Goal: Information Seeking & Learning: Learn about a topic

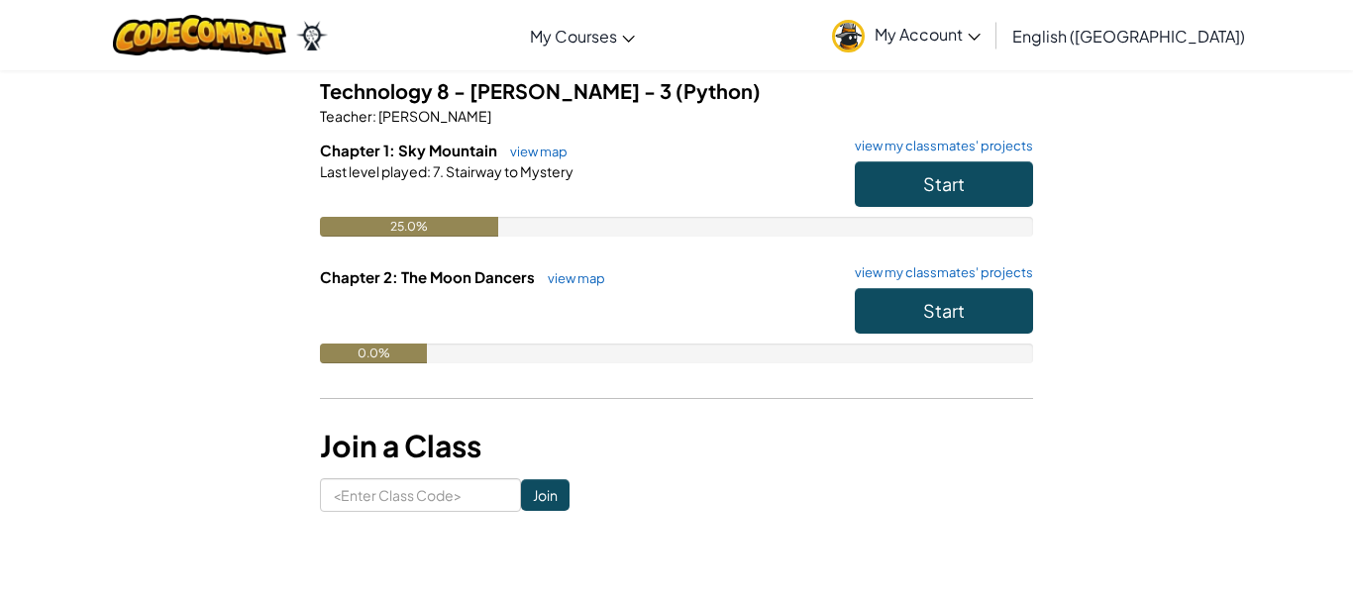
scroll to position [163, 0]
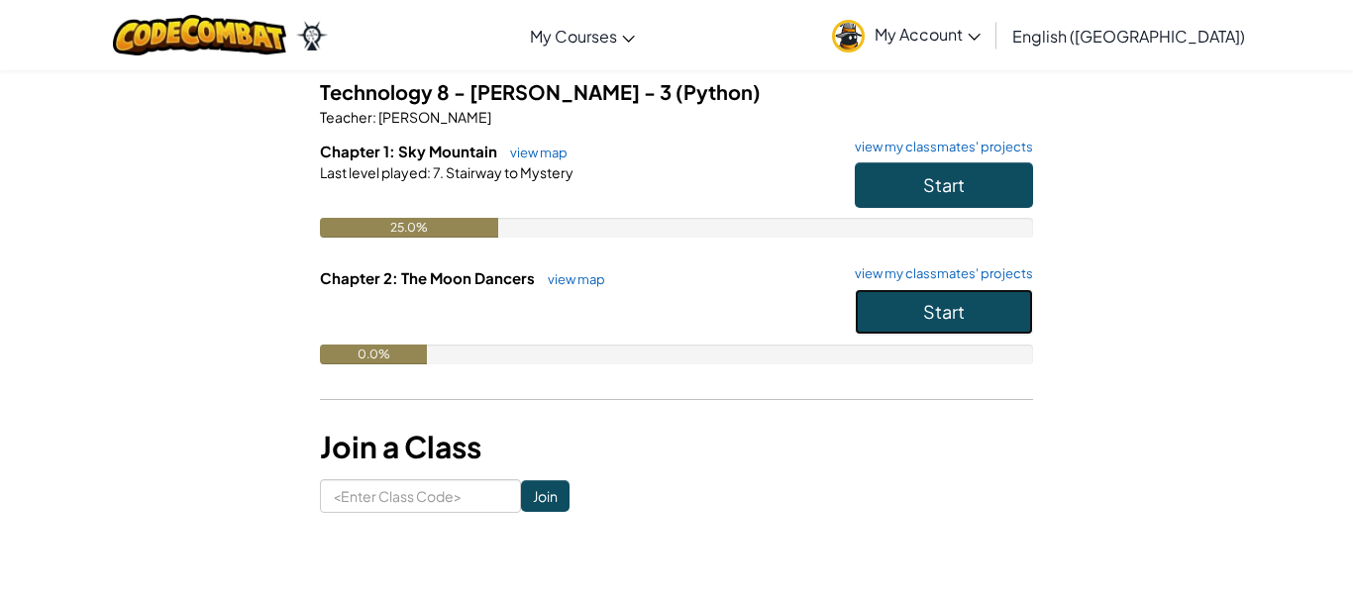
click at [965, 306] on button "Start" at bounding box center [944, 312] width 178 height 46
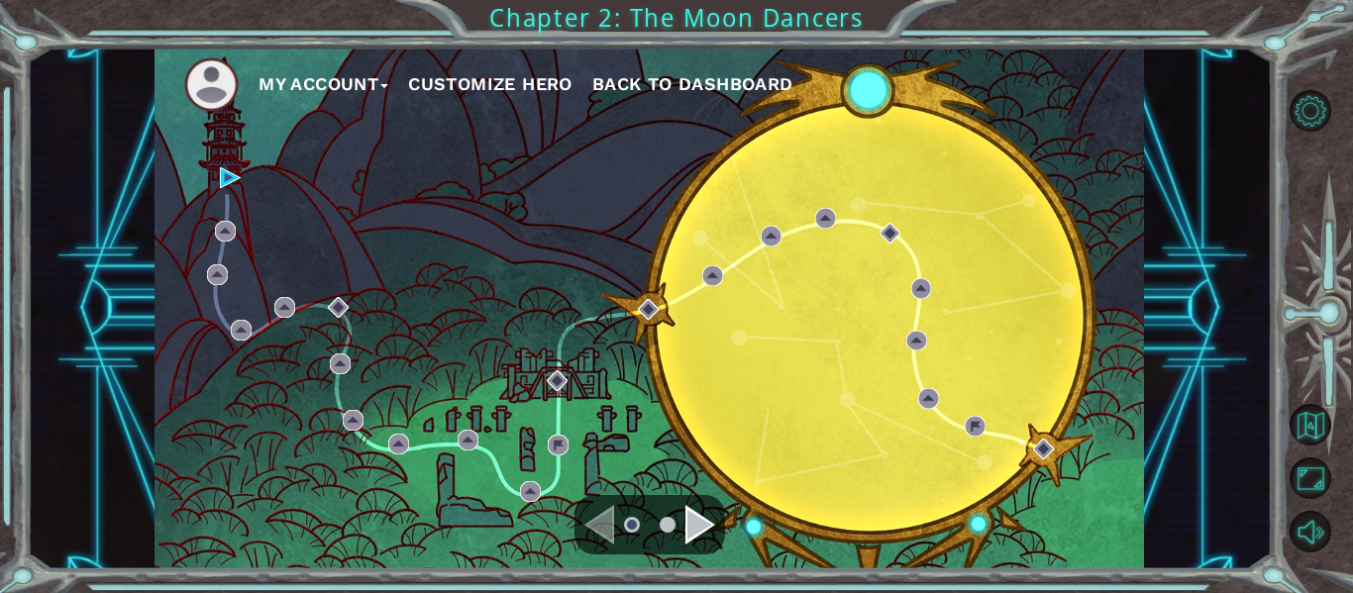
click at [934, 467] on div "My Account Customize Hero Back to Dashboard" at bounding box center [650, 309] width 990 height 522
click at [634, 191] on div "My Account Customize Hero Back to Dashboard" at bounding box center [650, 309] width 990 height 522
click at [689, 505] on div "Navigate to the next page" at bounding box center [700, 525] width 30 height 40
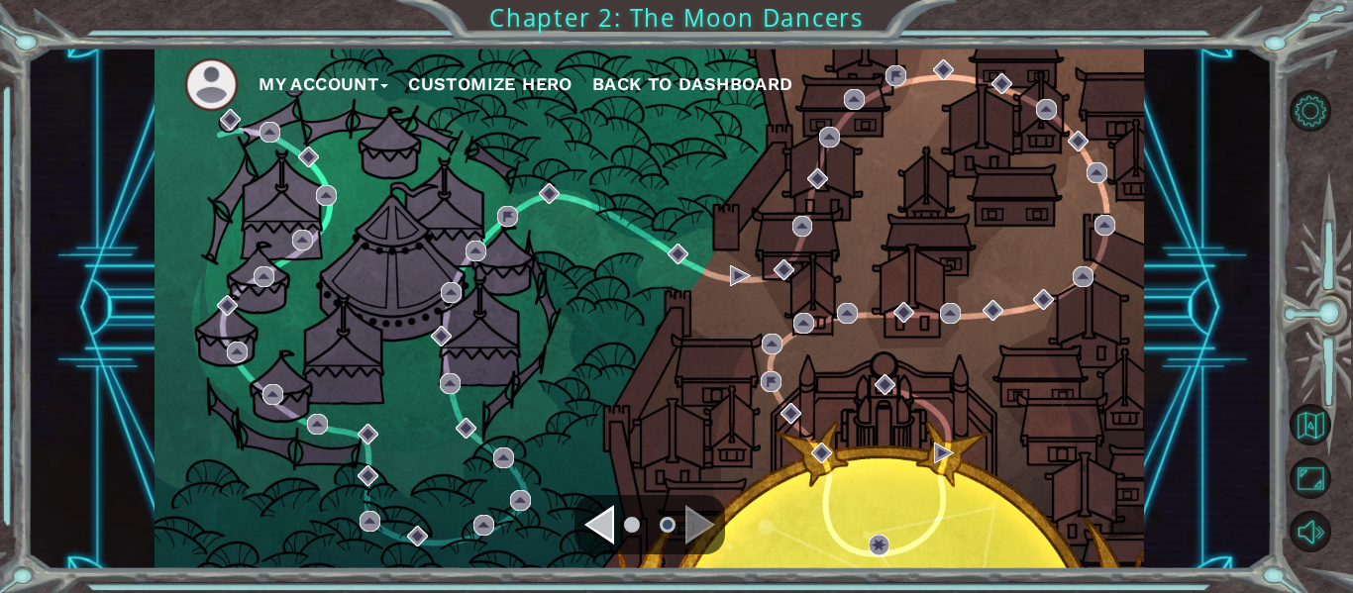
click at [599, 517] on div "Navigate to the previous page" at bounding box center [599, 525] width 30 height 40
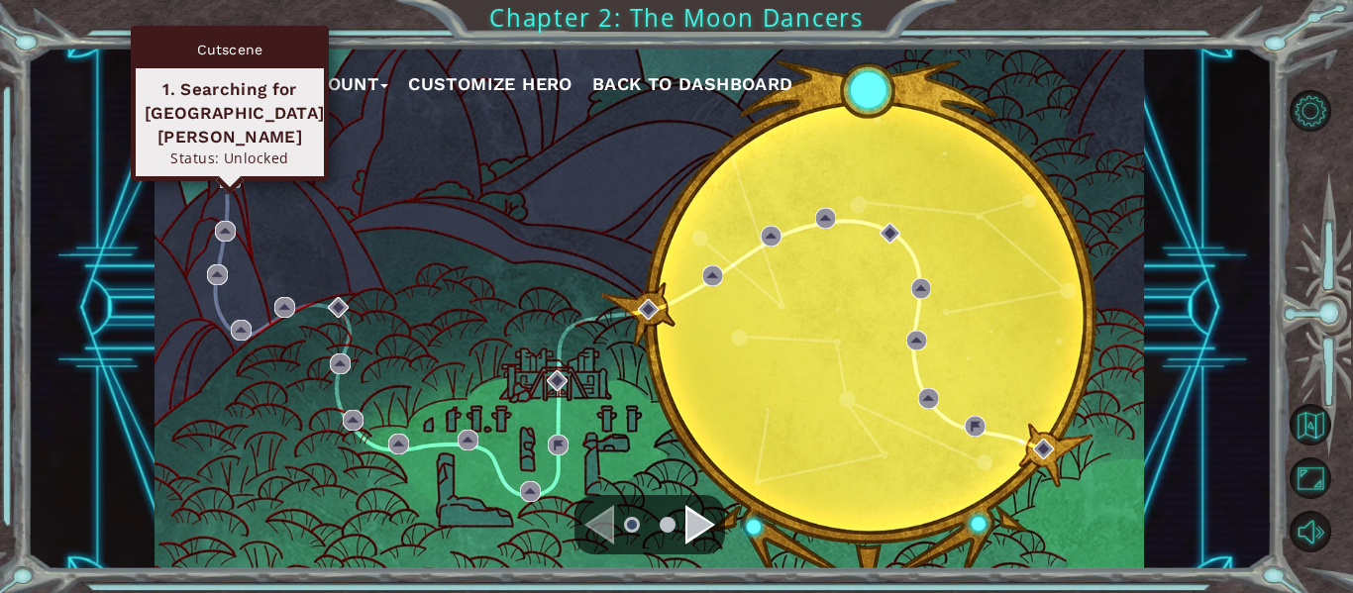
click at [220, 187] on img at bounding box center [230, 177] width 21 height 21
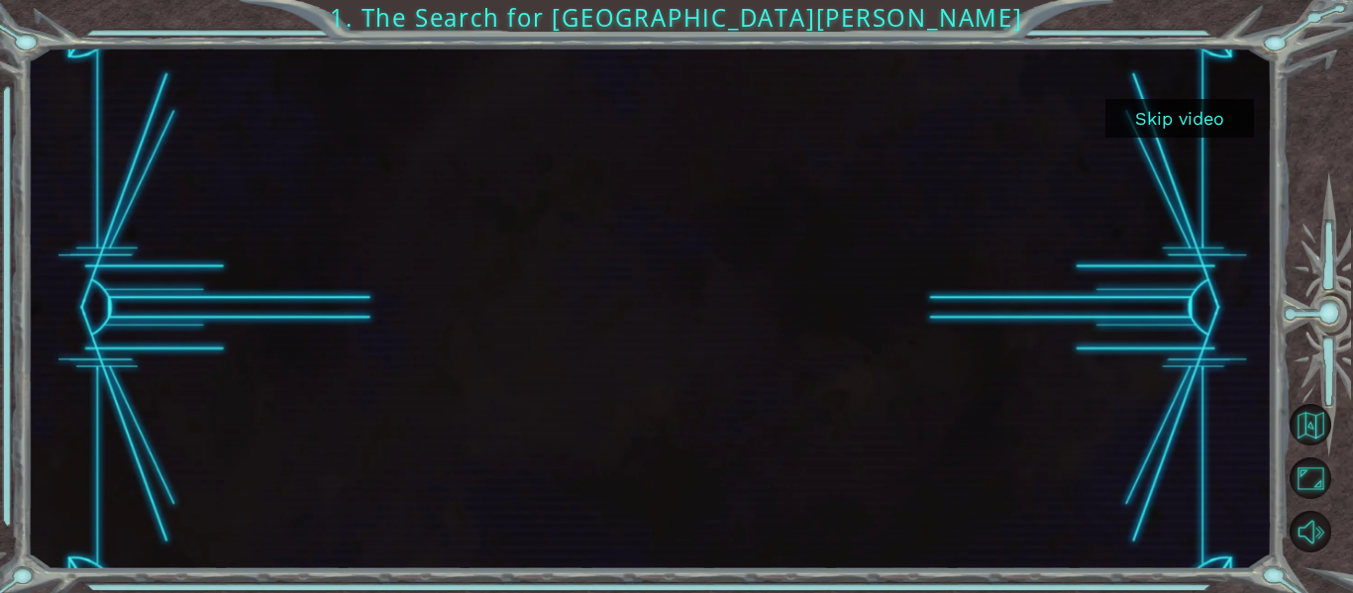
click at [1193, 126] on button "Skip video" at bounding box center [1180, 118] width 149 height 39
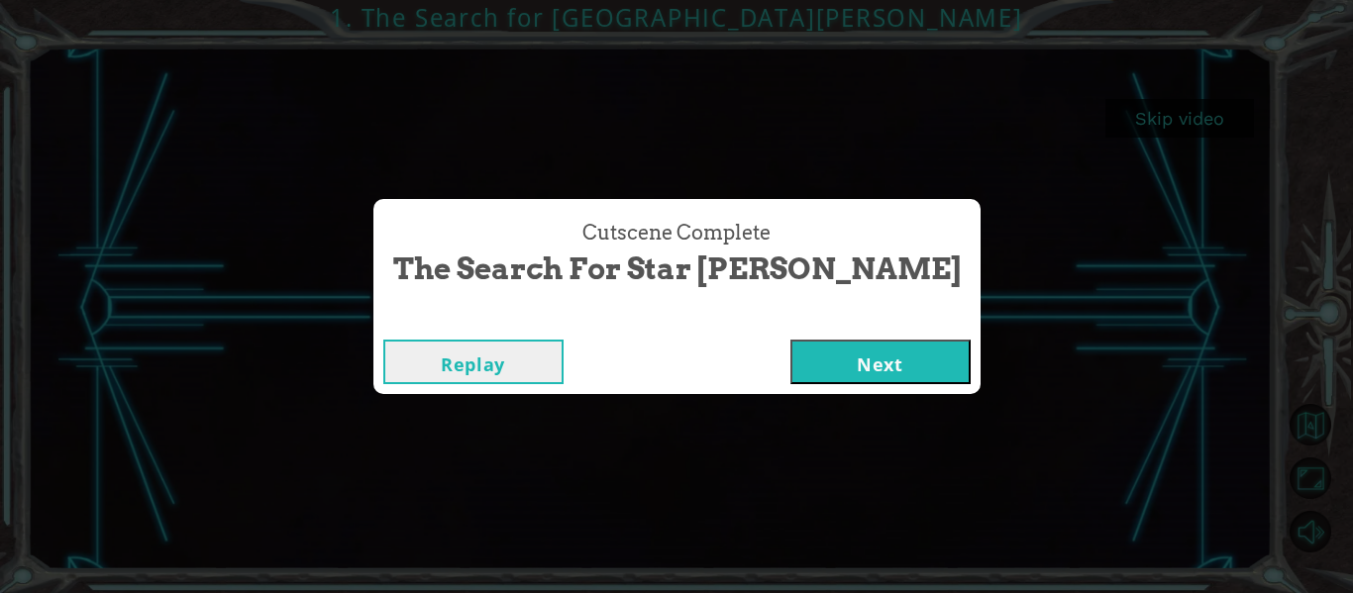
click at [864, 347] on button "Next" at bounding box center [880, 362] width 180 height 45
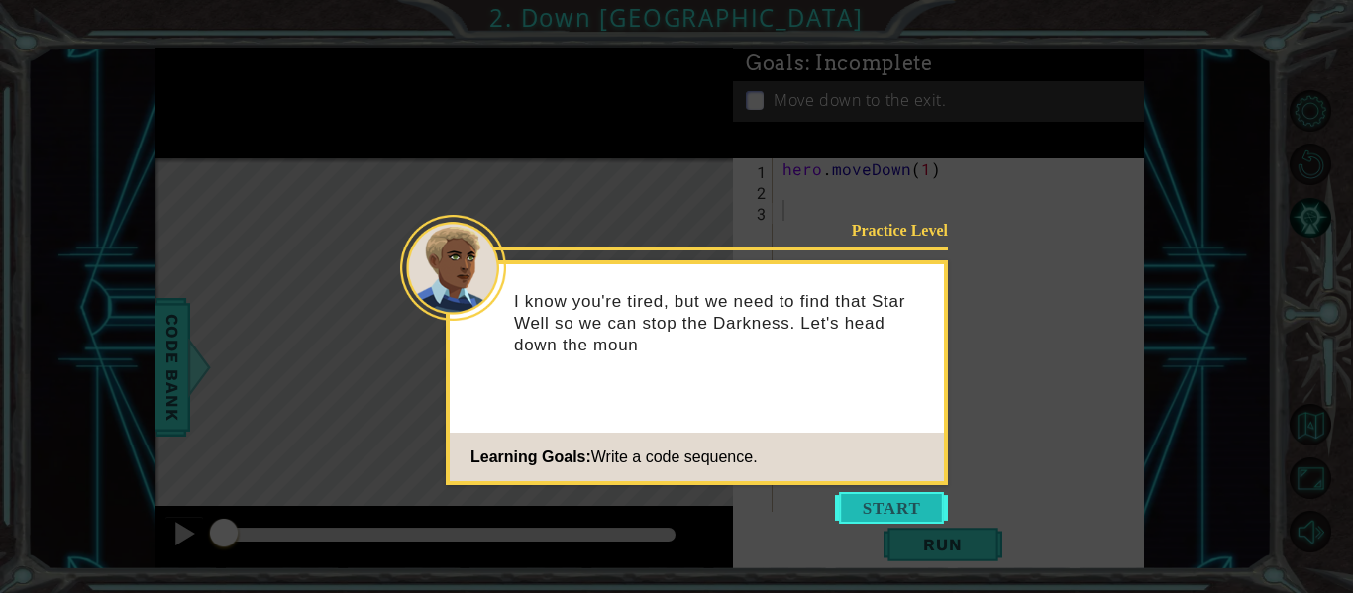
click at [873, 498] on button "Start" at bounding box center [891, 508] width 113 height 32
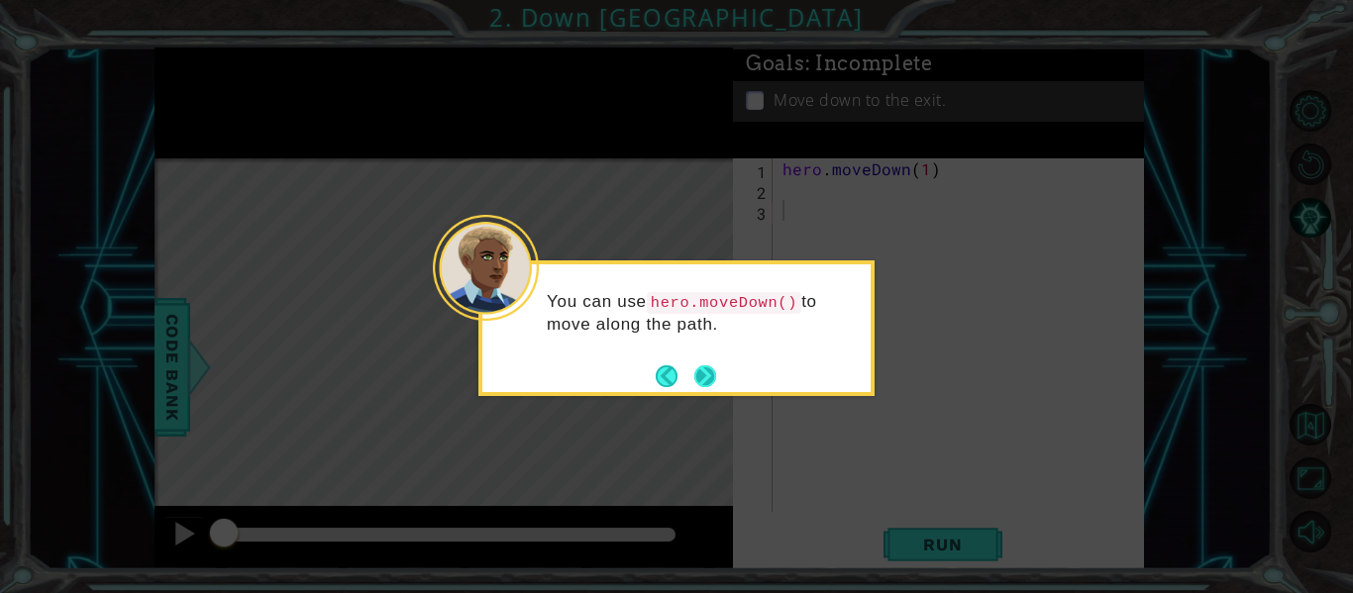
click at [693, 389] on footer at bounding box center [686, 377] width 60 height 30
click at [702, 387] on button "Next" at bounding box center [705, 377] width 22 height 22
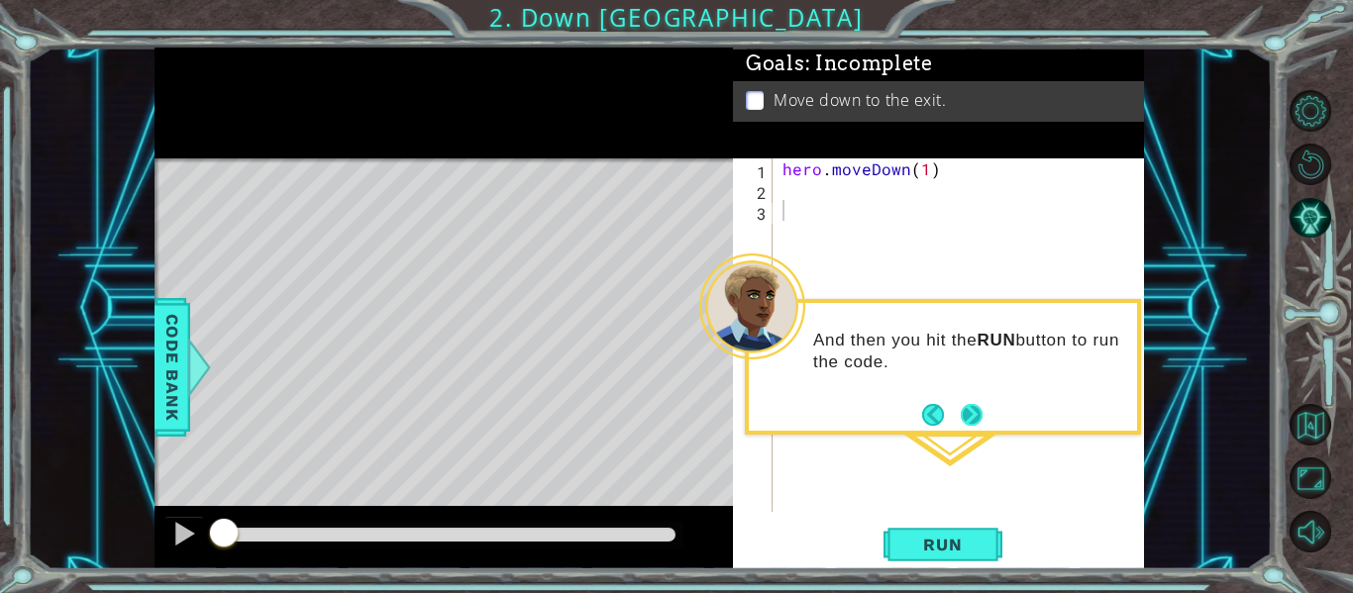
click at [985, 428] on div "And then you hit the RUN button to run the code." at bounding box center [943, 367] width 396 height 136
click at [971, 424] on button "Next" at bounding box center [972, 415] width 22 height 22
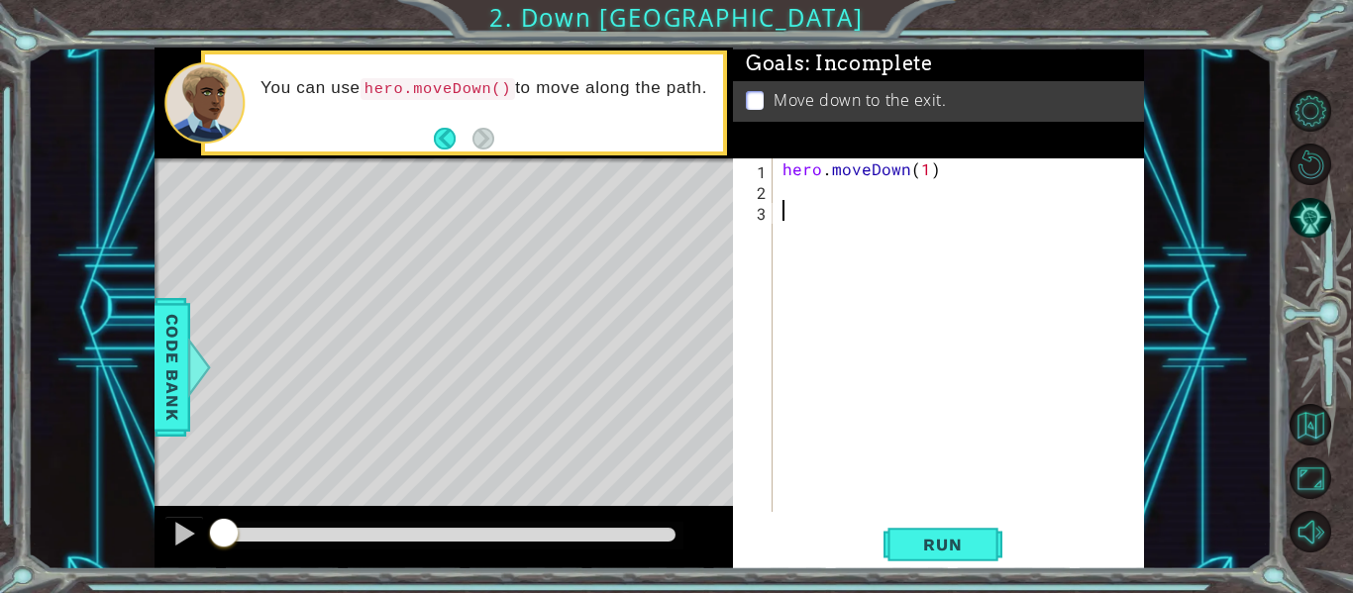
click at [825, 205] on div "hero . moveDown ( 1 )" at bounding box center [964, 355] width 371 height 395
click at [834, 191] on div "hero . moveDown ( 1 )" at bounding box center [964, 355] width 371 height 395
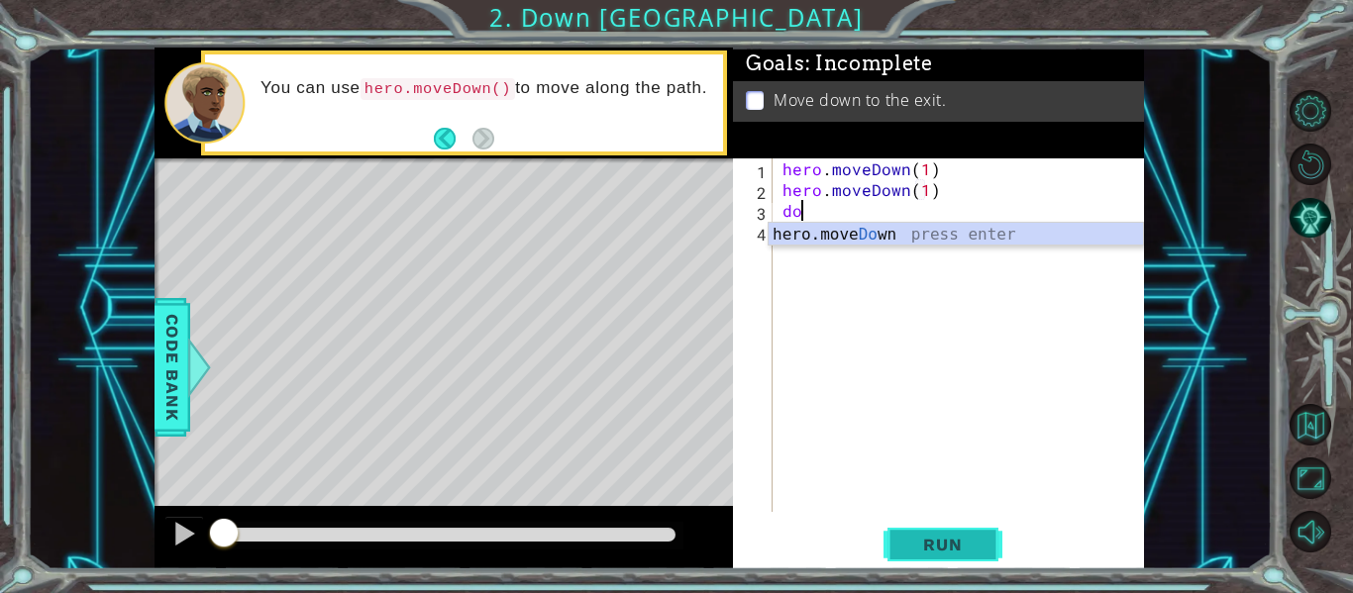
scroll to position [0, 9]
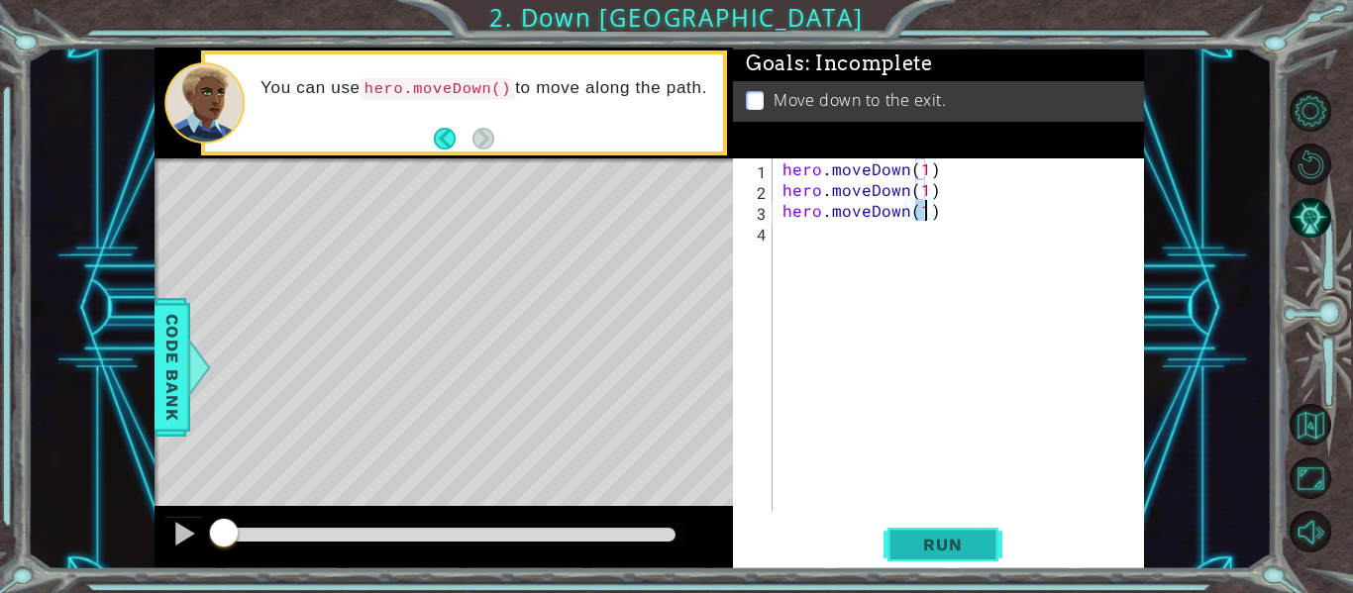
type textarea "hero.moveDown(1)"
click at [957, 554] on span "Run" at bounding box center [942, 545] width 78 height 20
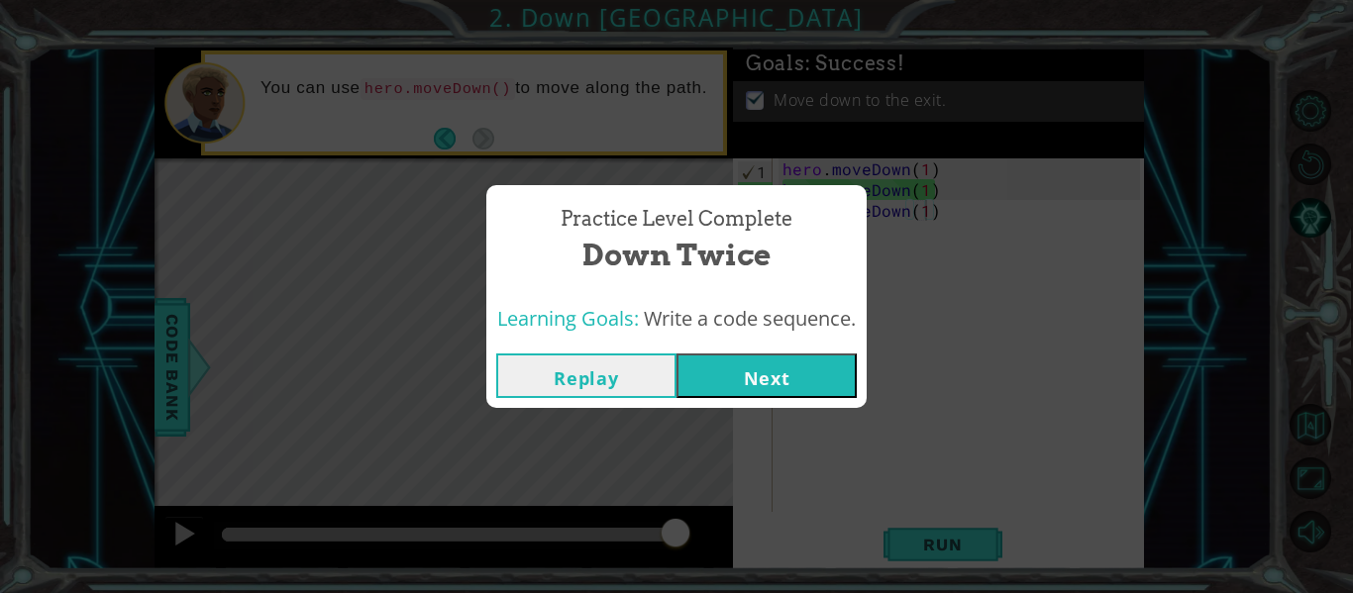
click at [799, 370] on button "Next" at bounding box center [767, 376] width 180 height 45
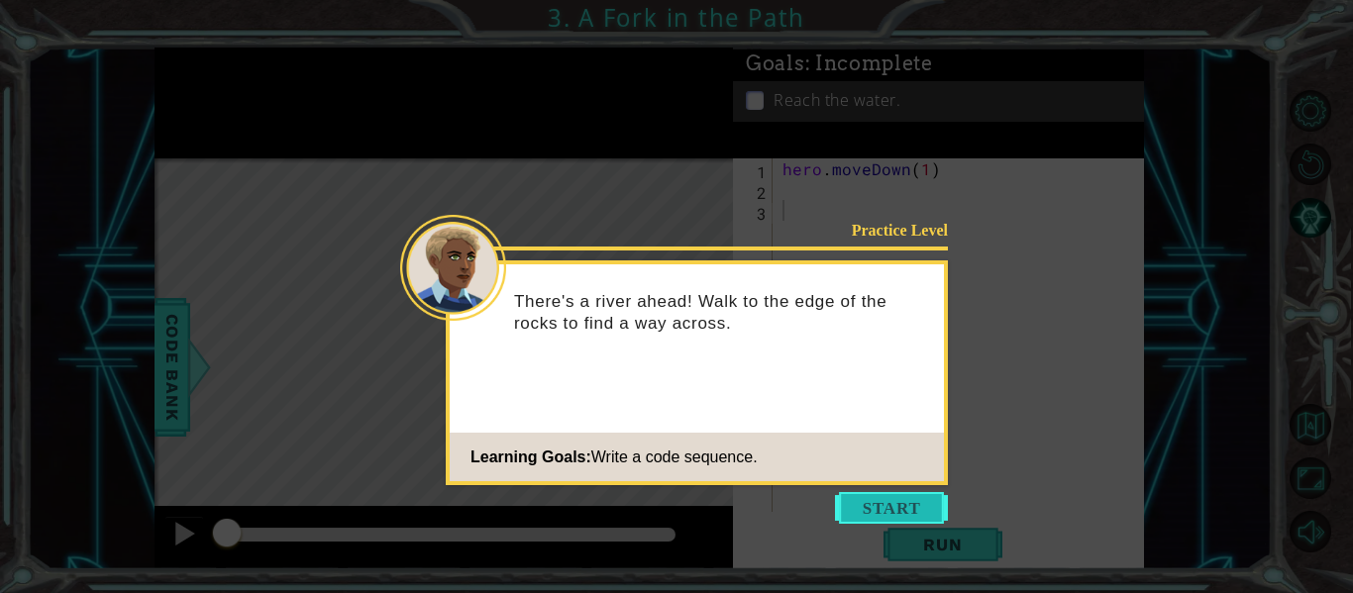
click at [923, 495] on button "Start" at bounding box center [891, 508] width 113 height 32
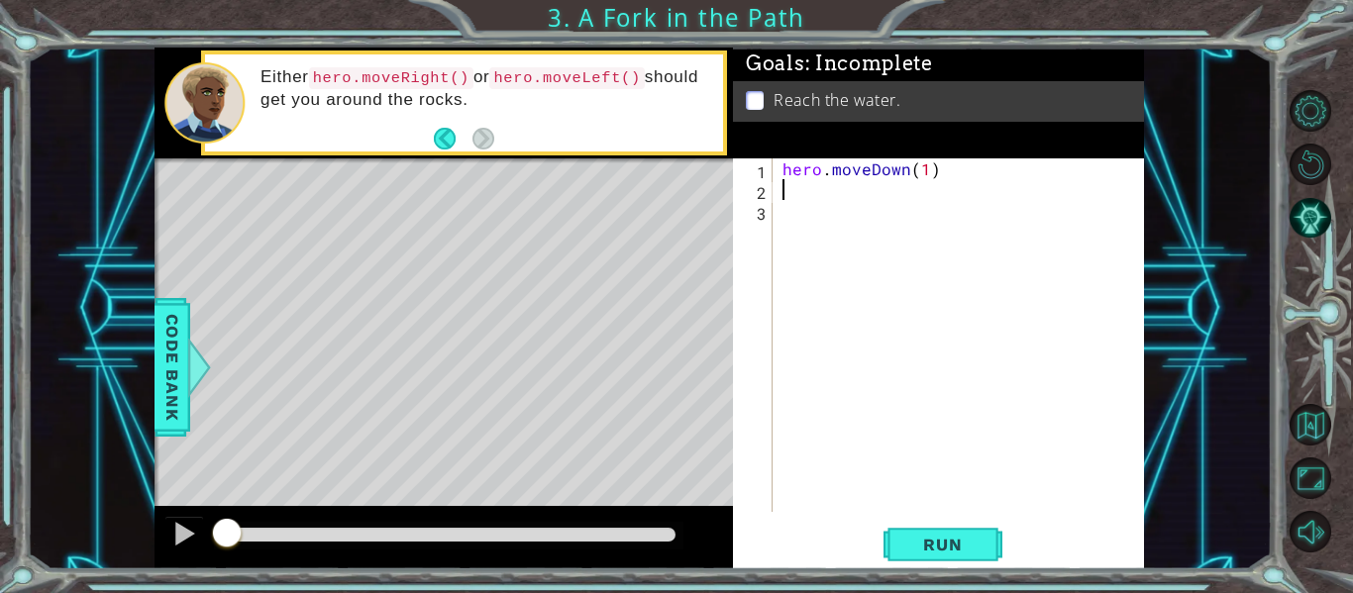
click at [811, 192] on div "hero . moveDown ( 1 )" at bounding box center [964, 355] width 371 height 395
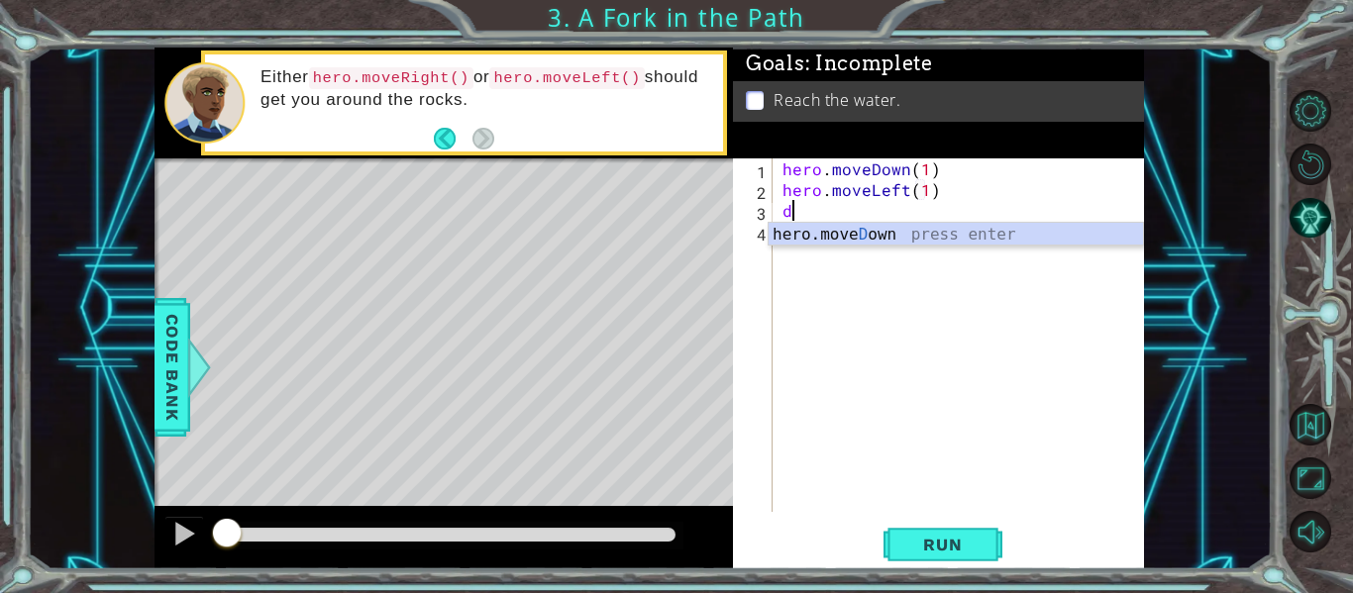
scroll to position [0, 9]
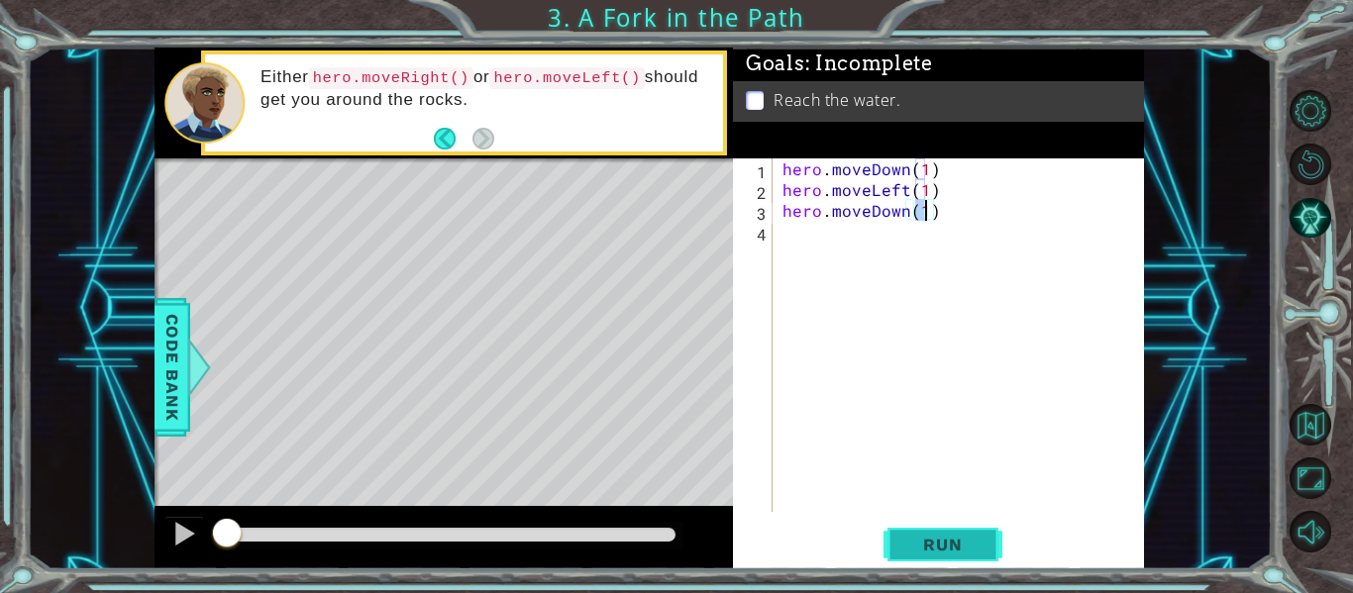
type textarea "hero.moveDown(1)"
click at [909, 538] on span "Run" at bounding box center [942, 545] width 78 height 20
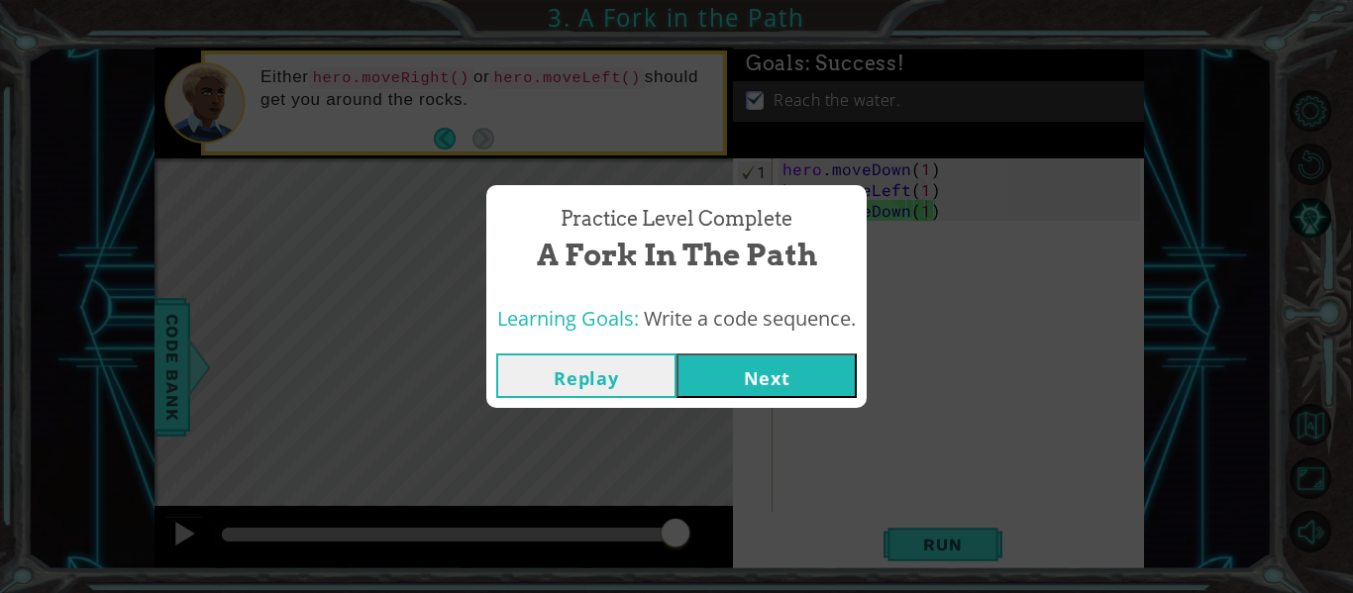
click at [783, 369] on button "Next" at bounding box center [767, 376] width 180 height 45
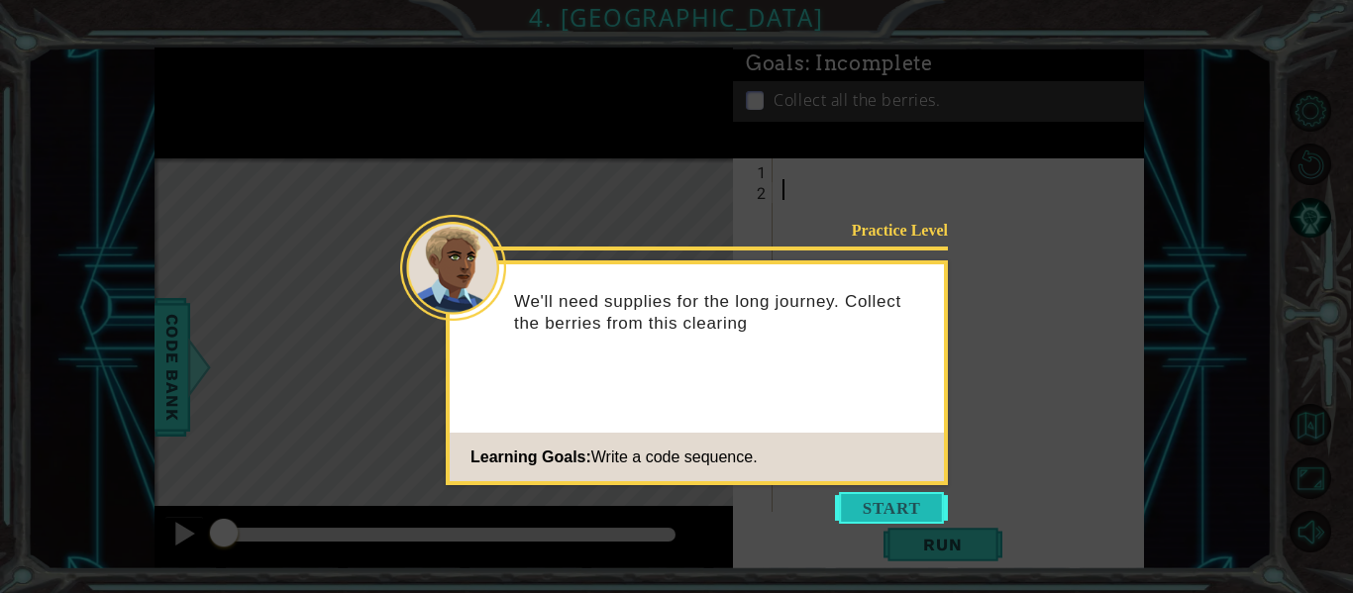
click at [885, 502] on button "Start" at bounding box center [891, 508] width 113 height 32
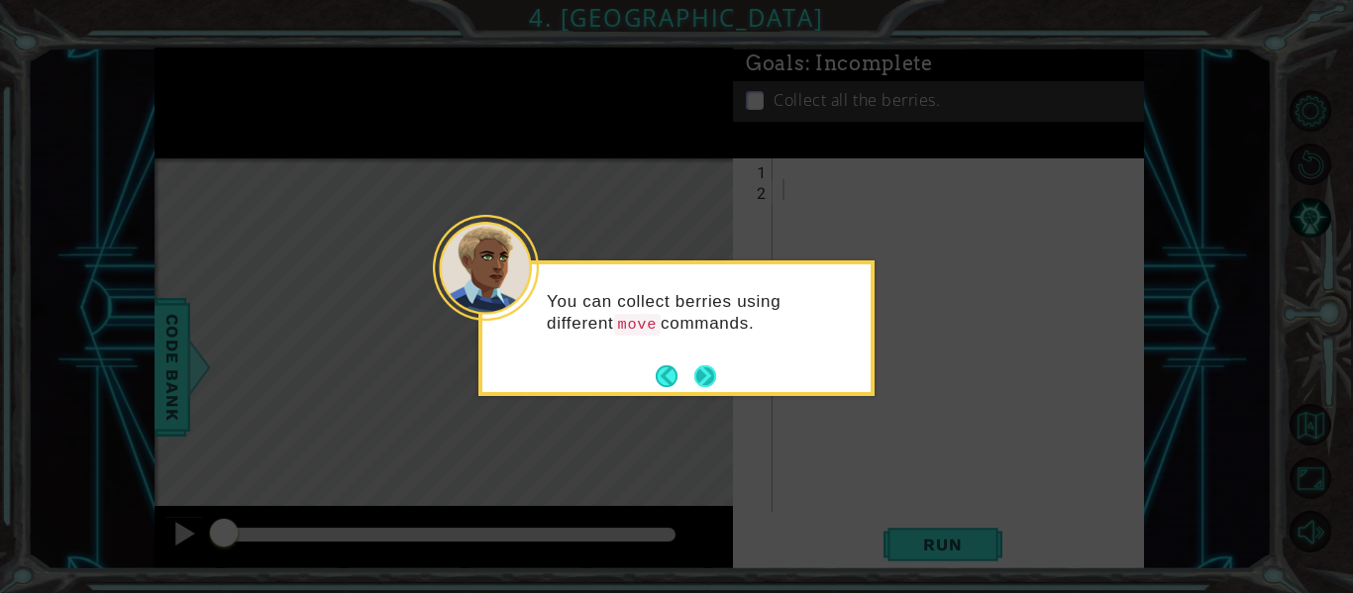
click at [700, 378] on button "Next" at bounding box center [705, 377] width 22 height 22
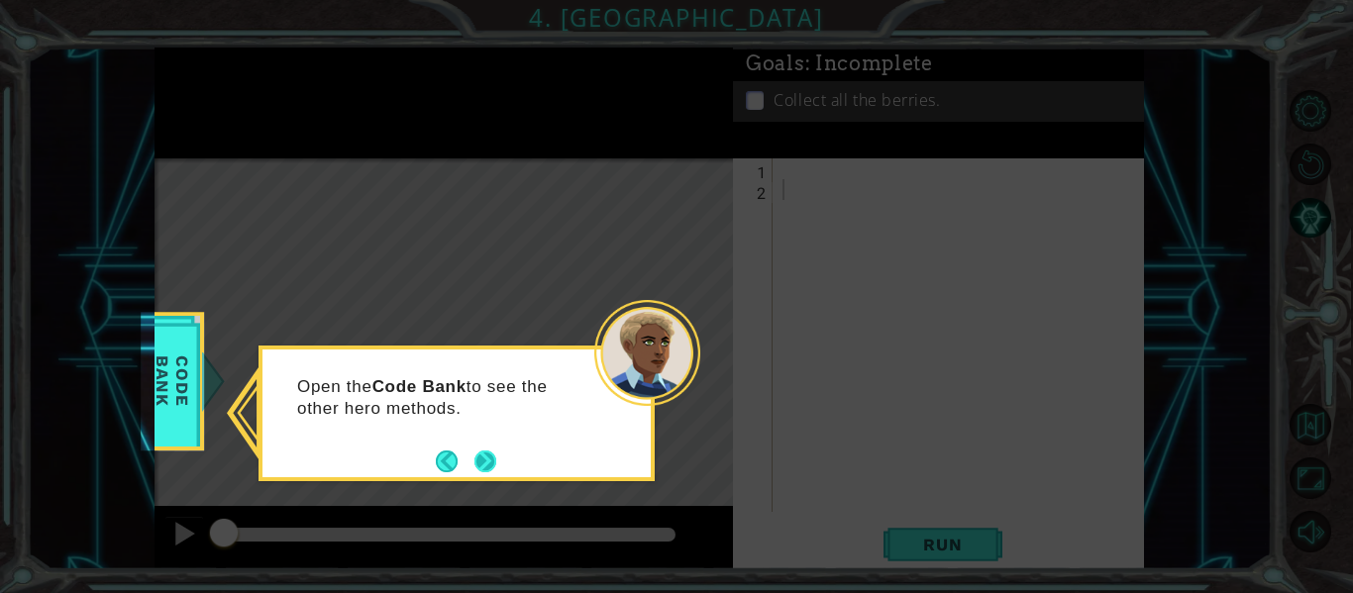
click at [486, 454] on button "Next" at bounding box center [485, 462] width 22 height 22
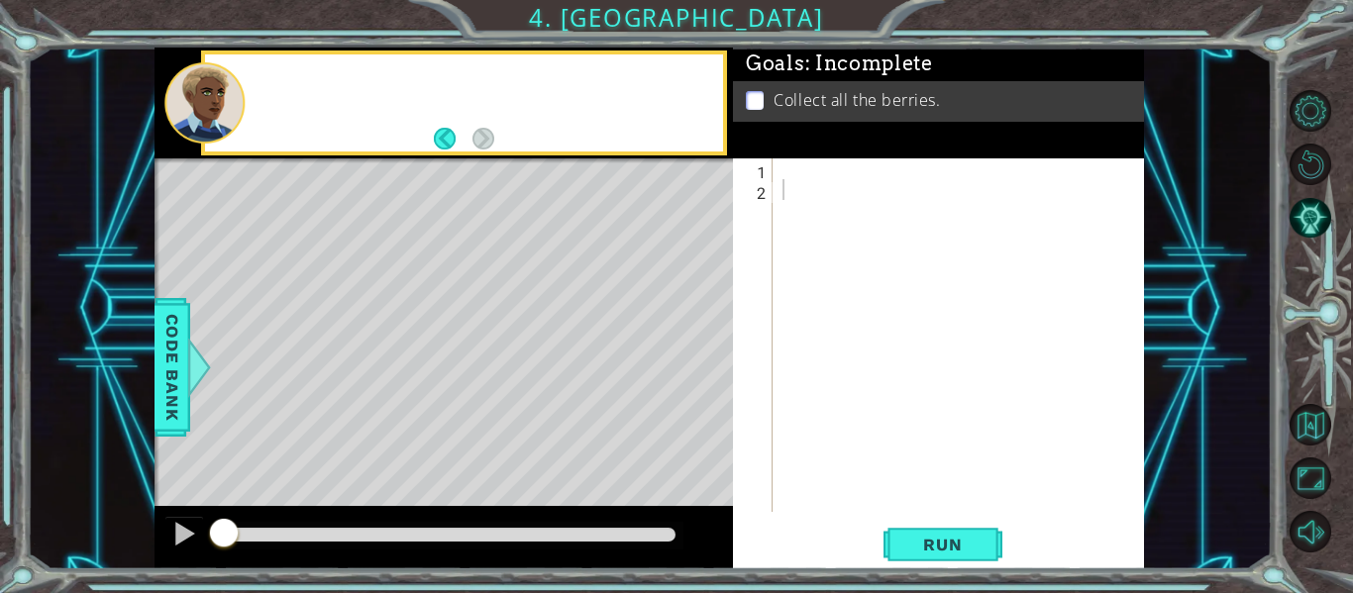
click at [486, 454] on div "Level Map" at bounding box center [612, 449] width 915 height 583
click at [792, 171] on div at bounding box center [964, 355] width 371 height 395
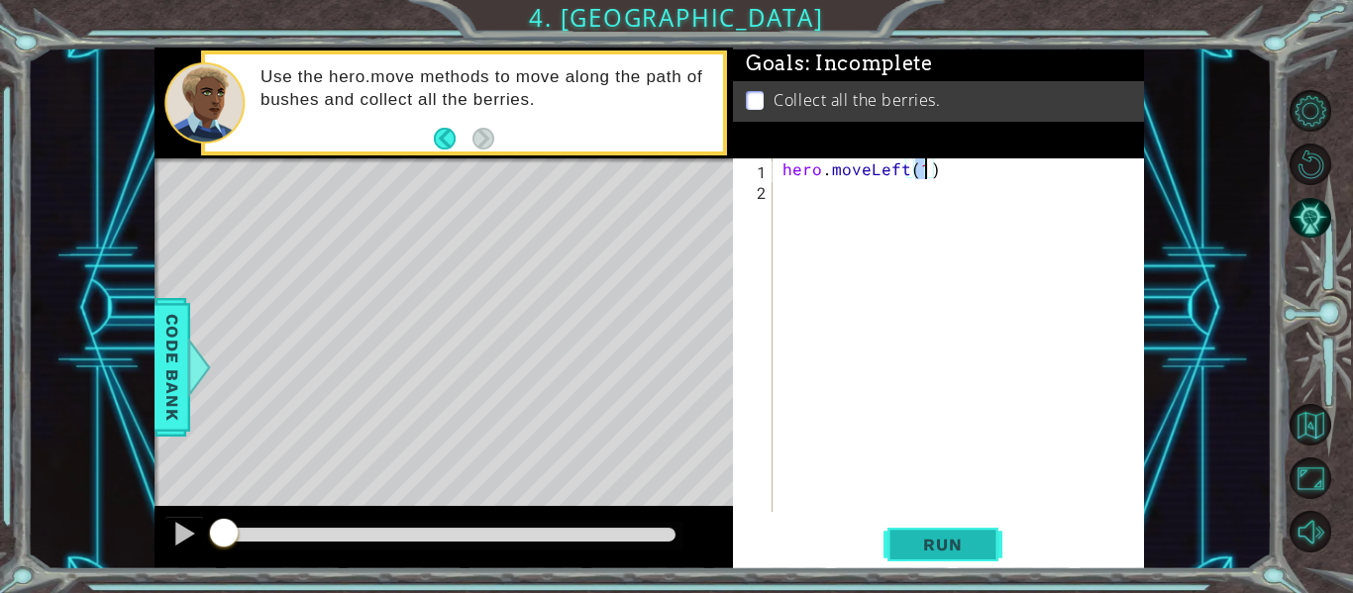
click at [936, 534] on button "Run" at bounding box center [943, 545] width 119 height 41
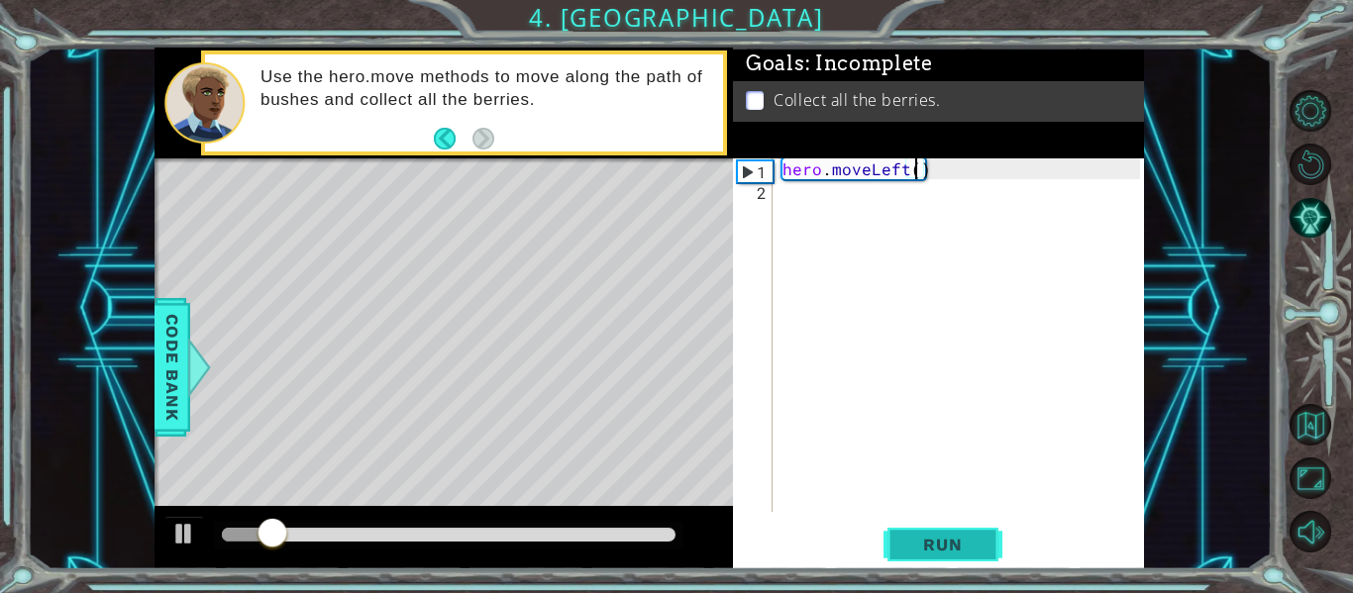
scroll to position [0, 9]
type textarea "hero.moveLeft(2)"
click at [927, 560] on button "Run" at bounding box center [943, 545] width 119 height 41
type textarea "hero.moveDown(3)"
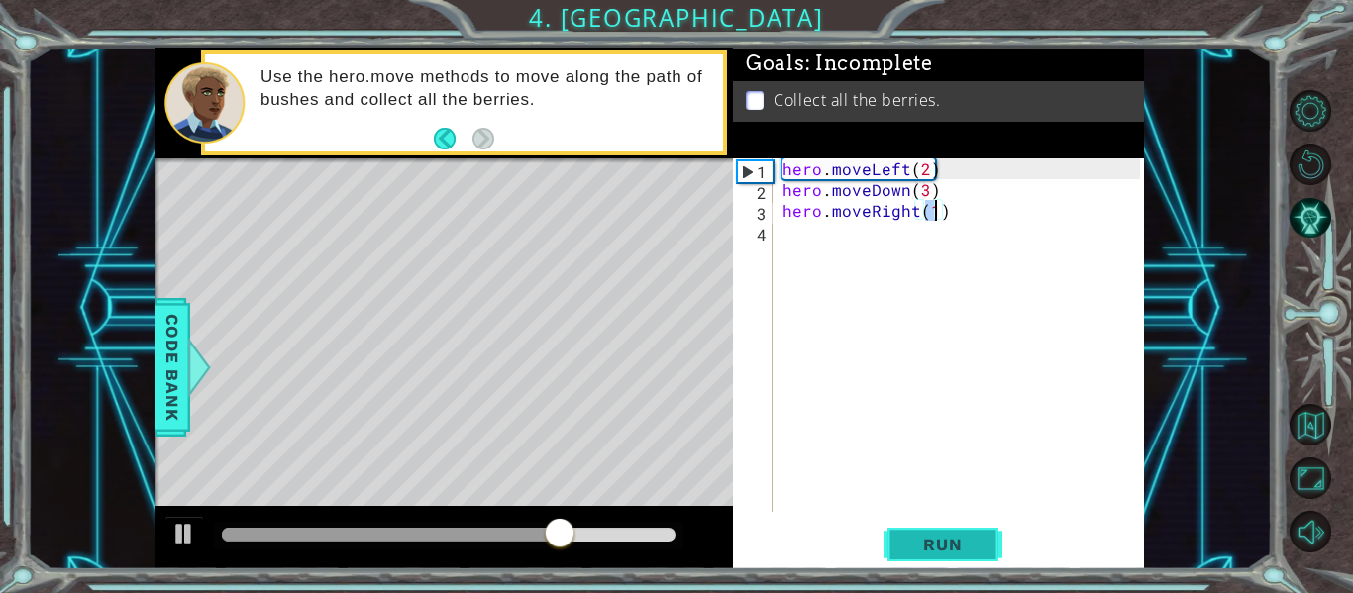
click at [989, 545] on button "Run" at bounding box center [943, 545] width 119 height 41
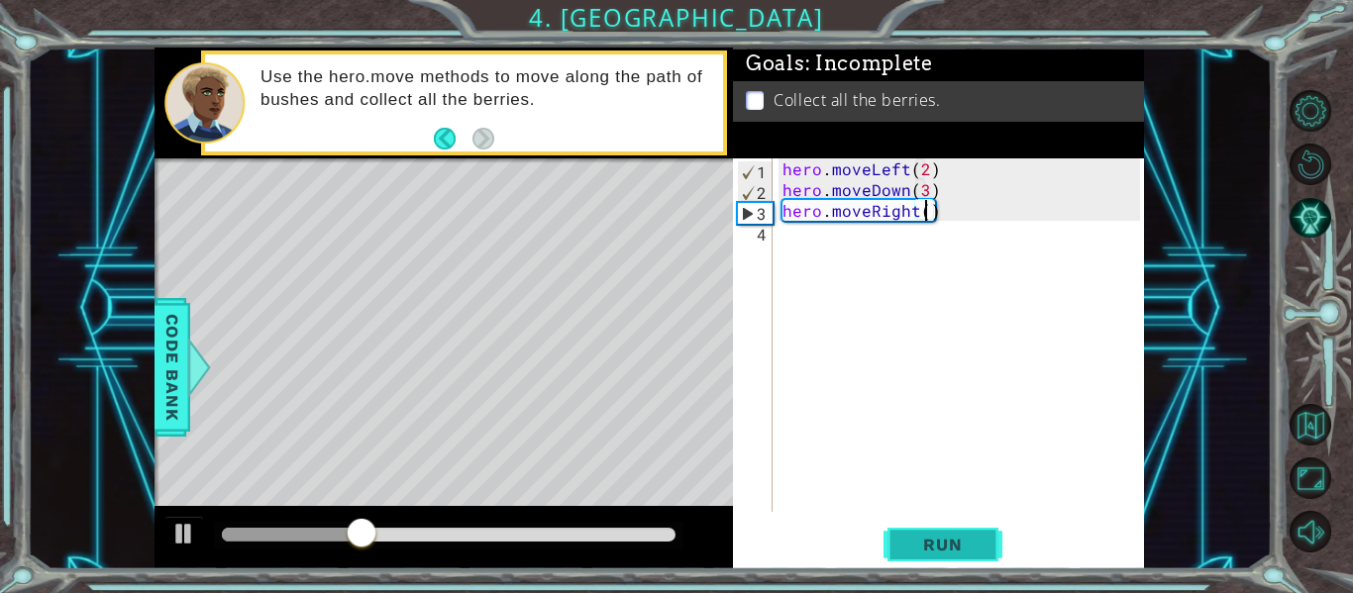
scroll to position [0, 9]
type textarea "hero.moveRight(2)"
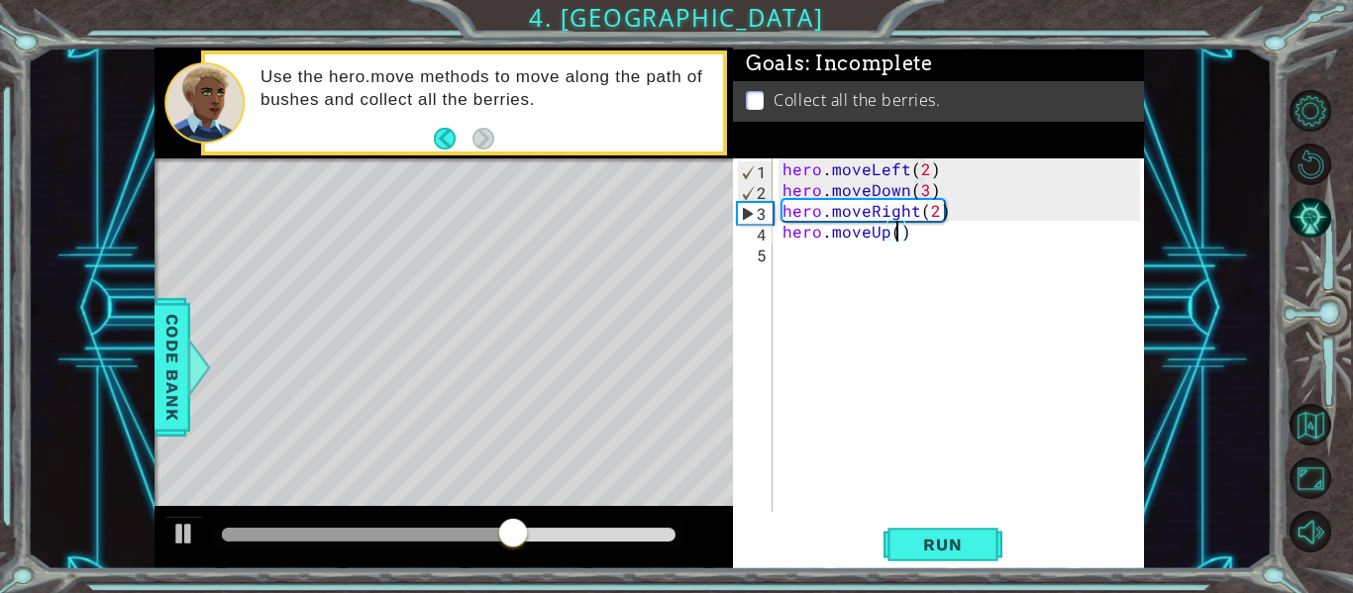
scroll to position [0, 7]
type textarea "hero.moveUp(2)"
click at [951, 527] on button "Run" at bounding box center [943, 545] width 119 height 41
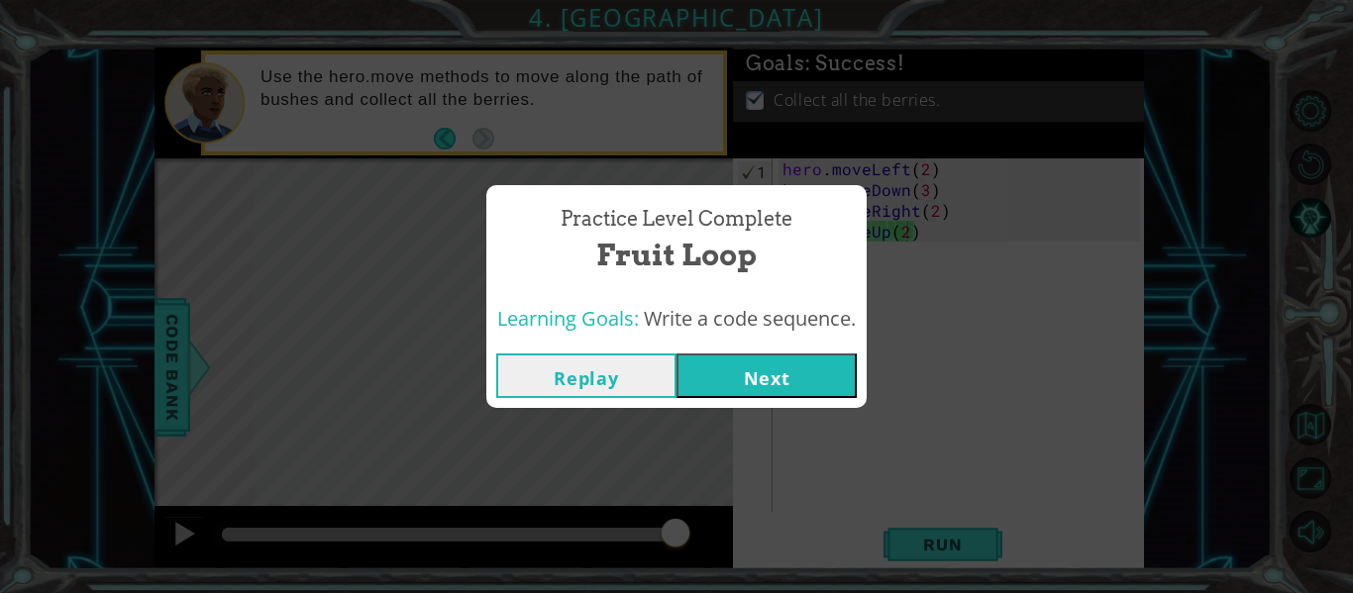
click at [766, 390] on button "Next" at bounding box center [767, 376] width 180 height 45
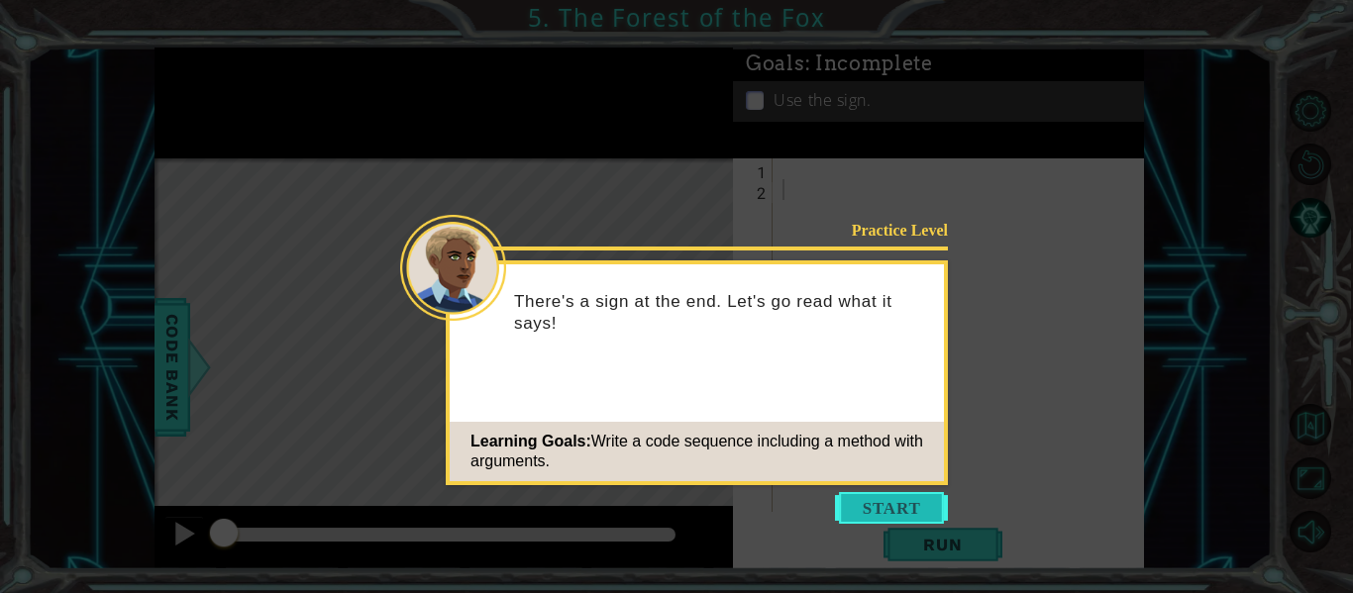
click at [892, 503] on button "Start" at bounding box center [891, 508] width 113 height 32
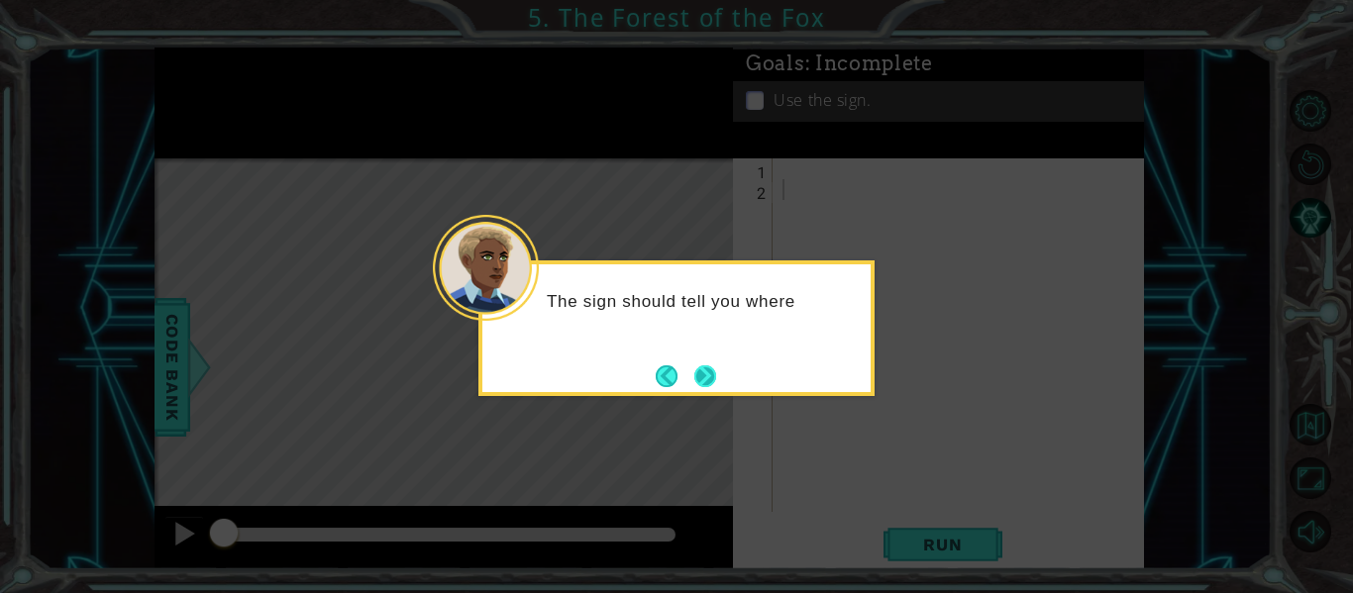
click at [698, 387] on button "Next" at bounding box center [705, 377] width 22 height 22
click at [698, 387] on footer at bounding box center [686, 377] width 60 height 30
click at [698, 387] on button "Next" at bounding box center [705, 377] width 22 height 22
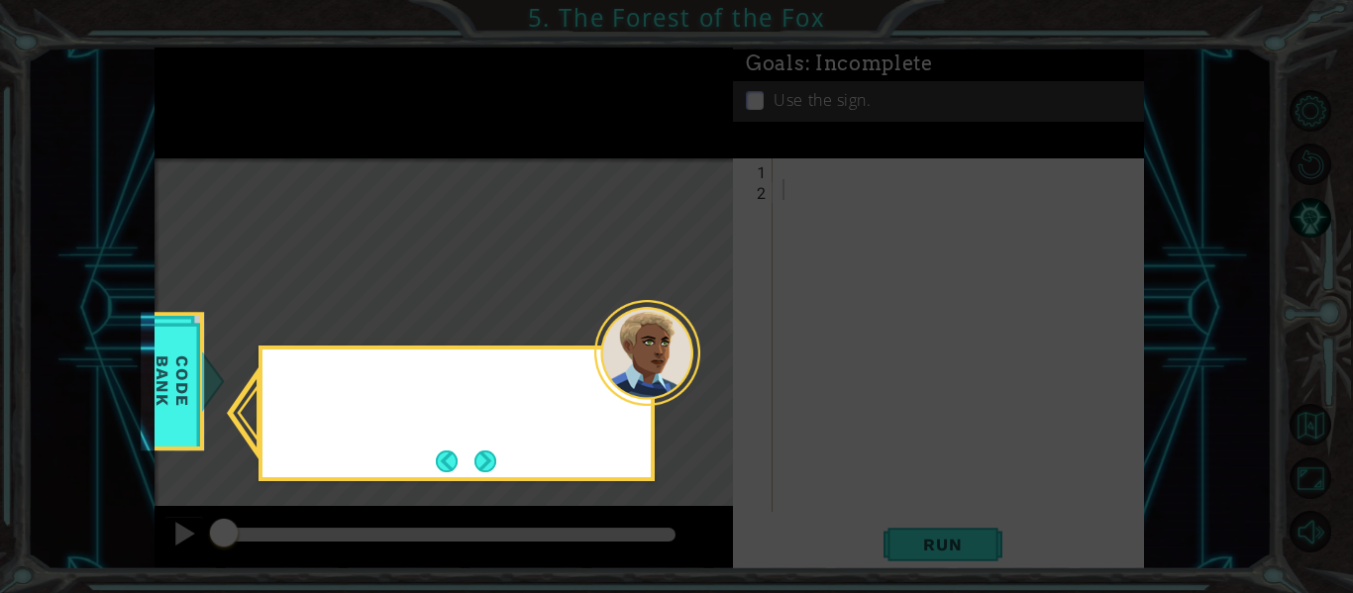
click at [698, 387] on div at bounding box center [647, 353] width 106 height 106
click at [485, 473] on button "Next" at bounding box center [485, 462] width 22 height 22
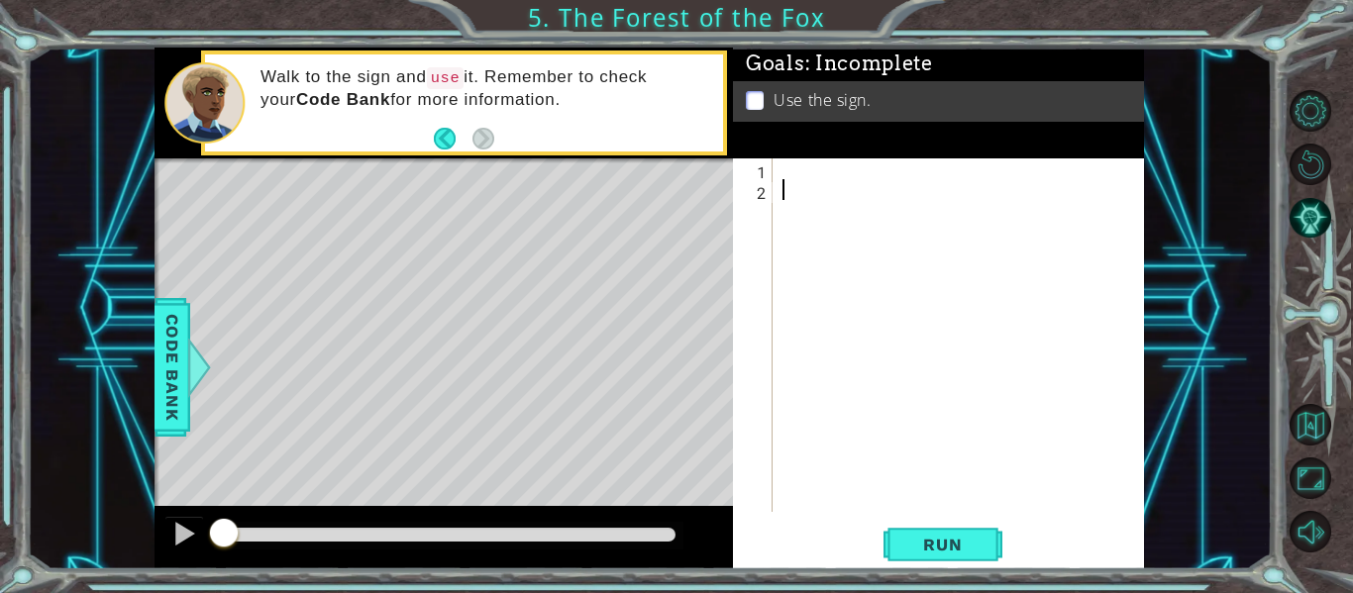
click at [785, 170] on div at bounding box center [964, 355] width 371 height 395
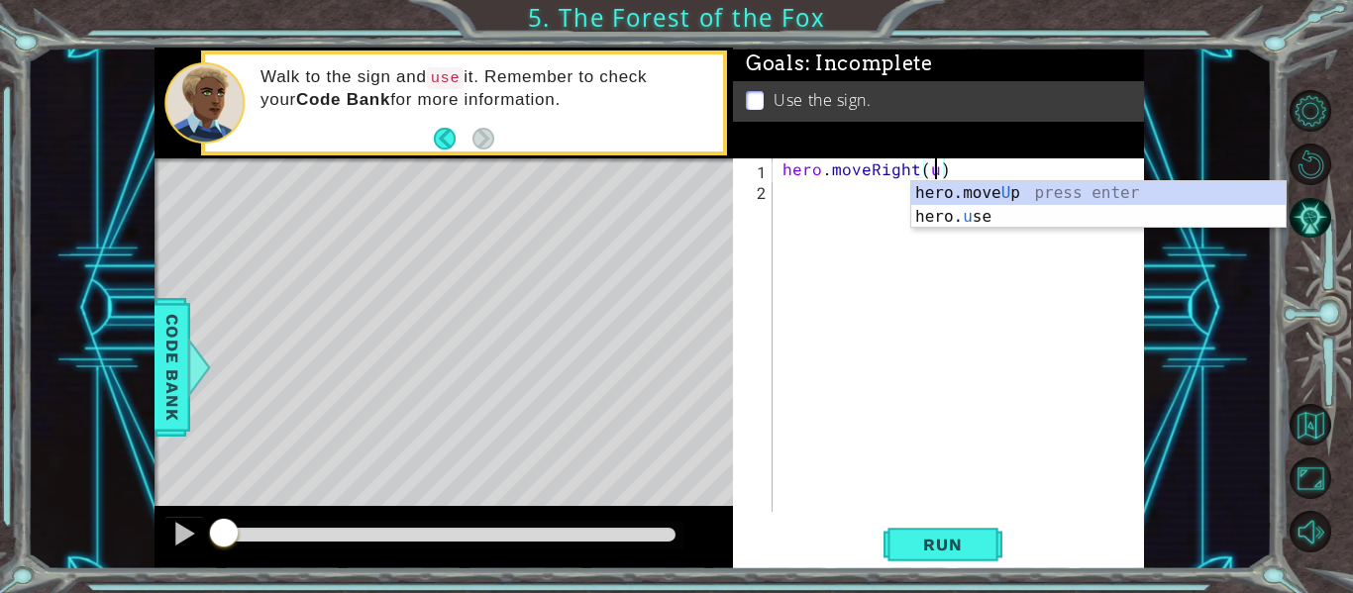
scroll to position [0, 9]
type textarea "hero.moveRight()"
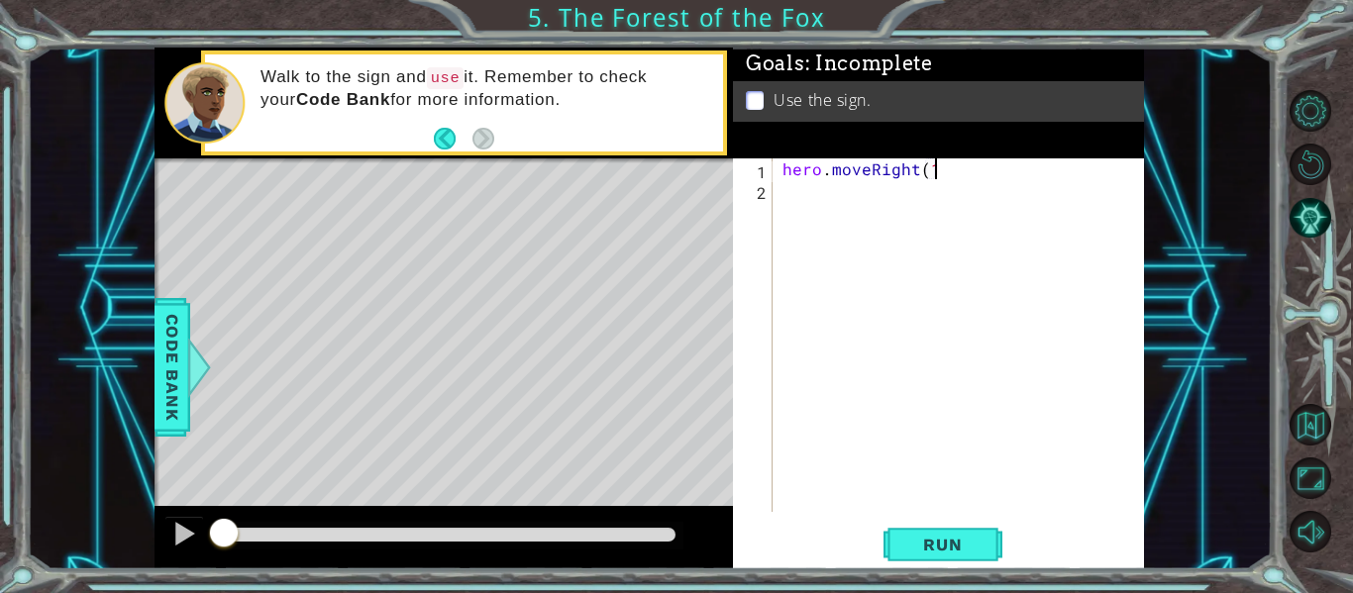
type textarea "hero.moveRight(1)"
type textarea "hero.moveLeft(2)"
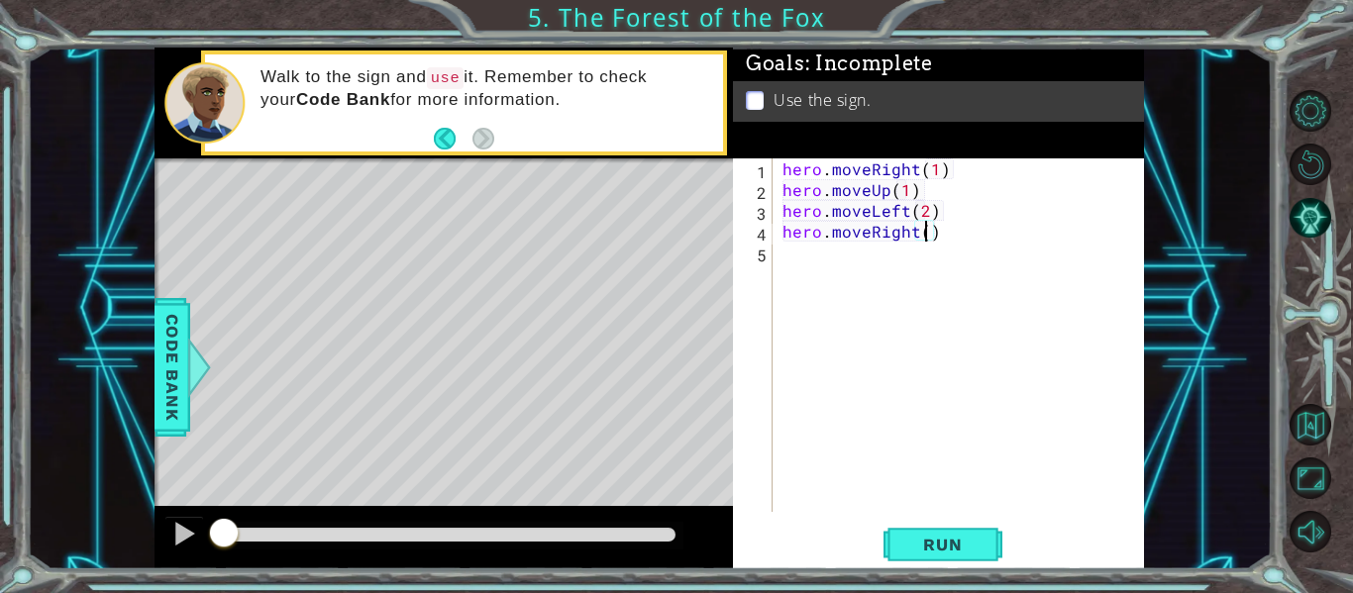
type textarea "hero.moveRight(2)"
click at [982, 543] on button "Run" at bounding box center [943, 545] width 119 height 41
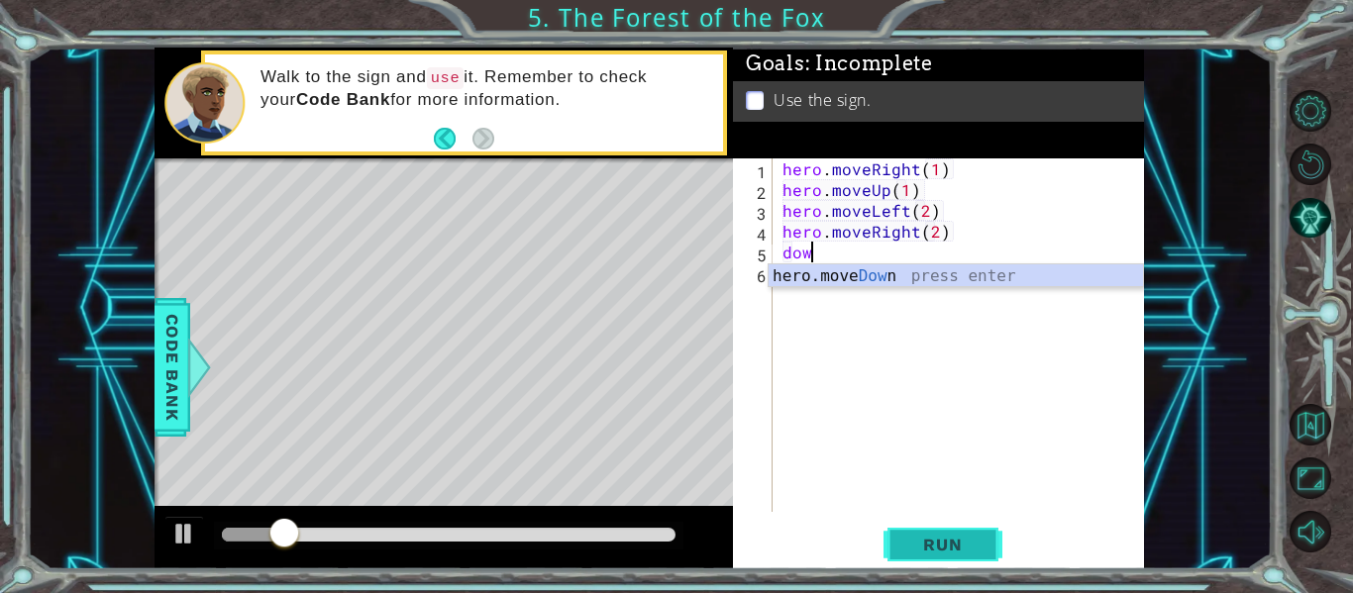
scroll to position [0, 1]
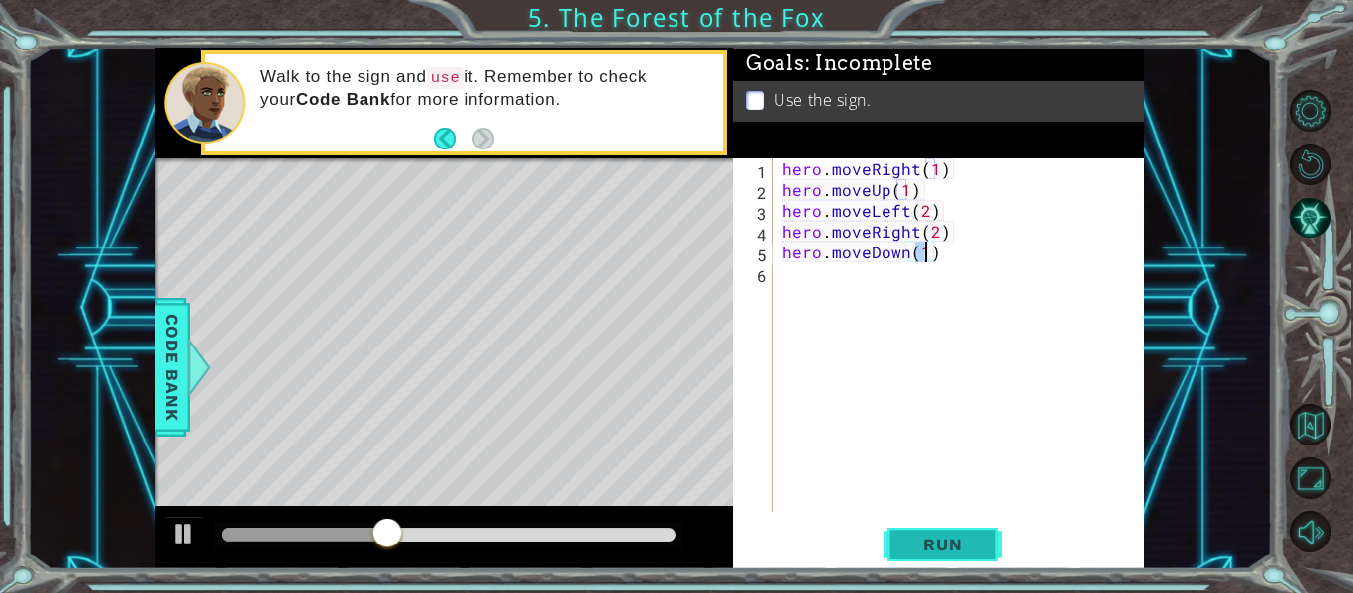
click at [953, 558] on button "Run" at bounding box center [943, 545] width 119 height 41
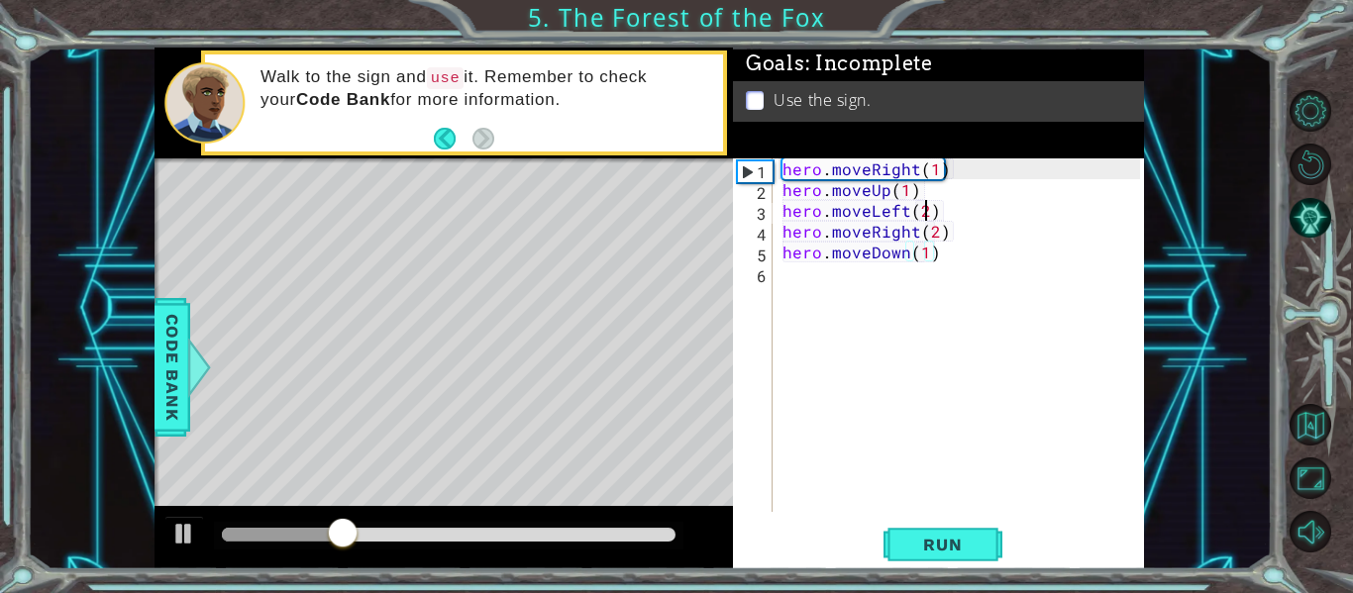
click at [927, 214] on div "hero . moveRight ( 1 ) hero . moveUp ( 1 ) hero . moveLeft ( 2 ) hero . moveRig…" at bounding box center [964, 355] width 371 height 395
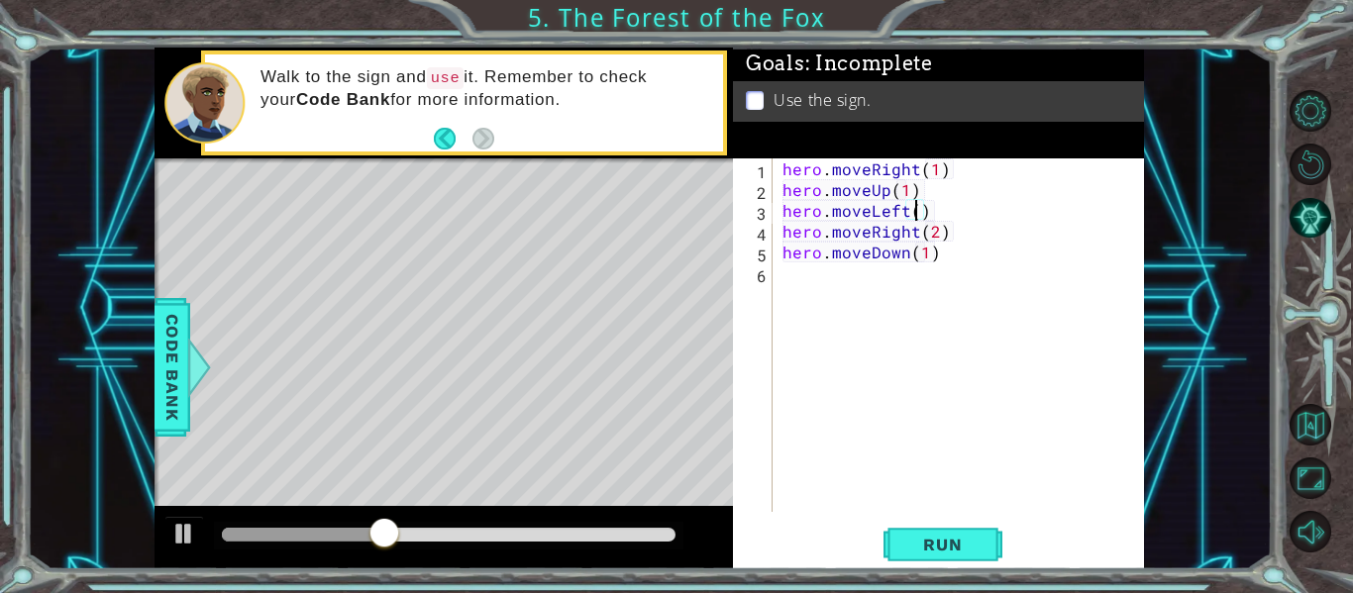
scroll to position [0, 9]
click at [923, 546] on span "Run" at bounding box center [942, 545] width 78 height 20
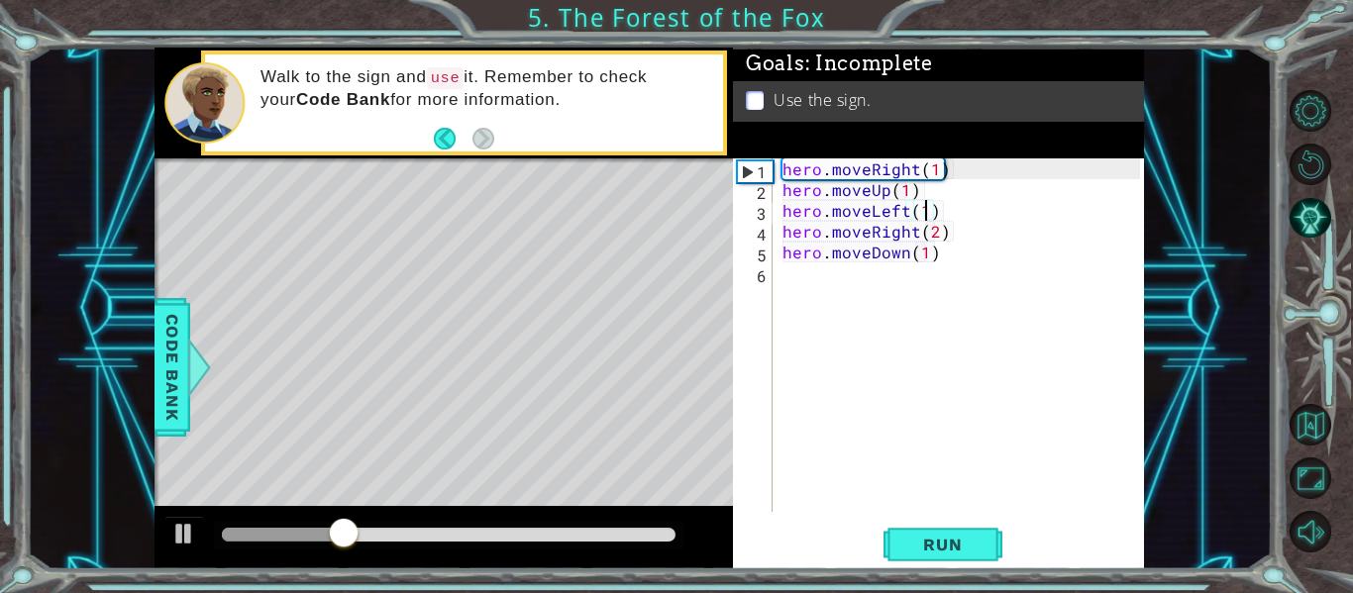
click at [908, 234] on div "hero . moveRight ( 1 ) hero . moveUp ( 1 ) hero . moveLeft ( 1 ) hero . moveRig…" at bounding box center [964, 355] width 371 height 395
click at [914, 234] on div "hero . moveRight ( 1 ) hero . moveUp ( 1 ) hero . moveLeft ( 1 ) hero . moveRig…" at bounding box center [964, 355] width 371 height 395
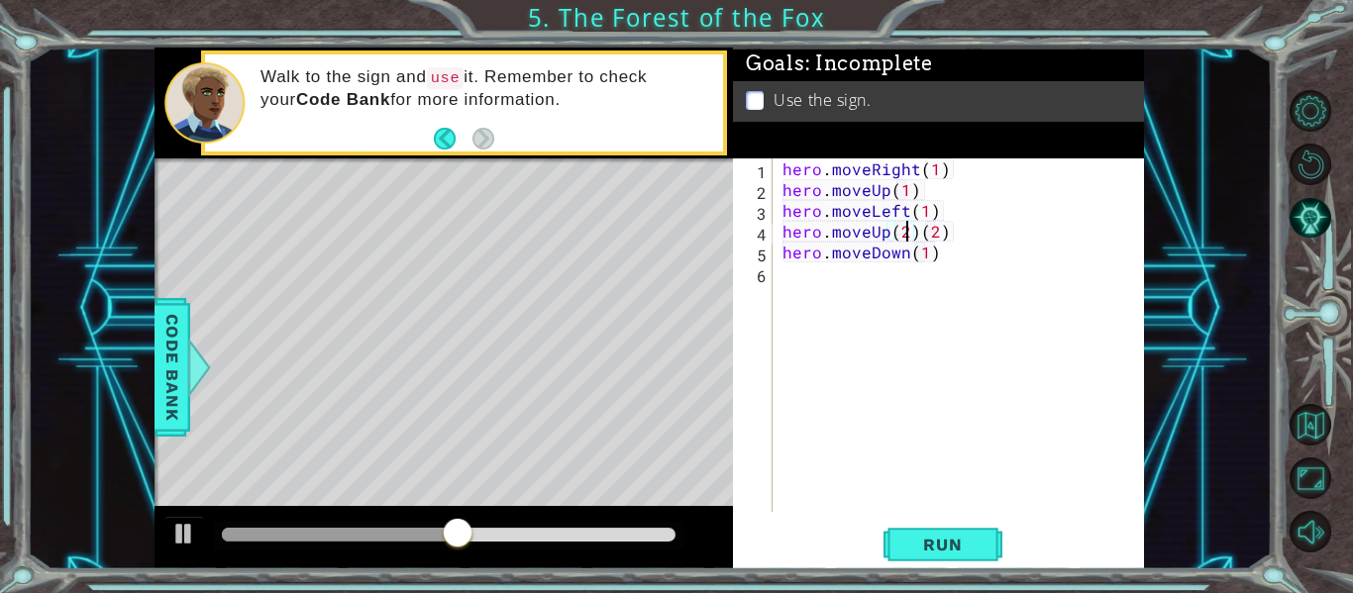
scroll to position [0, 8]
click at [934, 233] on div "hero . moveRight ( 1 ) hero . moveUp ( 1 ) hero . moveLeft ( 1 ) hero . moveUp …" at bounding box center [964, 355] width 371 height 395
click at [950, 239] on div "hero . moveRight ( 1 ) hero . moveUp ( 1 ) hero . moveLeft ( 1 ) hero . moveUp …" at bounding box center [964, 355] width 371 height 395
type textarea "hero.moveUp(2)"
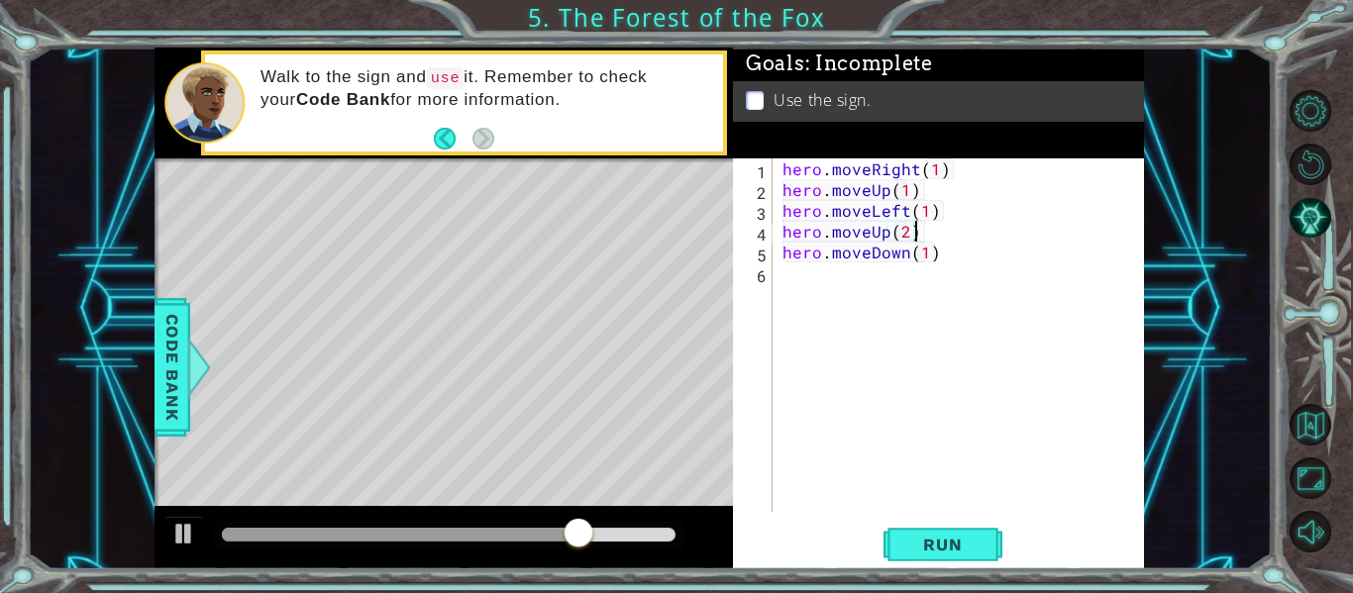
click at [945, 264] on div "hero . moveRight ( 1 ) hero . moveUp ( 1 ) hero . moveLeft ( 1 ) hero . moveUp …" at bounding box center [964, 355] width 371 height 395
click at [943, 260] on div "hero . moveRight ( 1 ) hero . moveUp ( 1 ) hero . moveLeft ( 1 ) hero . moveUp …" at bounding box center [964, 355] width 371 height 395
click at [932, 533] on button "Run" at bounding box center [943, 545] width 119 height 41
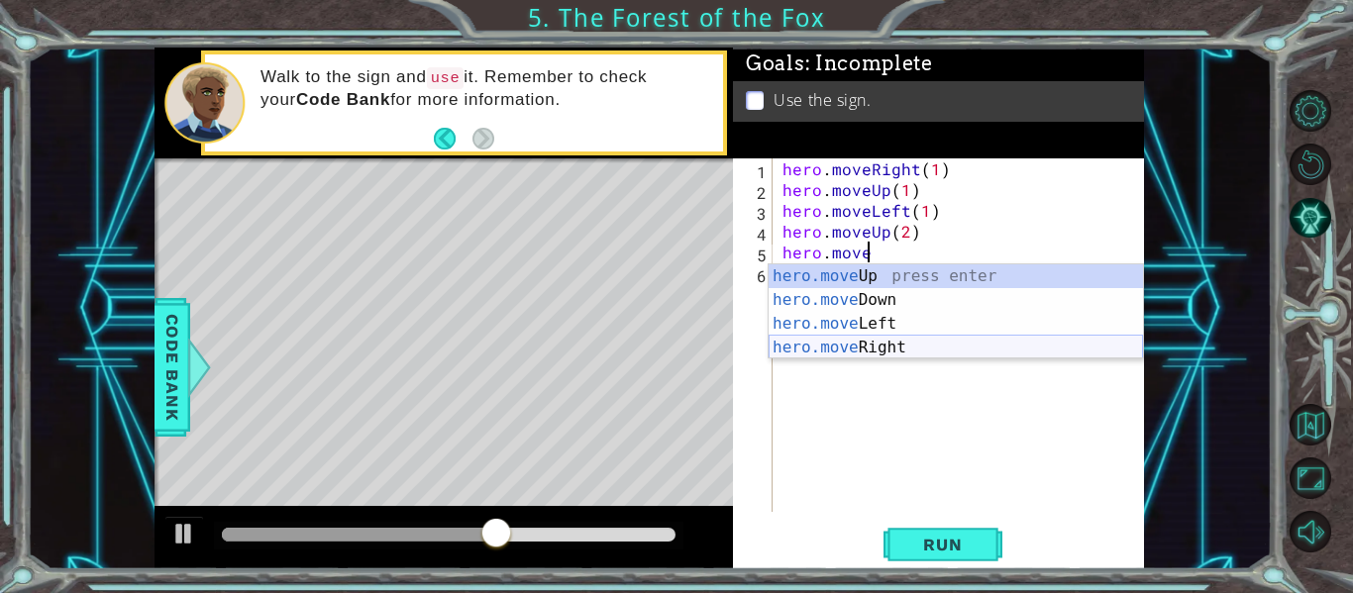
click at [934, 348] on div "hero.move Up press enter hero.move Down press enter hero.move Left press enter …" at bounding box center [956, 335] width 374 height 143
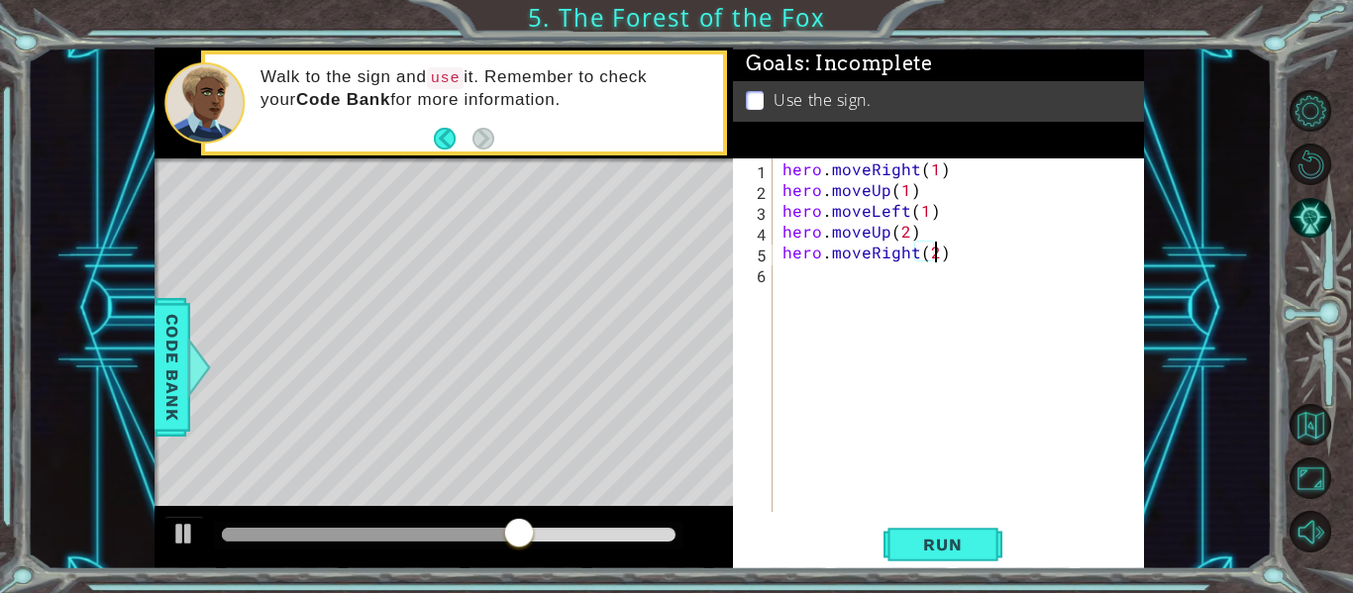
scroll to position [0, 9]
click at [963, 540] on span "Run" at bounding box center [942, 545] width 78 height 20
type textarea "hero.moveRight(2)"
click at [925, 551] on span "Run" at bounding box center [942, 545] width 78 height 20
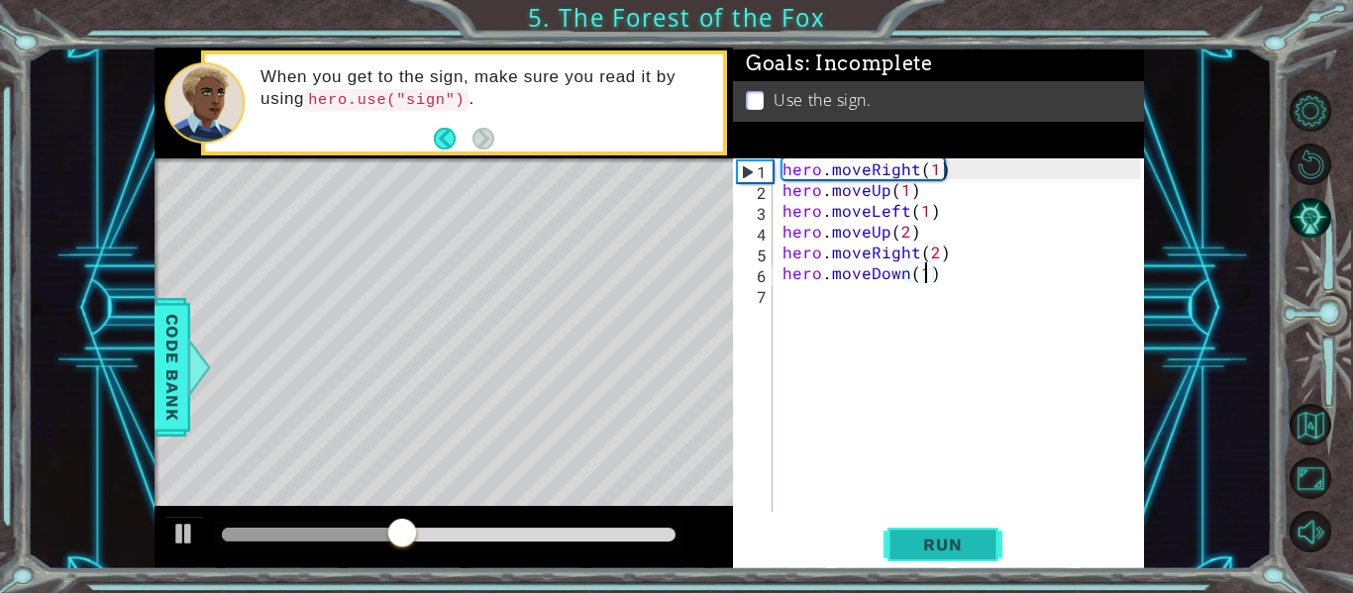
scroll to position [0, 9]
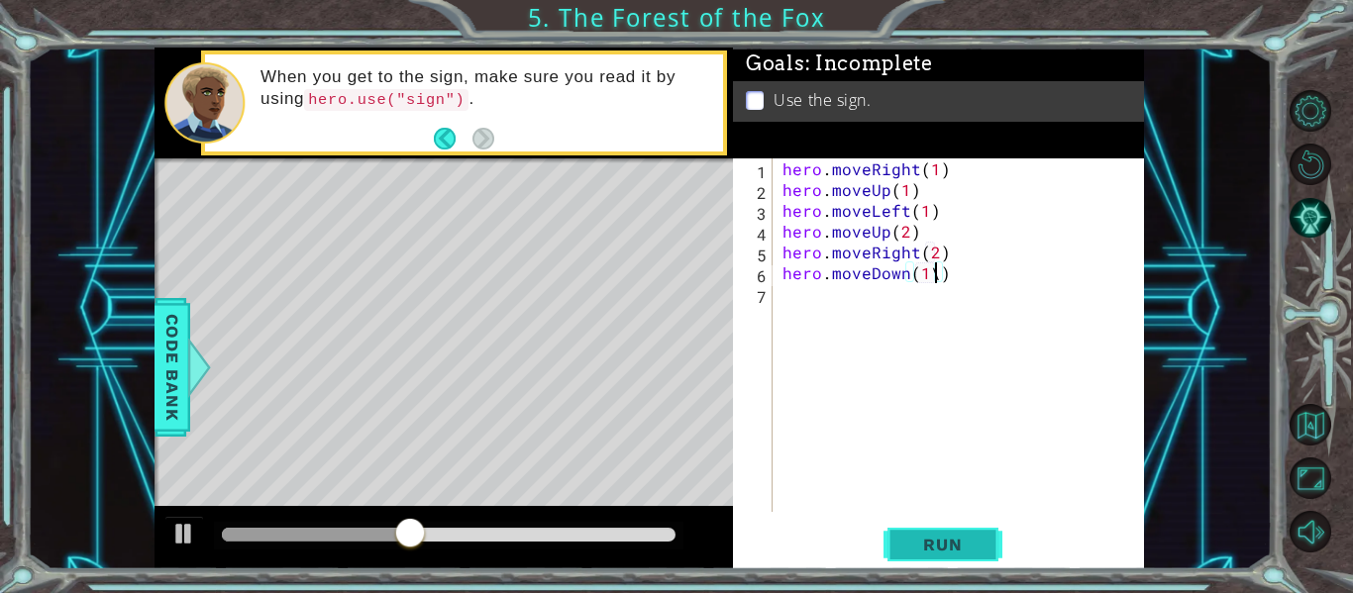
type textarea "hero.moveDown(1)"
type textarea "hero.moveRight(1)"
click at [930, 549] on span "Run" at bounding box center [942, 545] width 78 height 20
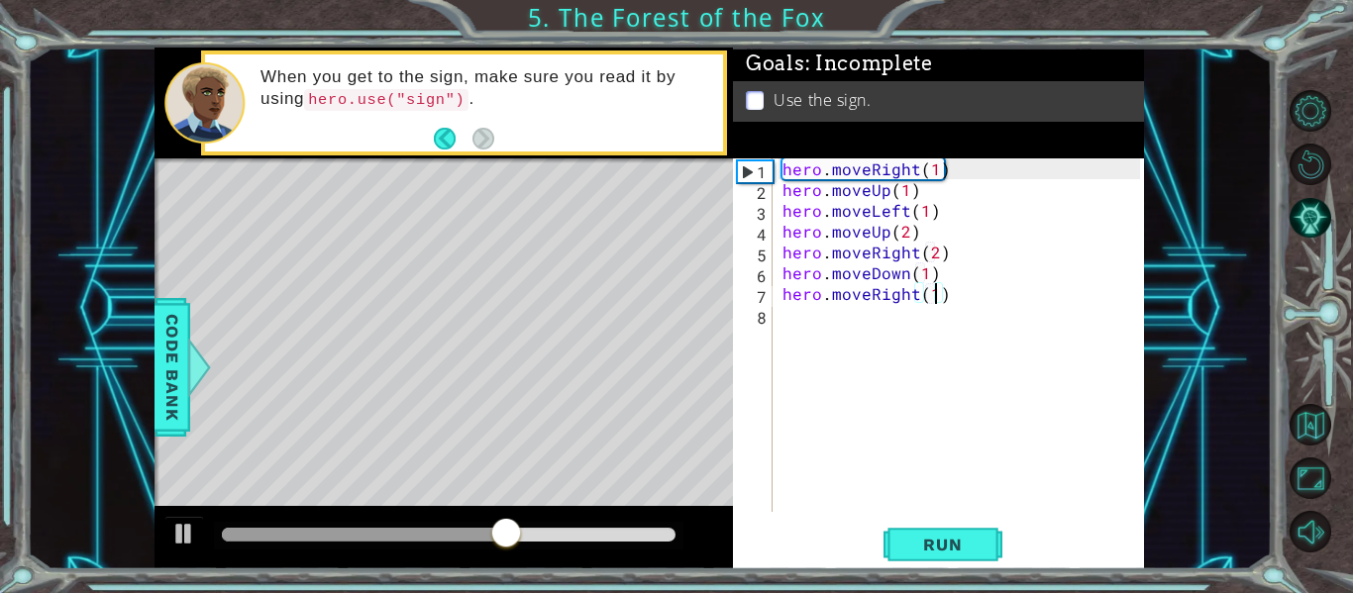
click at [929, 324] on div "hero . moveRight ( 1 ) hero . moveUp ( 1 ) hero . moveLeft ( 1 ) hero . moveUp …" at bounding box center [964, 355] width 371 height 395
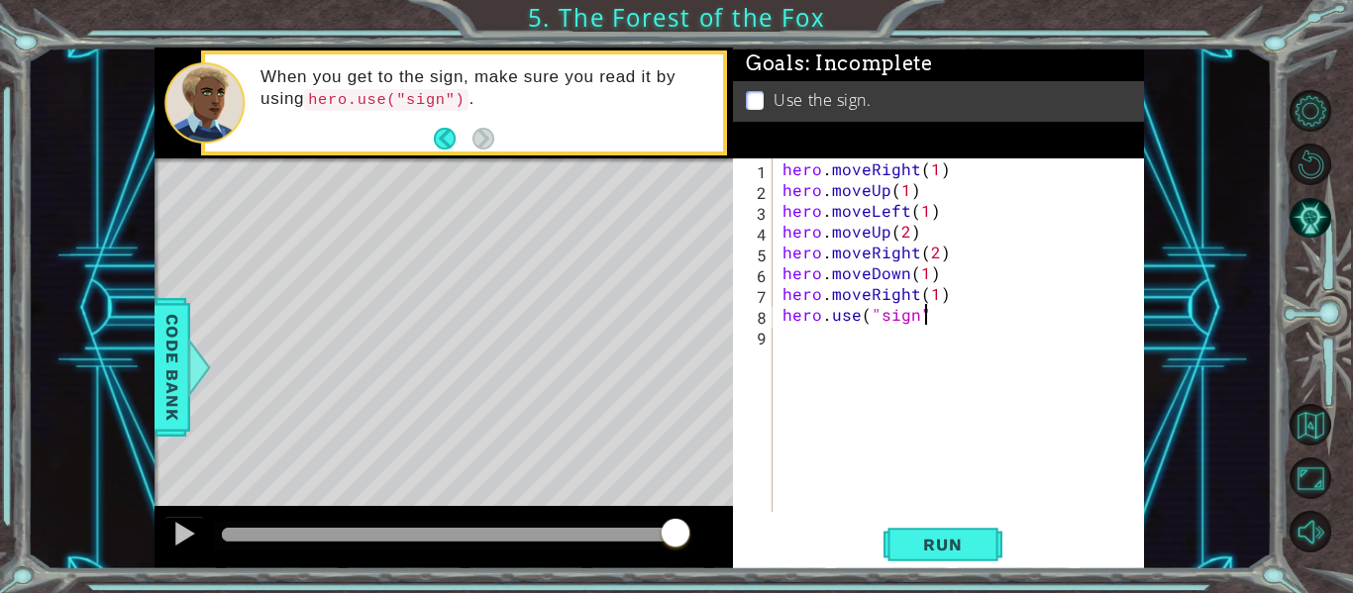
scroll to position [0, 9]
click at [970, 531] on button "Run" at bounding box center [943, 545] width 119 height 41
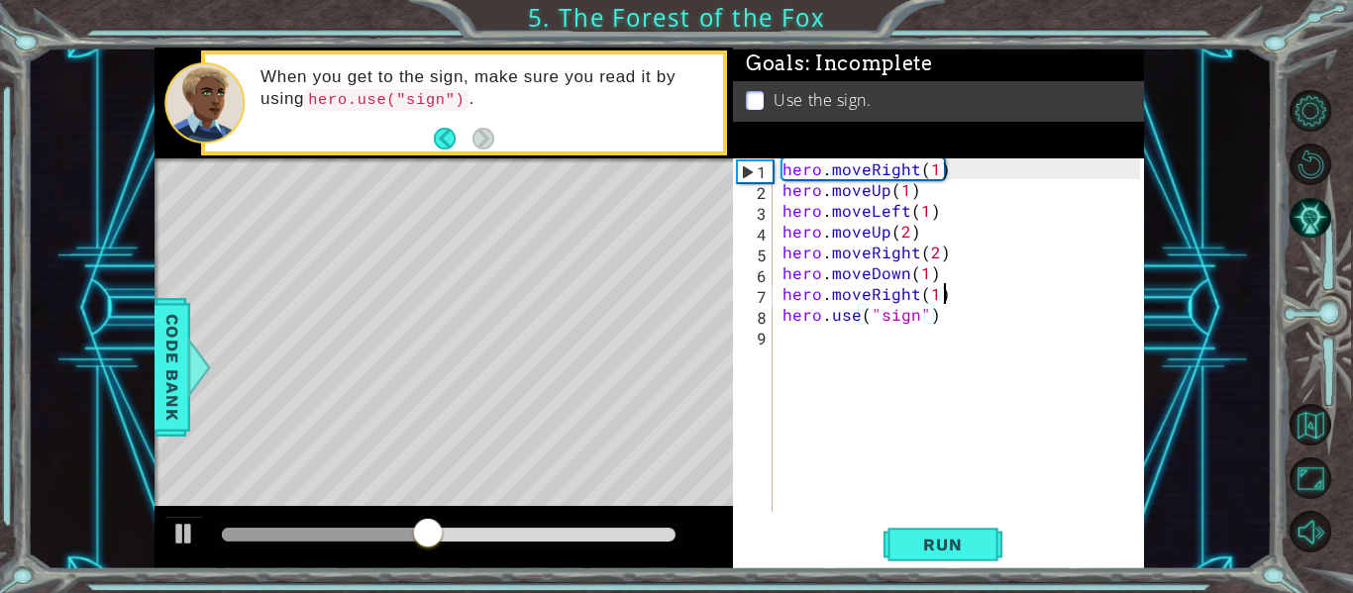
click at [951, 290] on div "hero . moveRight ( 1 ) hero . moveUp ( 1 ) hero . moveLeft ( 1 ) hero . moveUp …" at bounding box center [964, 355] width 371 height 395
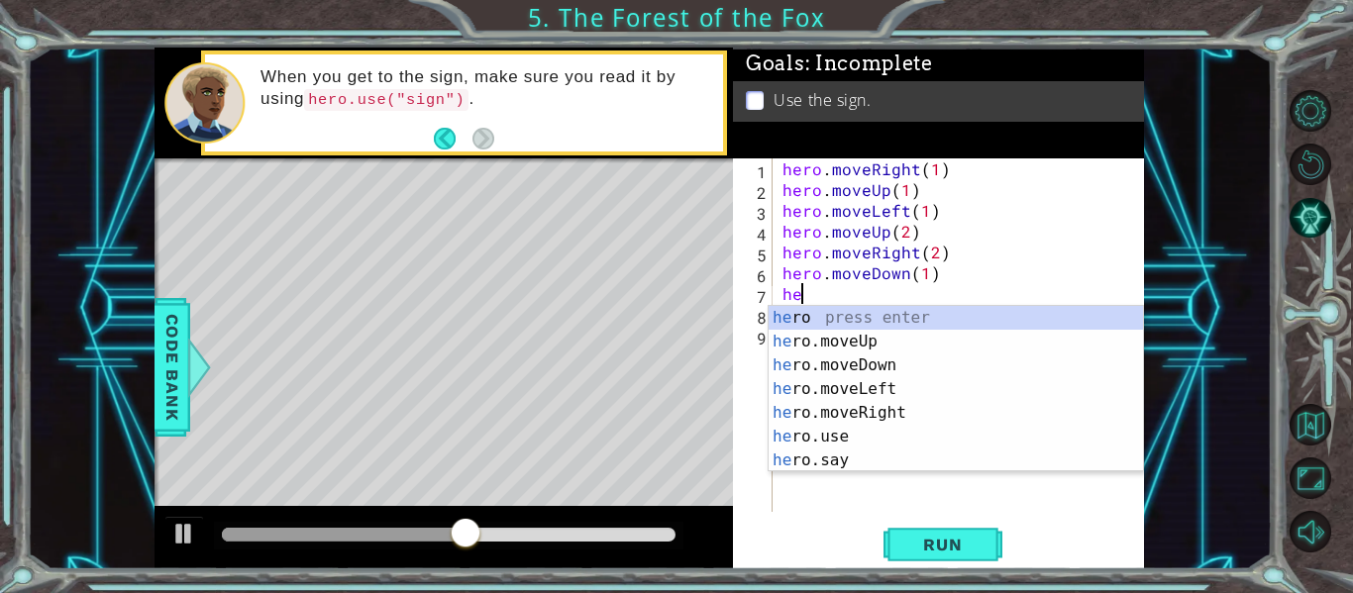
scroll to position [0, 0]
type textarea "h"
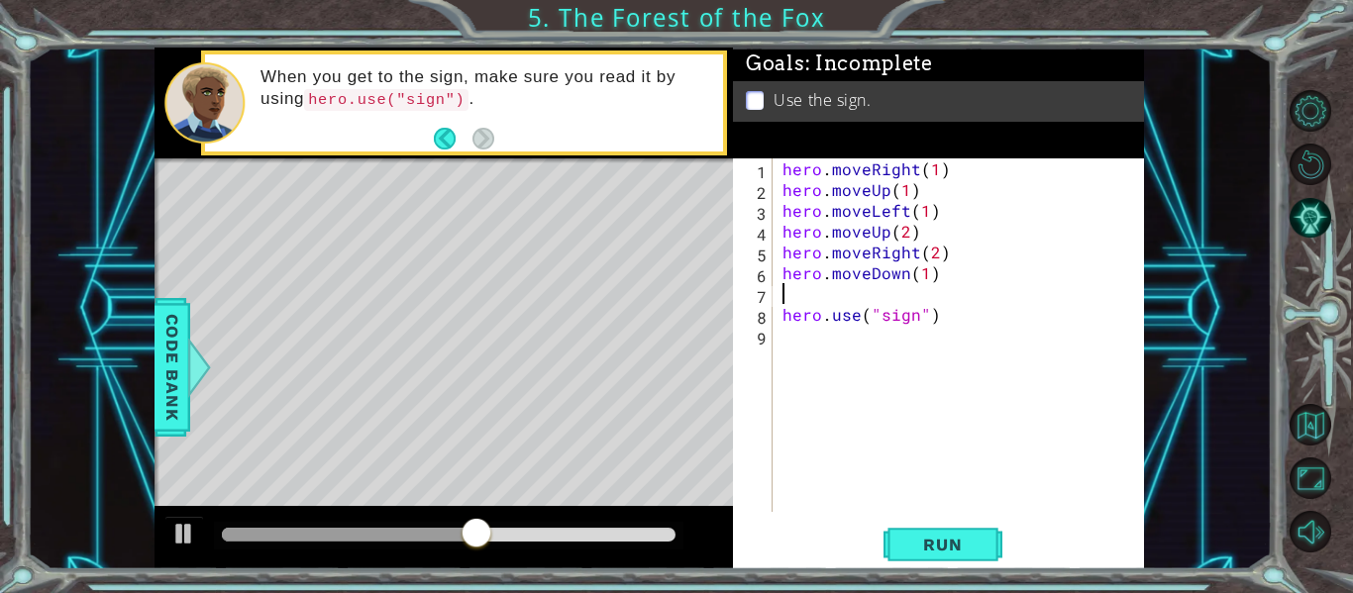
type textarea "hero.moveDown(1)"
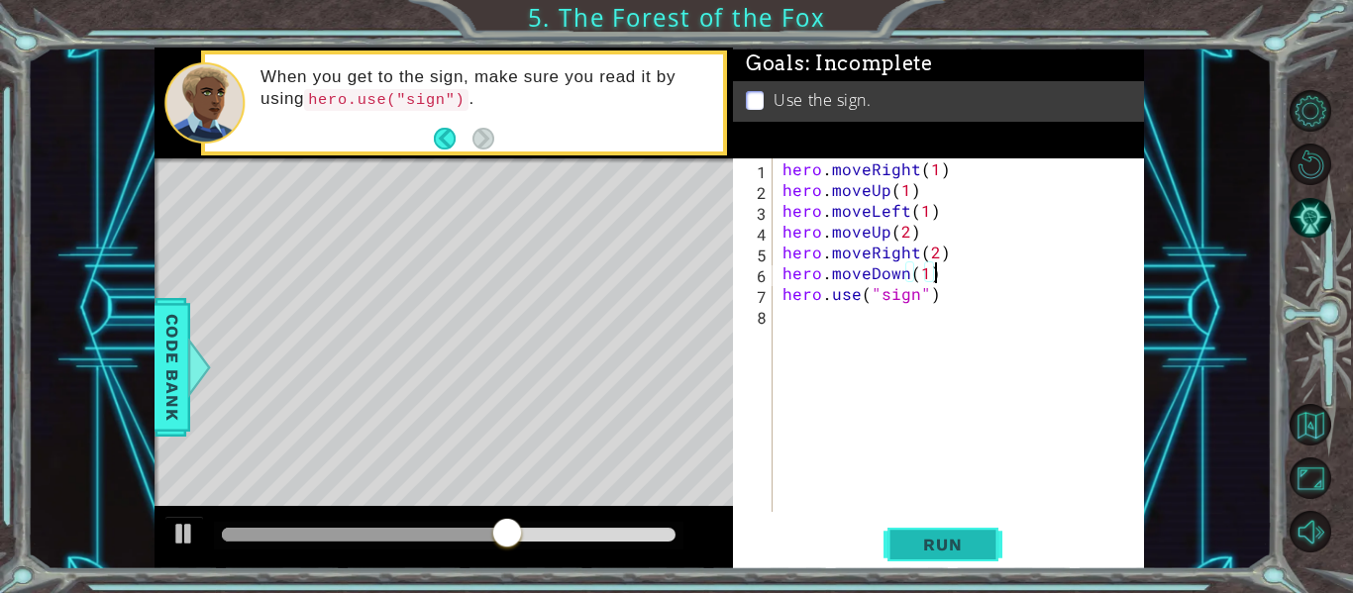
click at [928, 537] on span "Run" at bounding box center [942, 545] width 78 height 20
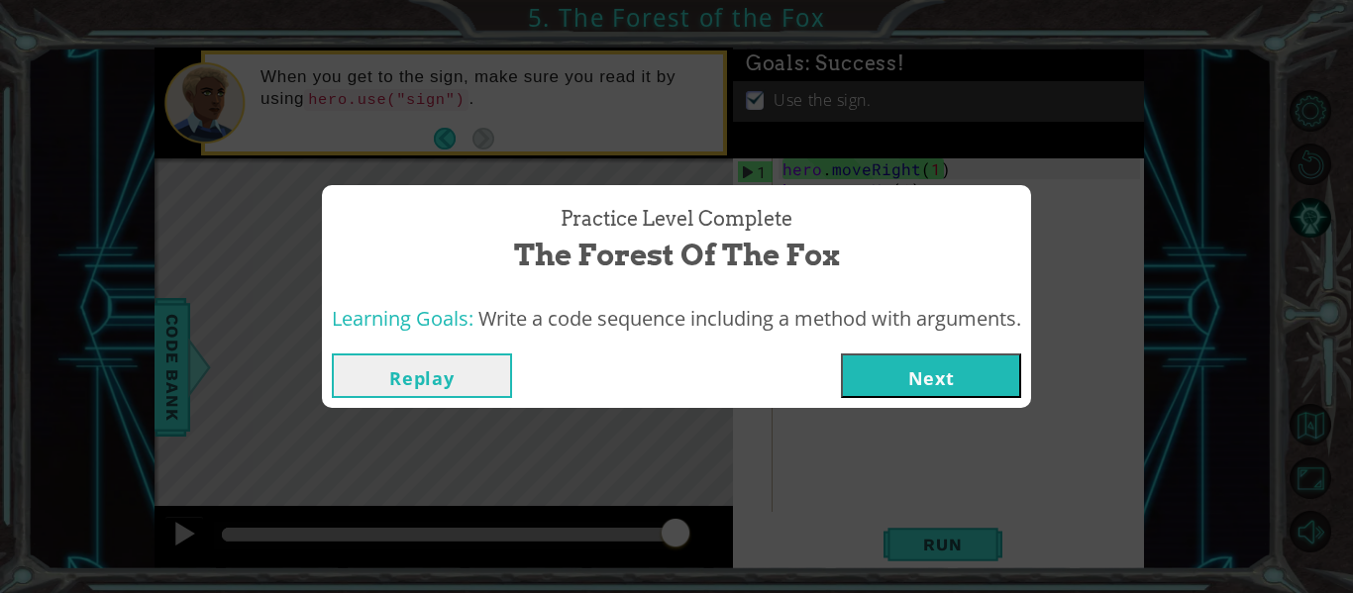
click at [931, 372] on button "Next" at bounding box center [931, 376] width 180 height 45
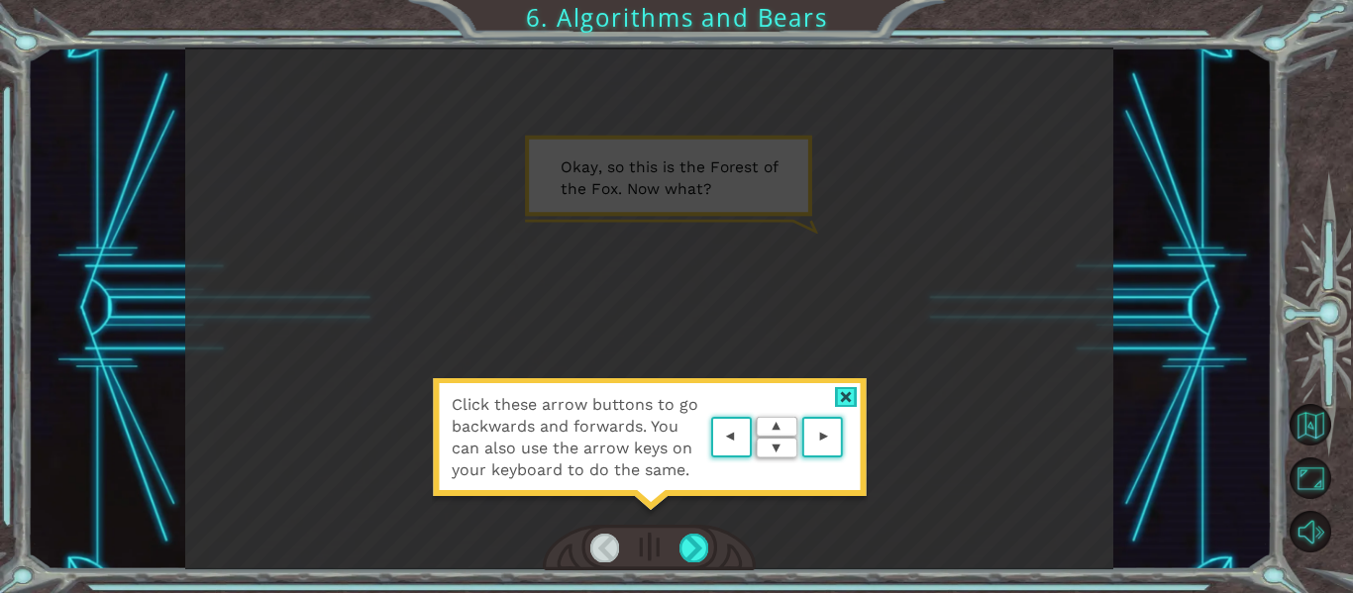
click at [931, 372] on div "Click these arrow buttons to go backwards and forwards. You can also use the ar…" at bounding box center [649, 309] width 929 height 522
click at [849, 395] on div at bounding box center [846, 397] width 23 height 21
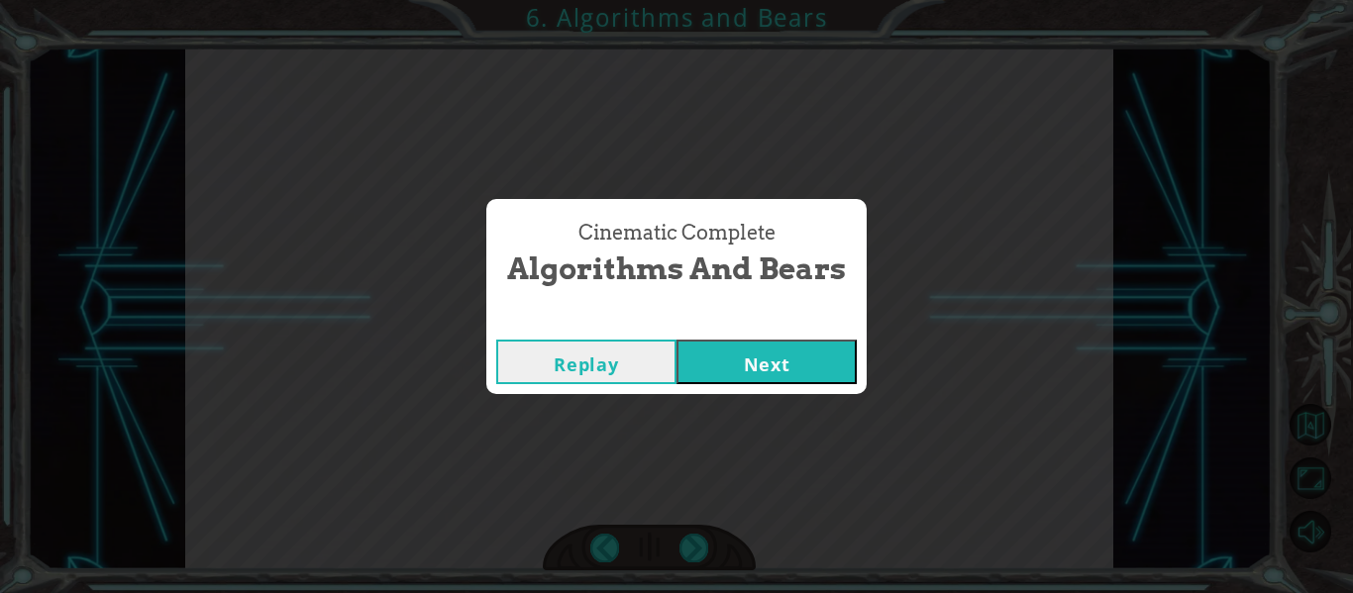
click at [844, 354] on button "Next" at bounding box center [767, 362] width 180 height 45
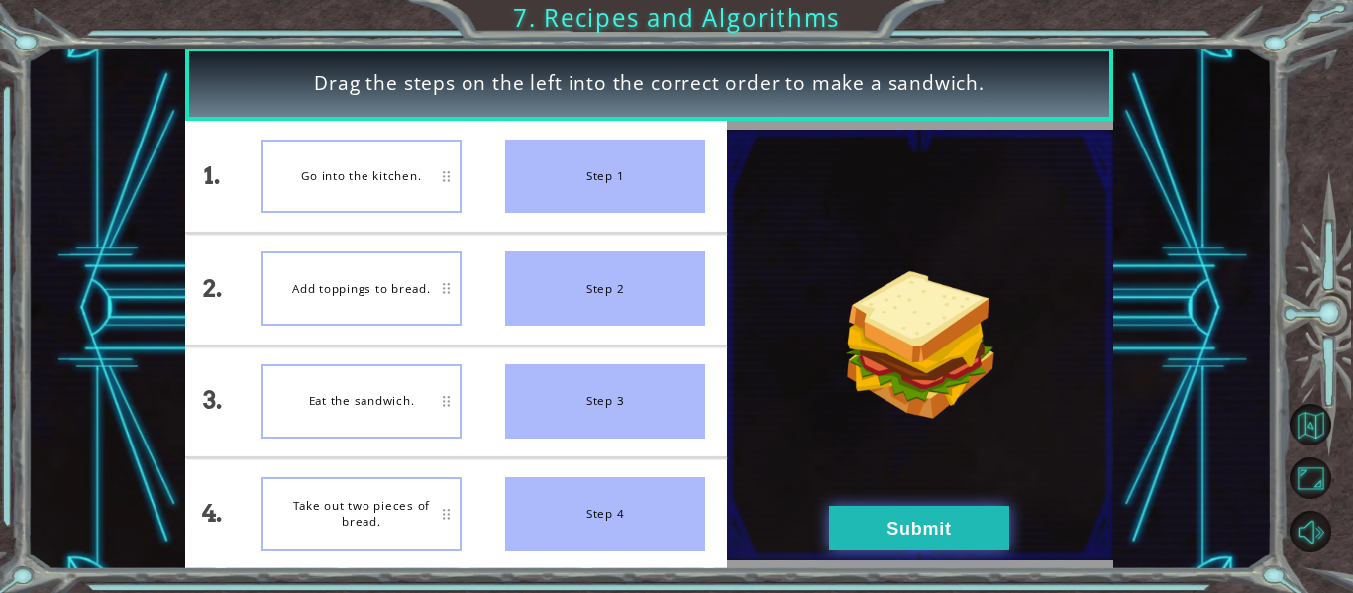
click at [957, 533] on button "Submit" at bounding box center [919, 528] width 180 height 45
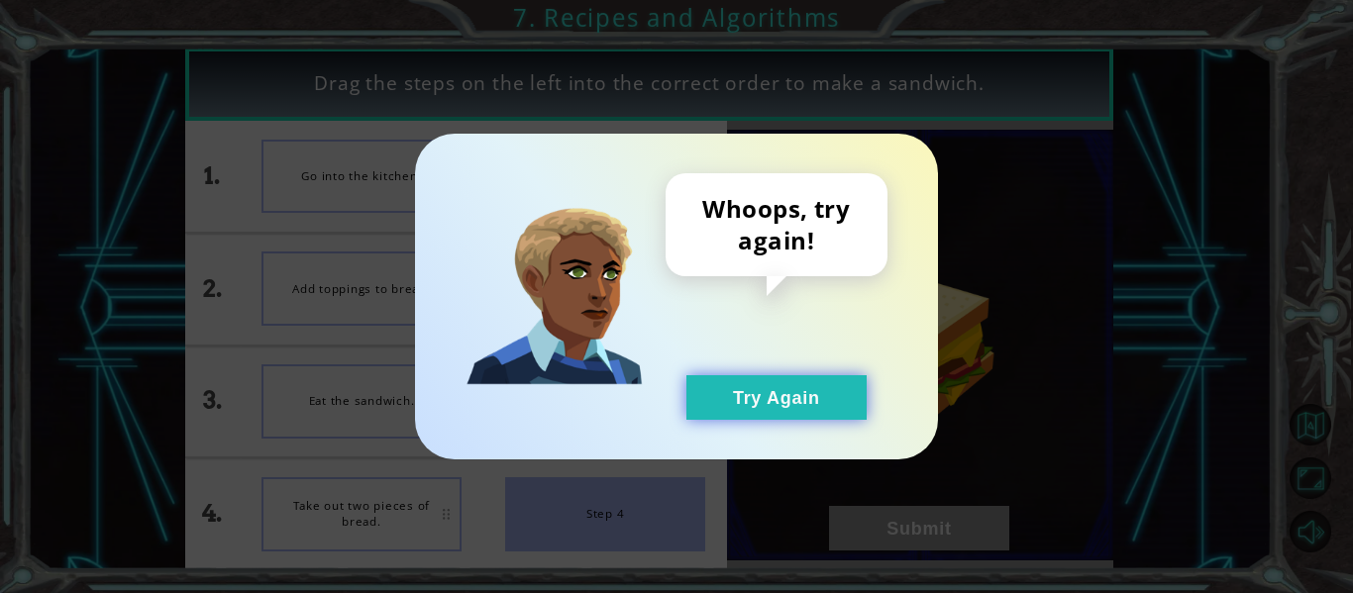
click at [819, 412] on button "Try Again" at bounding box center [776, 397] width 180 height 45
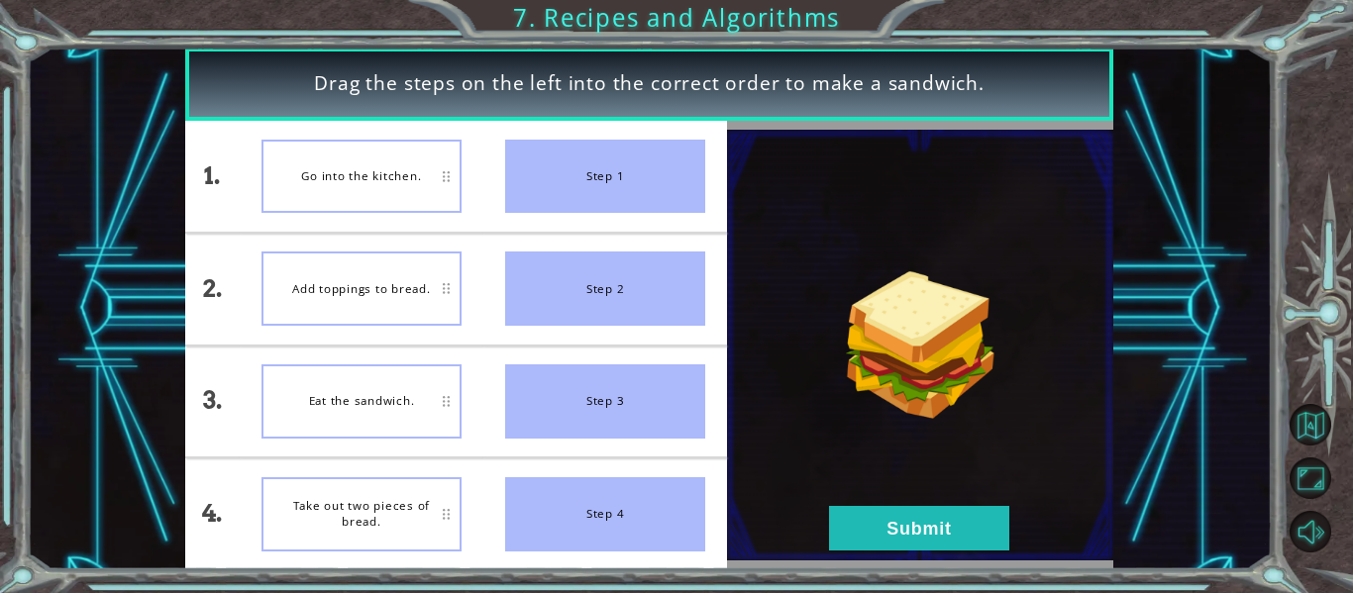
drag, startPoint x: 655, startPoint y: 160, endPoint x: 600, endPoint y: 172, distance: 55.8
click at [600, 172] on div "Step 1" at bounding box center [605, 177] width 200 height 74
click at [374, 198] on div "Go into the kitchen." at bounding box center [362, 177] width 200 height 74
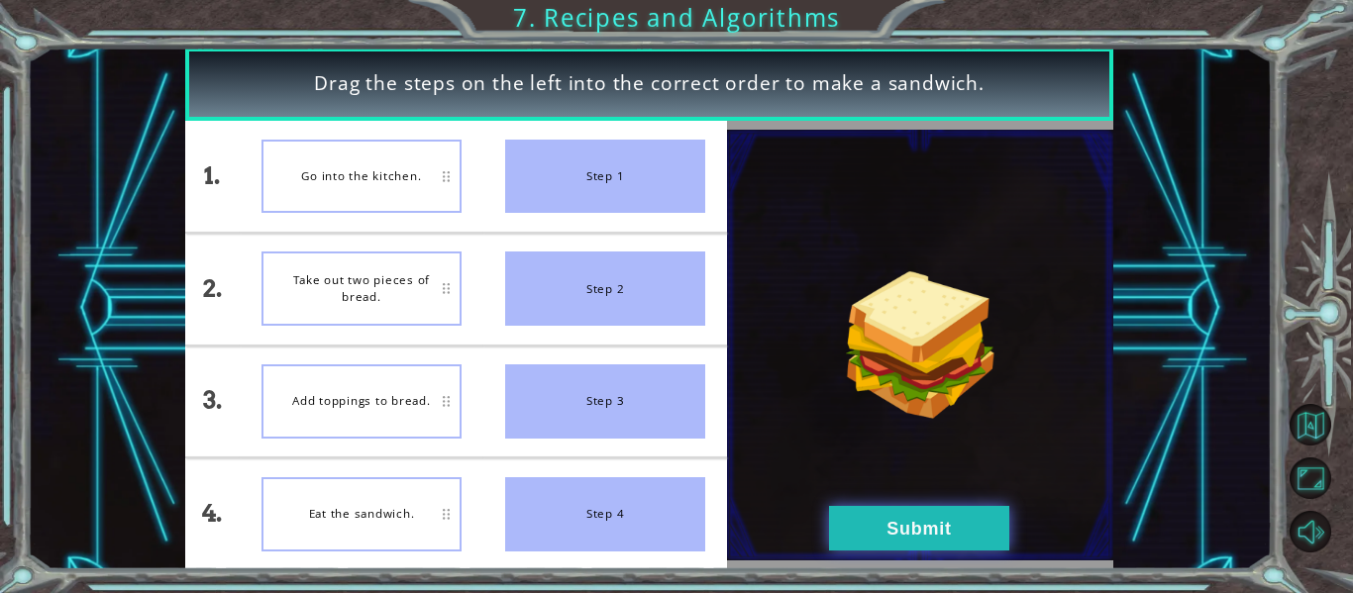
click at [932, 542] on button "Submit" at bounding box center [919, 528] width 180 height 45
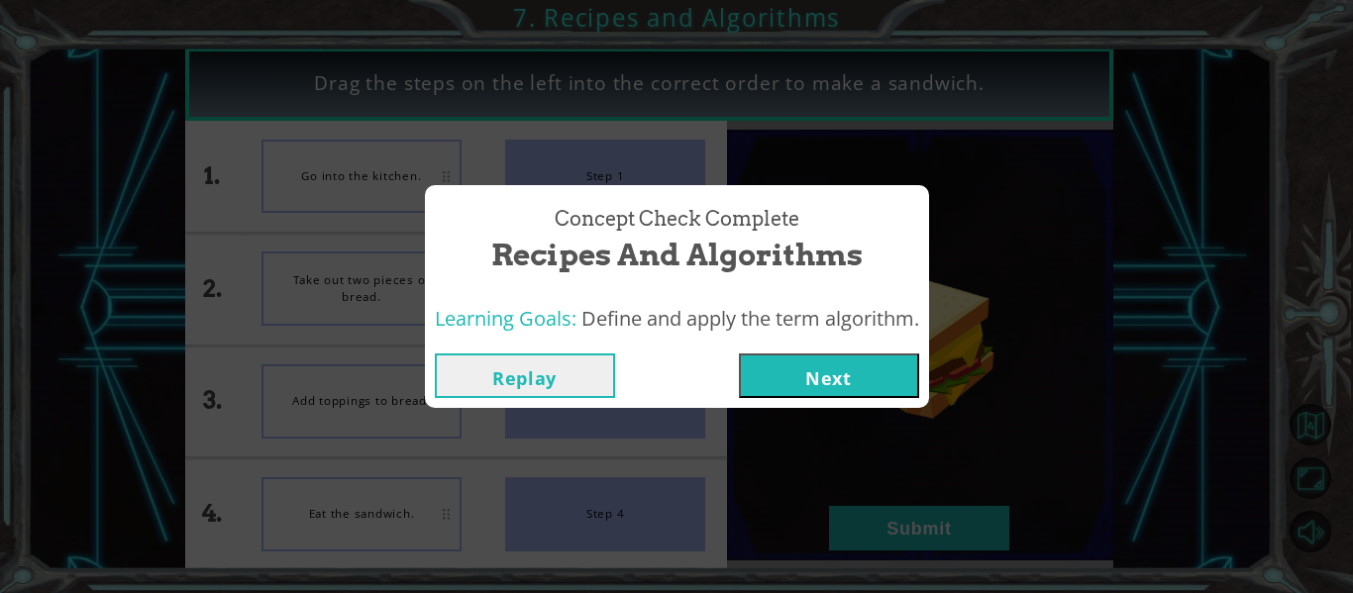
click at [887, 356] on button "Next" at bounding box center [829, 376] width 180 height 45
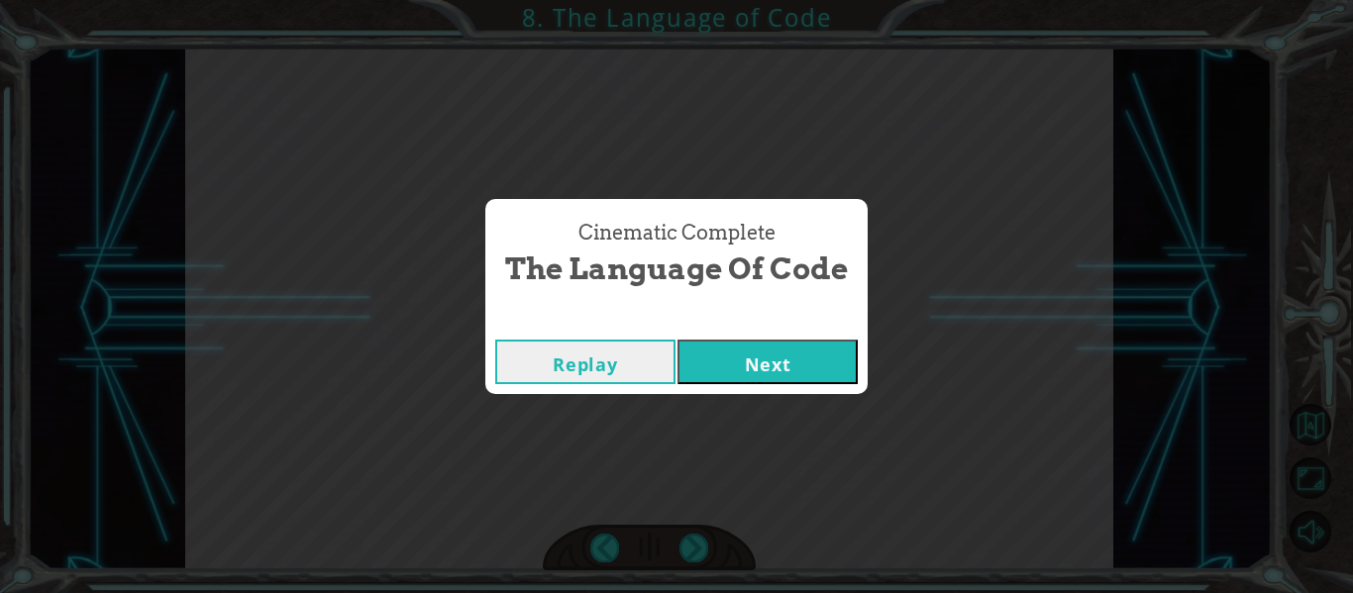
click at [815, 352] on button "Next" at bounding box center [768, 362] width 180 height 45
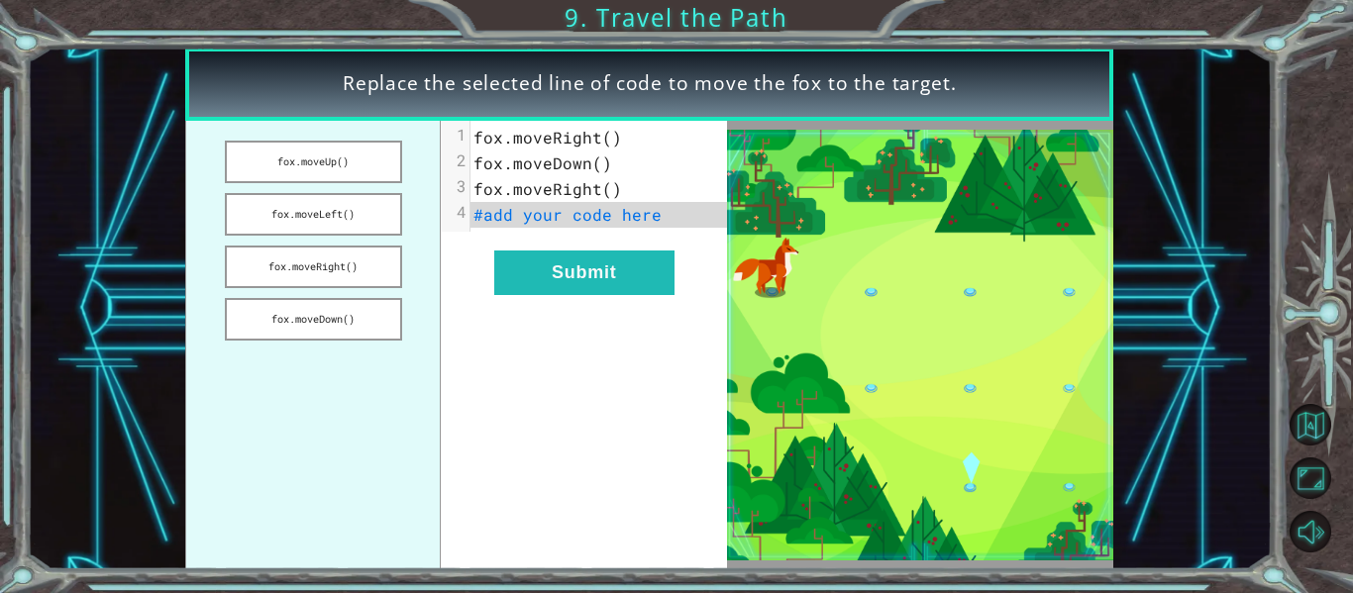
click at [557, 224] on span "#add your code here" at bounding box center [568, 214] width 188 height 21
click at [524, 287] on button "Submit" at bounding box center [584, 273] width 180 height 45
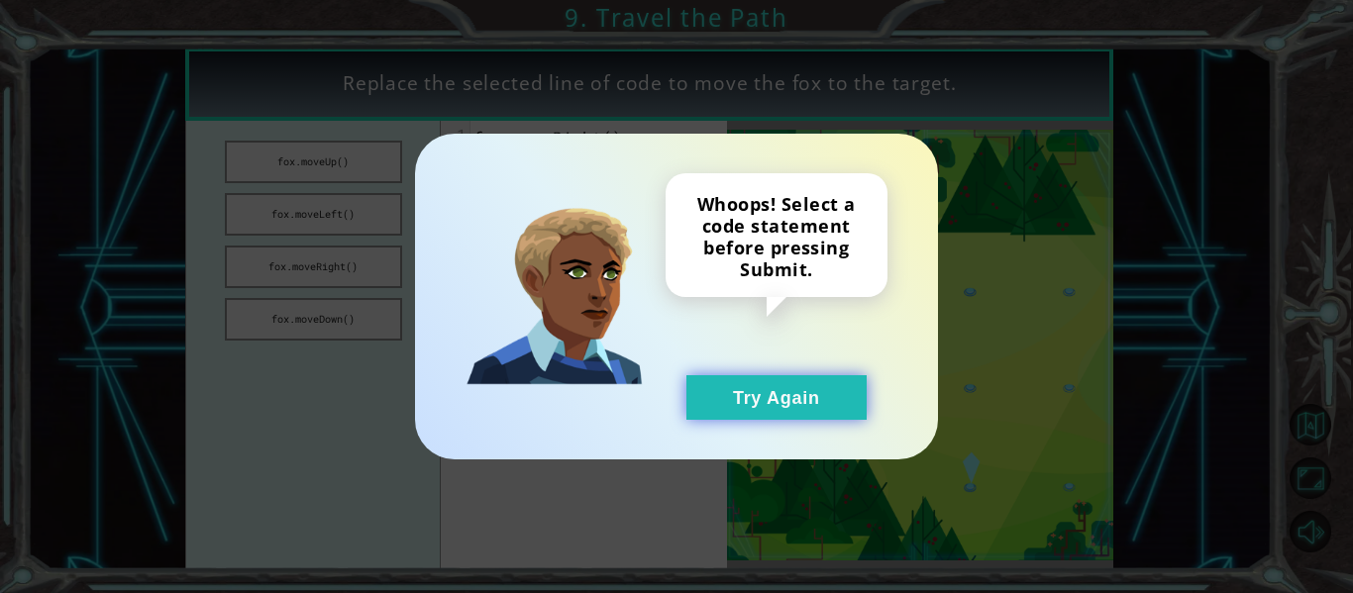
click at [748, 378] on button "Try Again" at bounding box center [776, 397] width 180 height 45
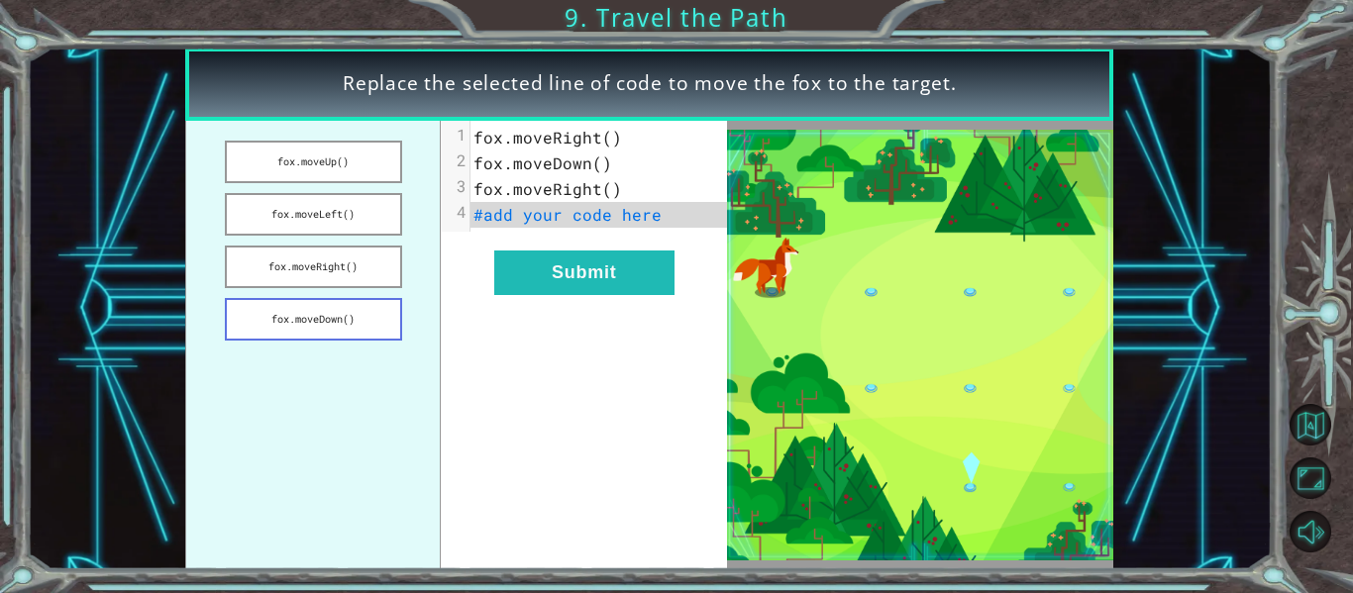
click at [302, 307] on button "fox.moveDown()" at bounding box center [313, 319] width 177 height 43
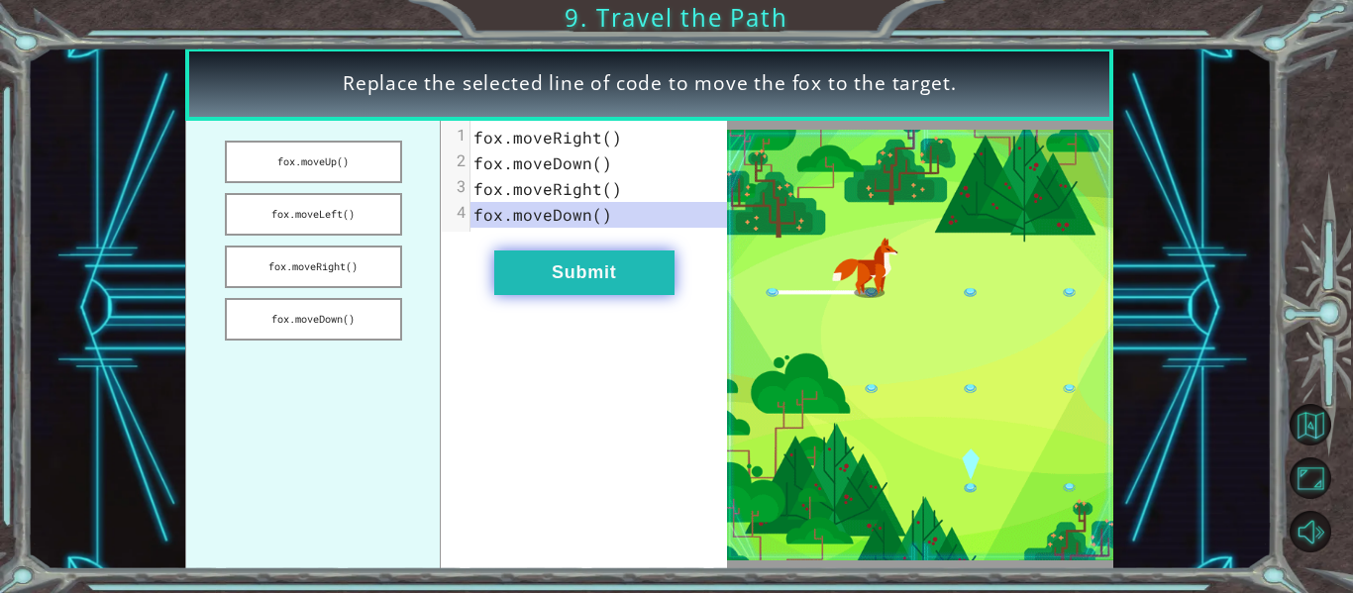
click at [615, 261] on button "Submit" at bounding box center [584, 273] width 180 height 45
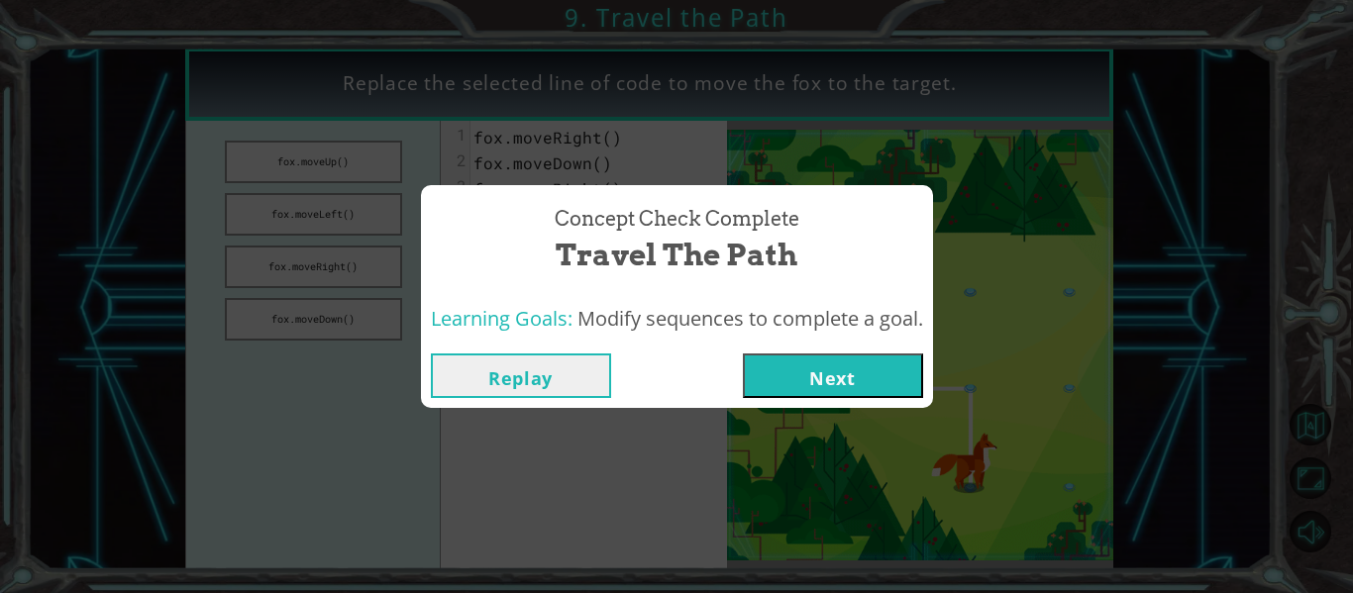
click at [783, 384] on button "Next" at bounding box center [833, 376] width 180 height 45
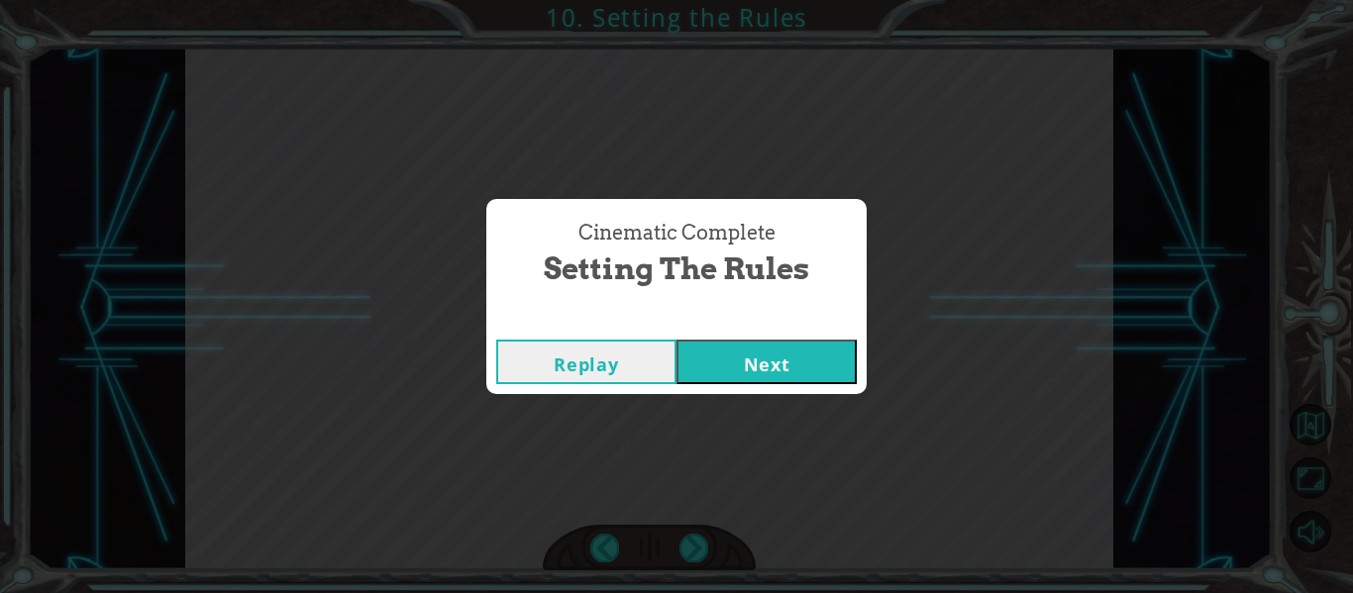
click at [764, 380] on button "Next" at bounding box center [767, 362] width 180 height 45
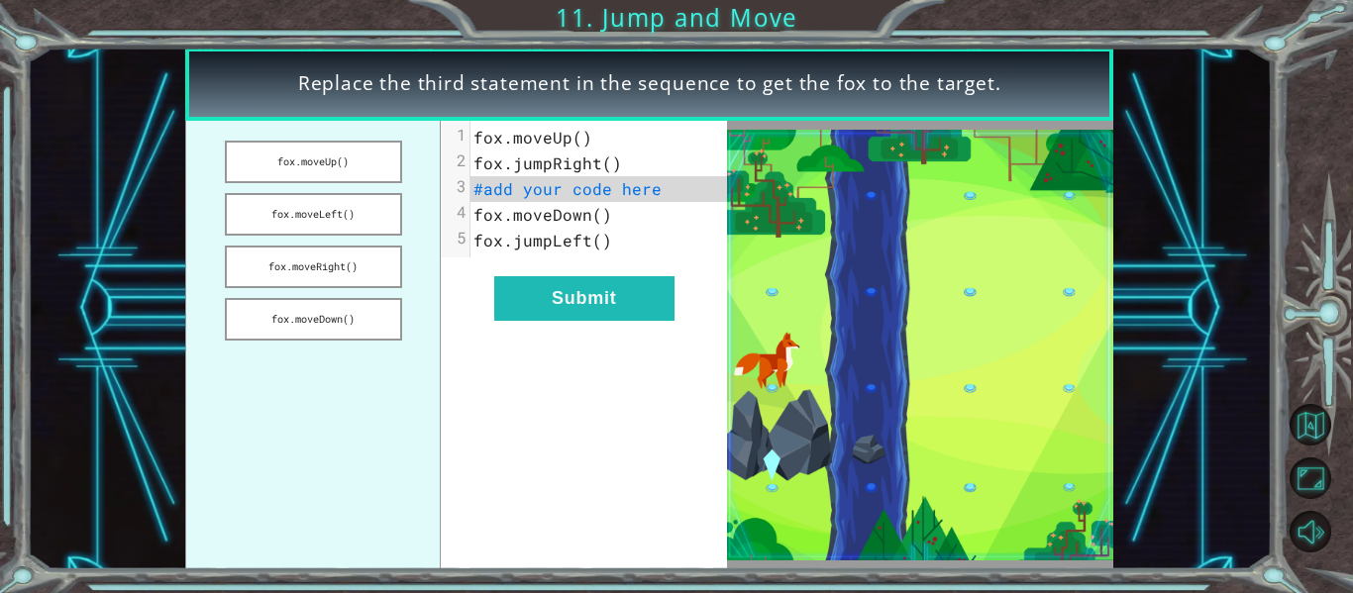
click at [602, 194] on span "#add your code here" at bounding box center [568, 188] width 188 height 21
click at [367, 280] on button "fox.moveRight()" at bounding box center [313, 267] width 177 height 43
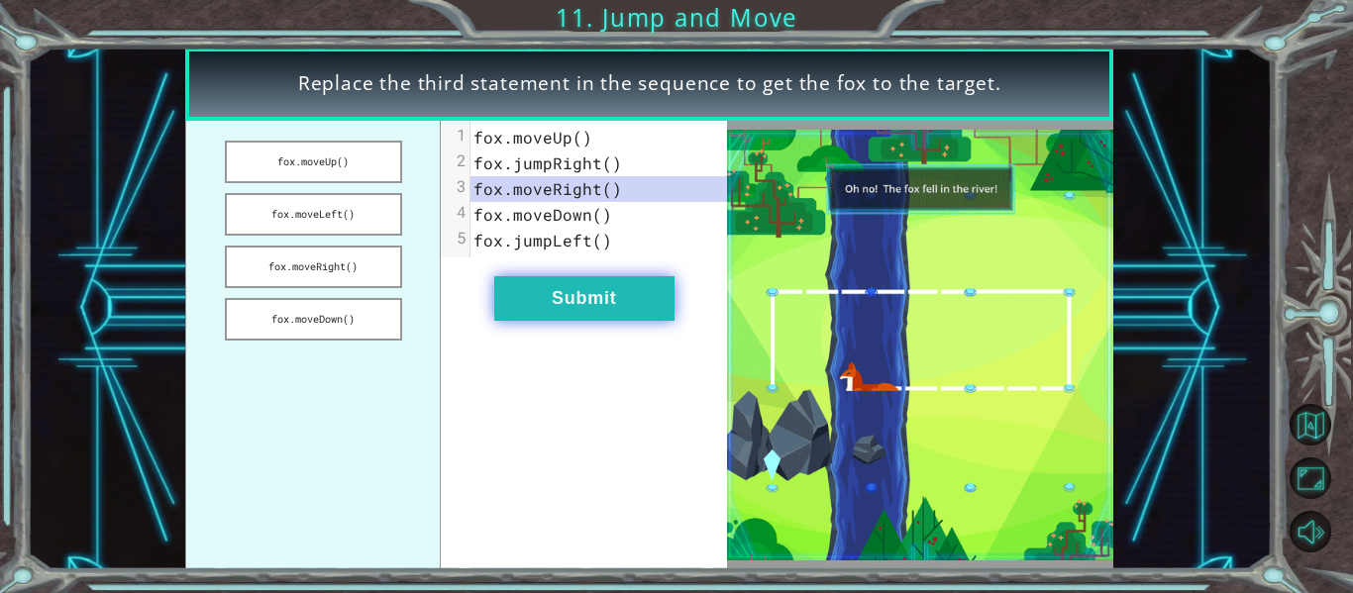
click at [533, 286] on button "Submit" at bounding box center [584, 298] width 180 height 45
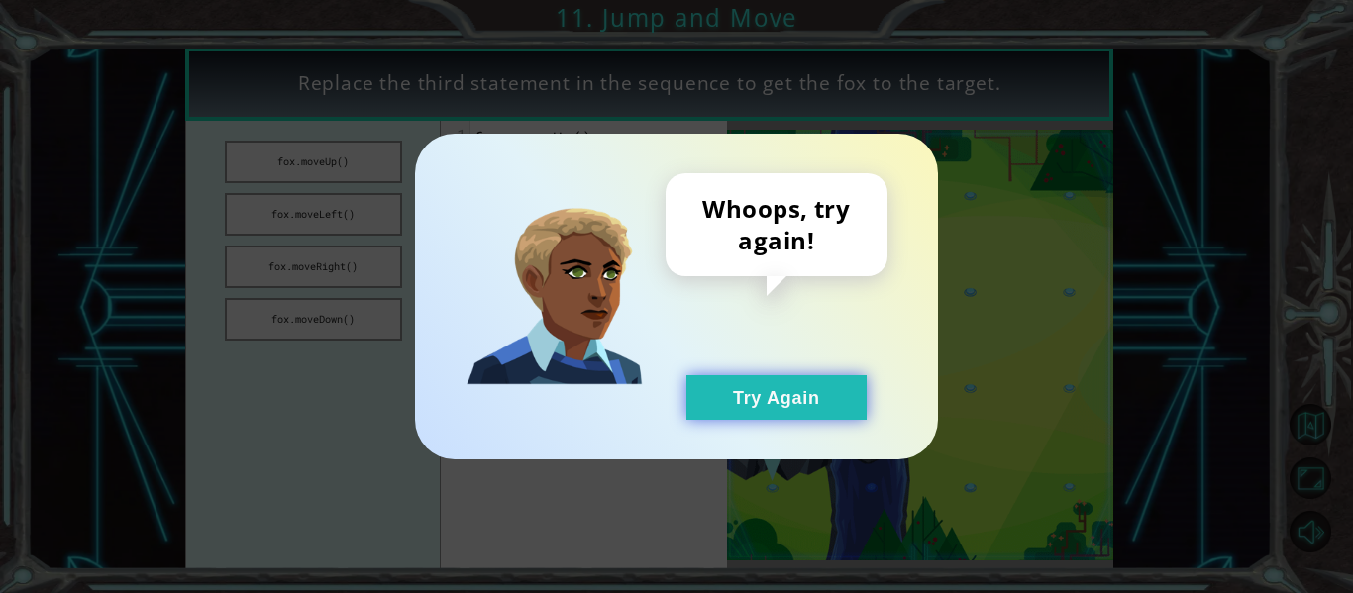
click at [836, 401] on button "Try Again" at bounding box center [776, 397] width 180 height 45
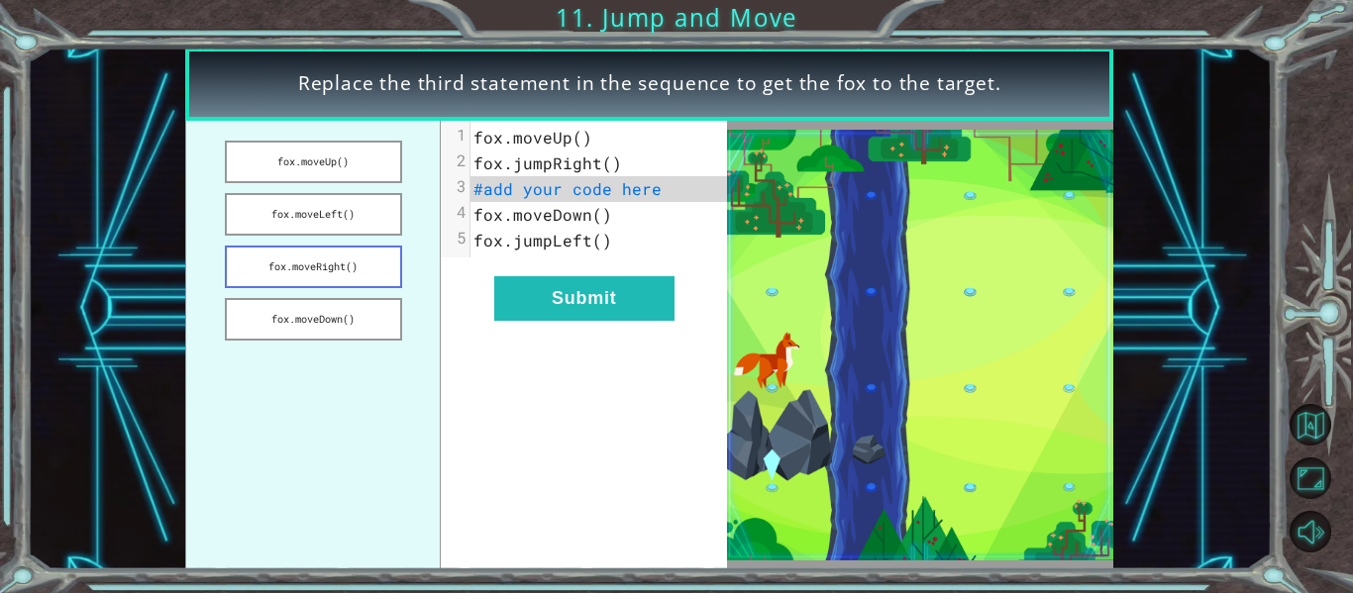
click at [358, 249] on button "fox.moveRight()" at bounding box center [313, 267] width 177 height 43
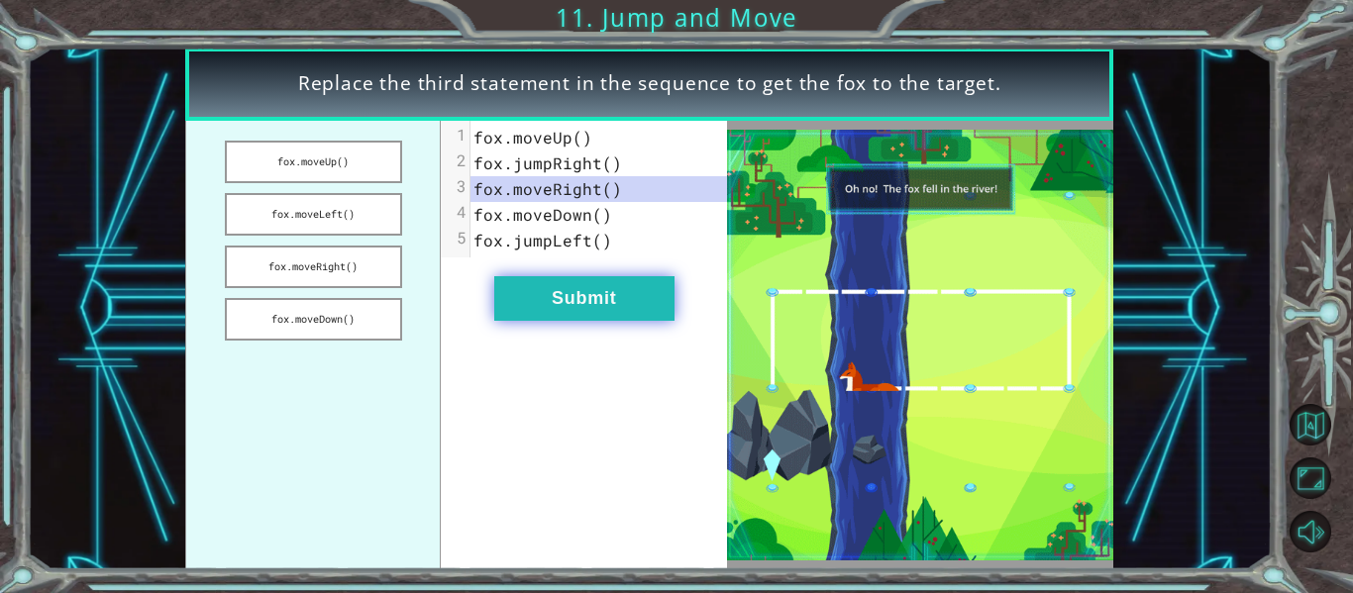
click at [603, 297] on button "Submit" at bounding box center [584, 298] width 180 height 45
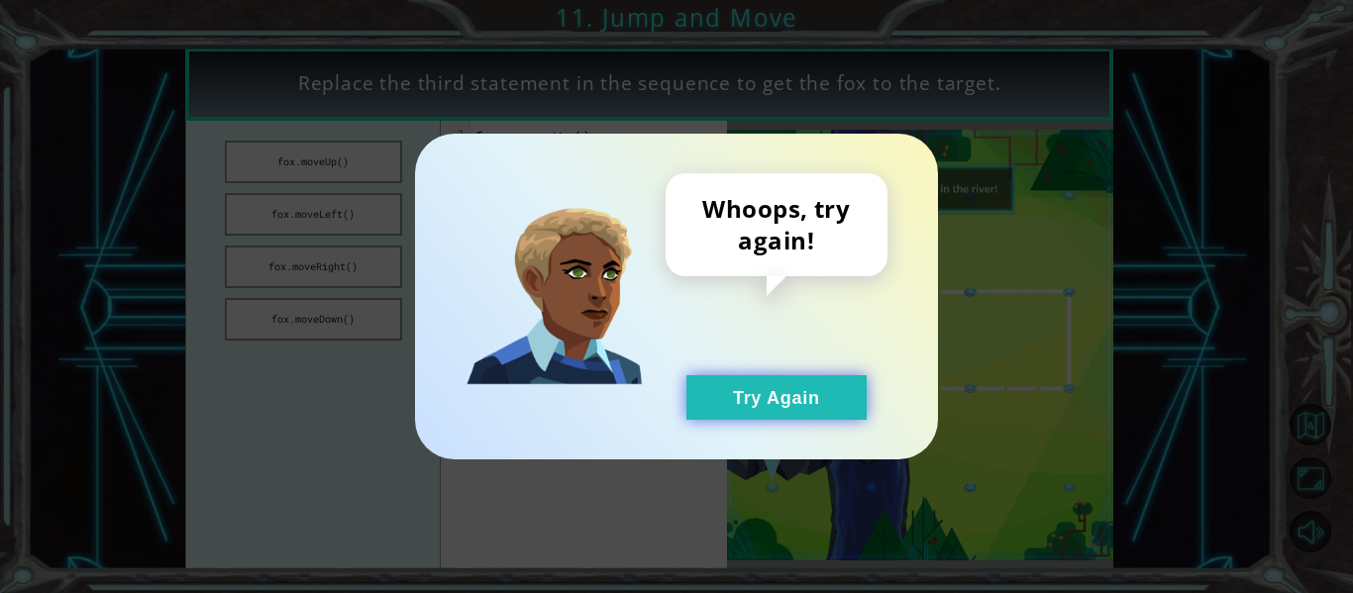
click at [743, 405] on button "Try Again" at bounding box center [776, 397] width 180 height 45
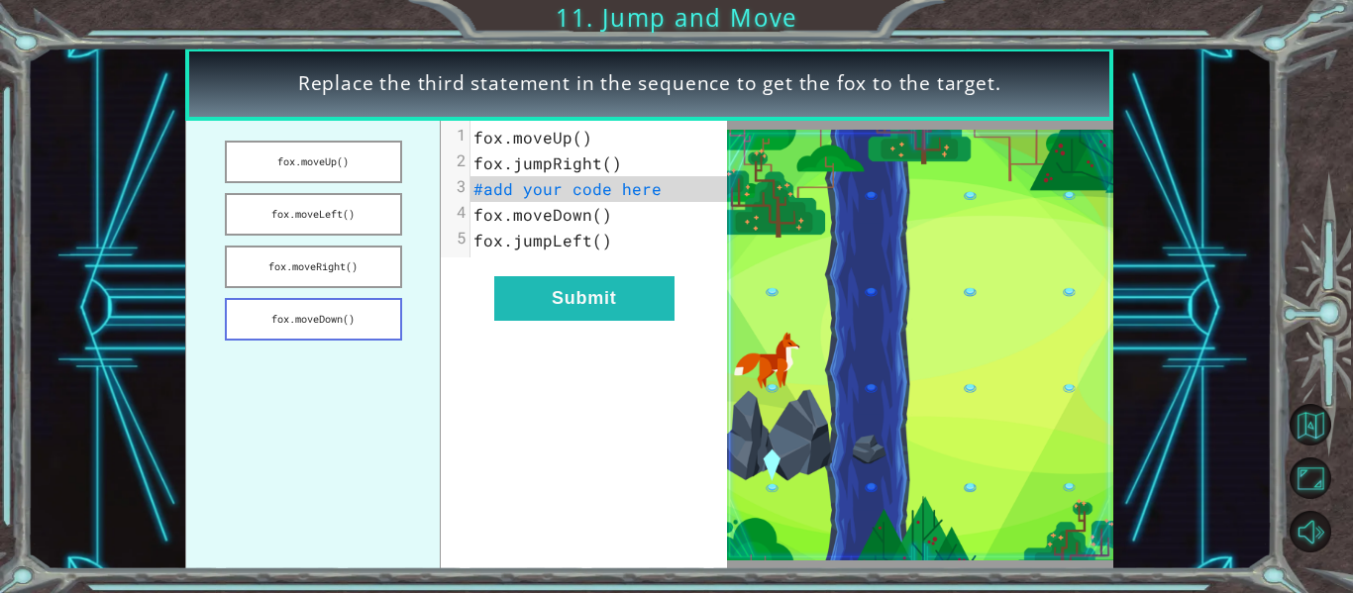
click at [340, 325] on button "fox.moveDown()" at bounding box center [313, 319] width 177 height 43
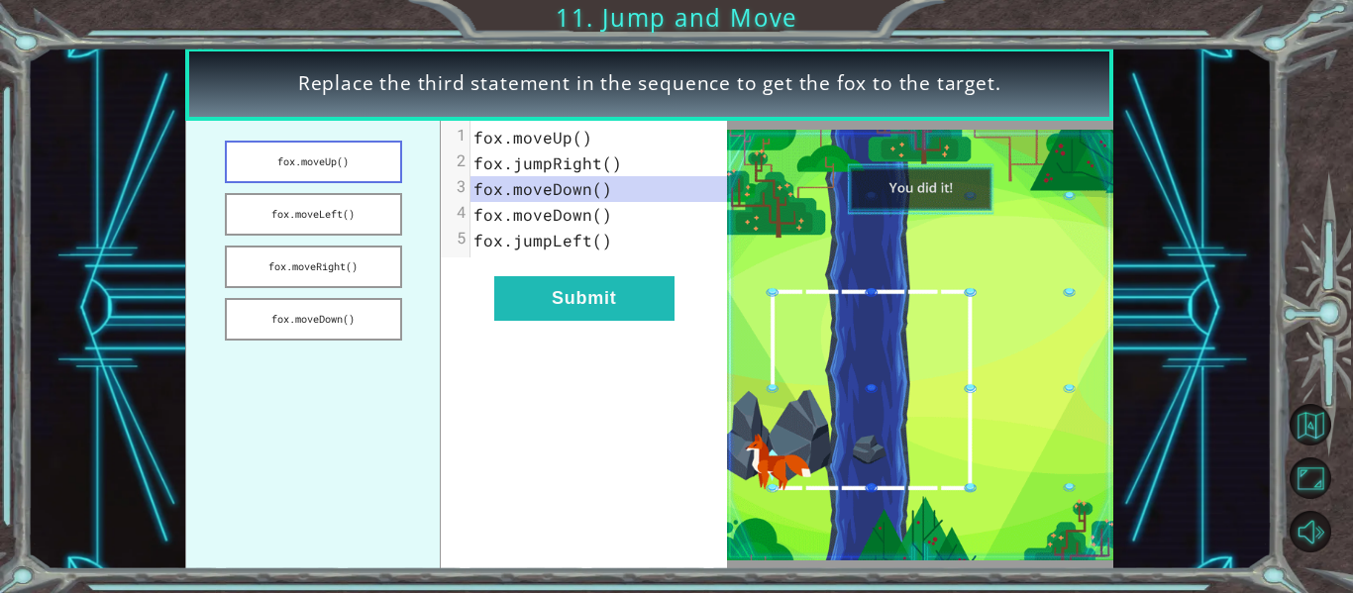
click at [328, 173] on button "fox.moveUp()" at bounding box center [313, 162] width 177 height 43
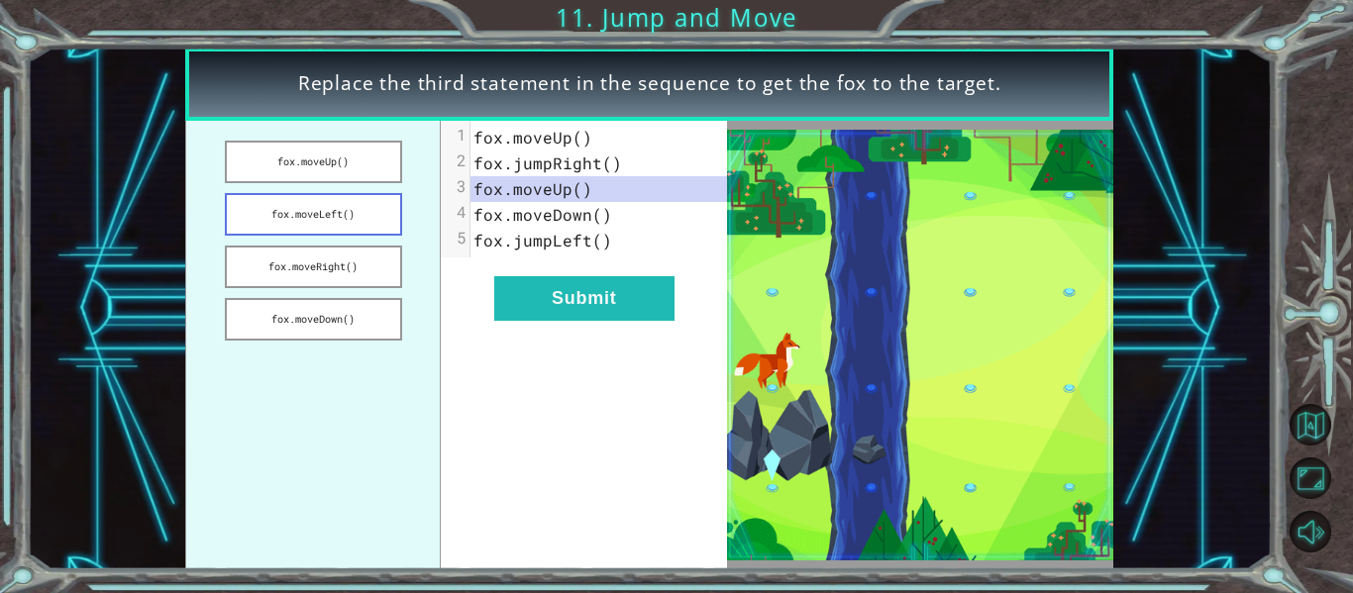
click at [355, 203] on button "fox.moveLeft()" at bounding box center [313, 214] width 177 height 43
click at [377, 165] on button "fox.moveUp()" at bounding box center [313, 162] width 177 height 43
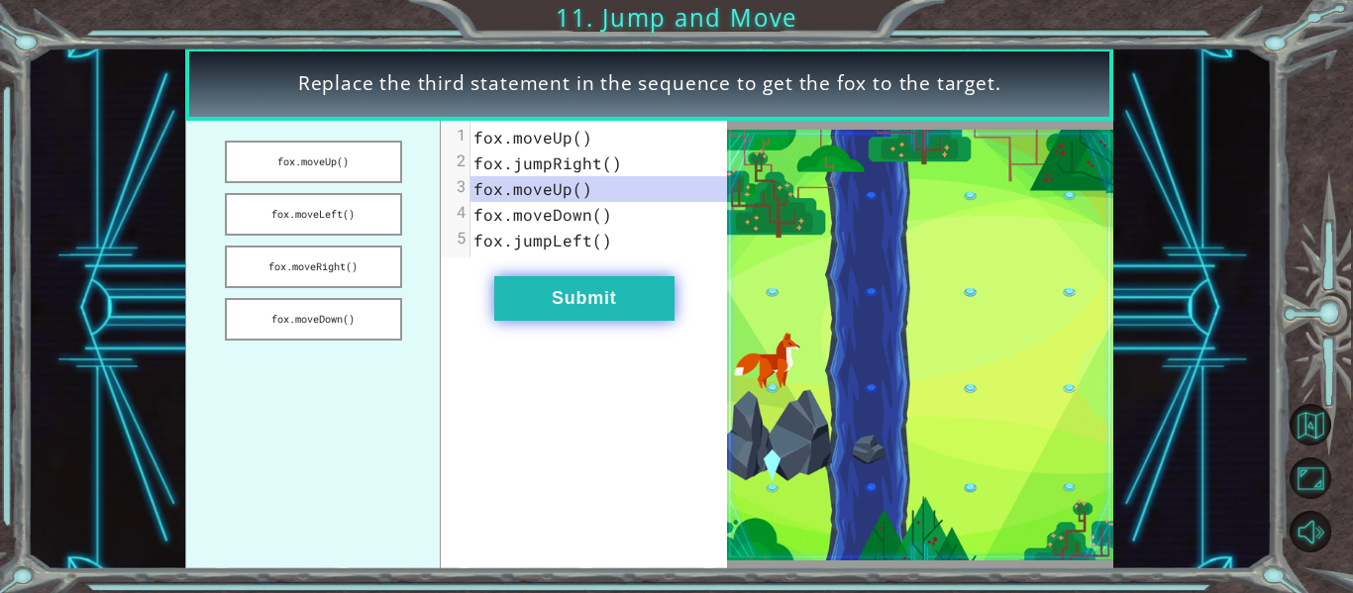
click at [583, 284] on button "Submit" at bounding box center [584, 298] width 180 height 45
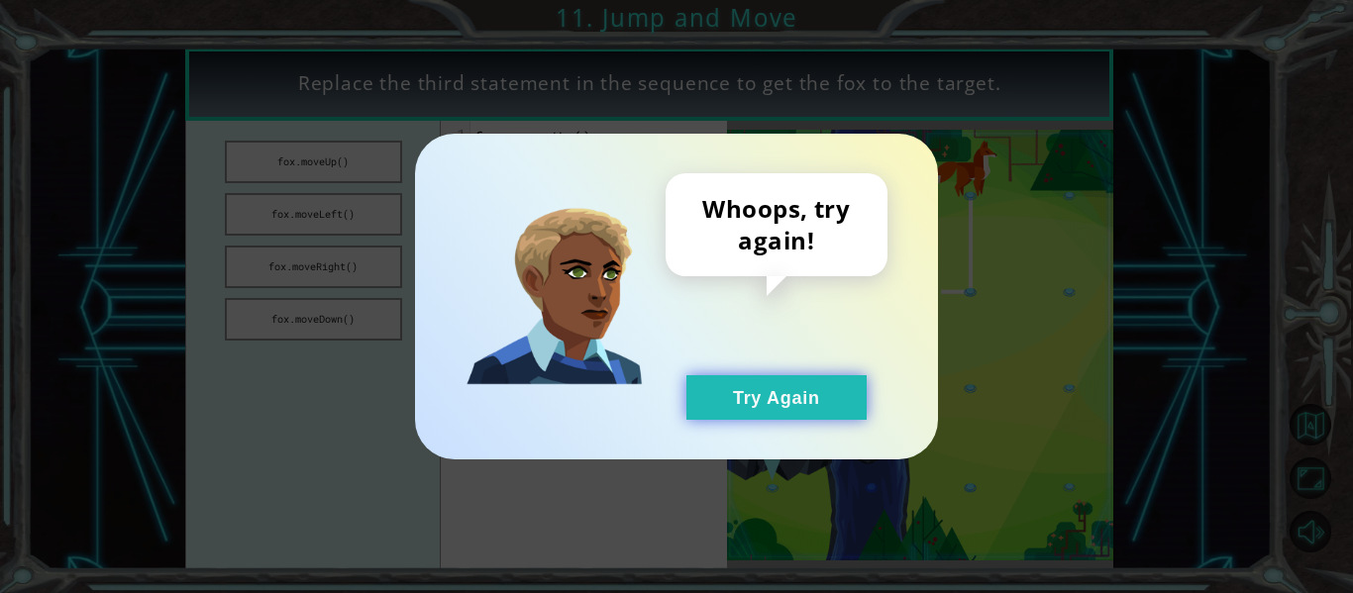
click at [784, 390] on button "Try Again" at bounding box center [776, 397] width 180 height 45
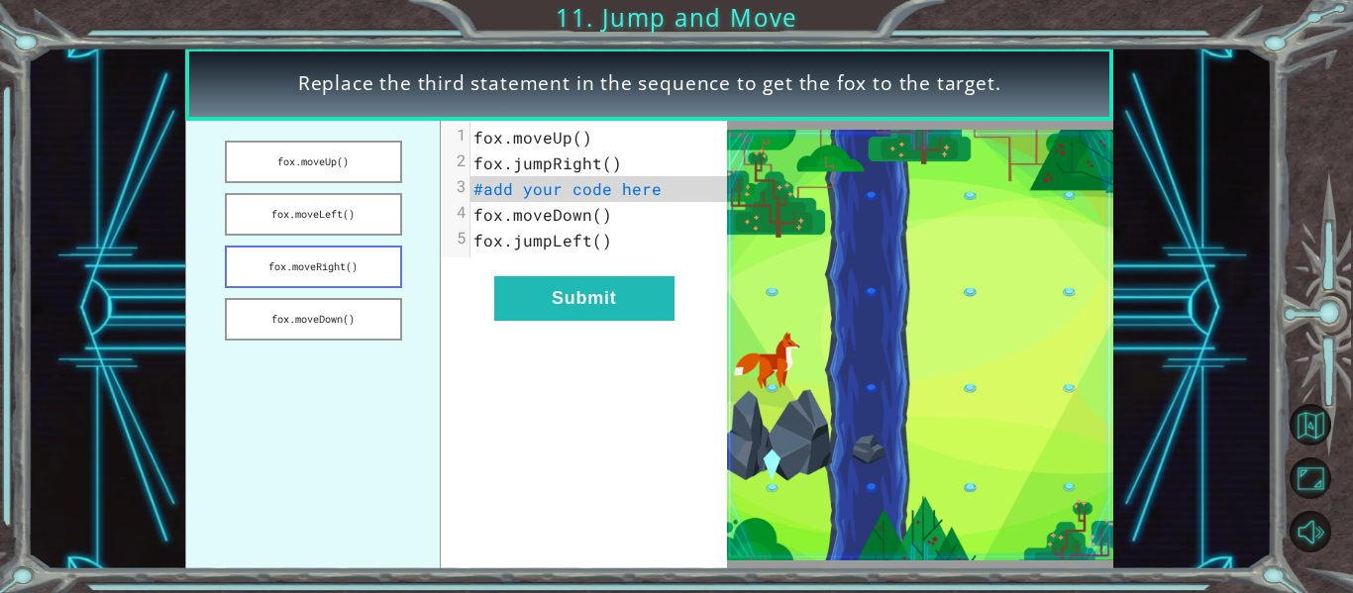
click at [358, 258] on button "fox.moveRight()" at bounding box center [313, 267] width 177 height 43
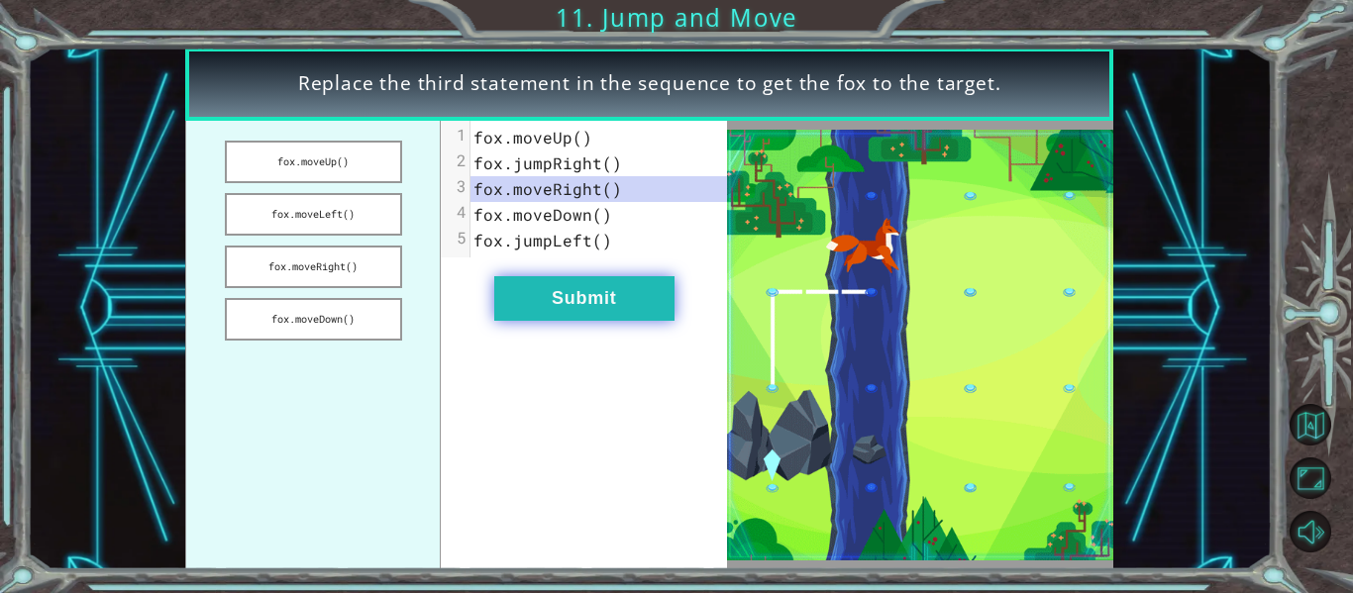
click at [570, 297] on button "Submit" at bounding box center [584, 298] width 180 height 45
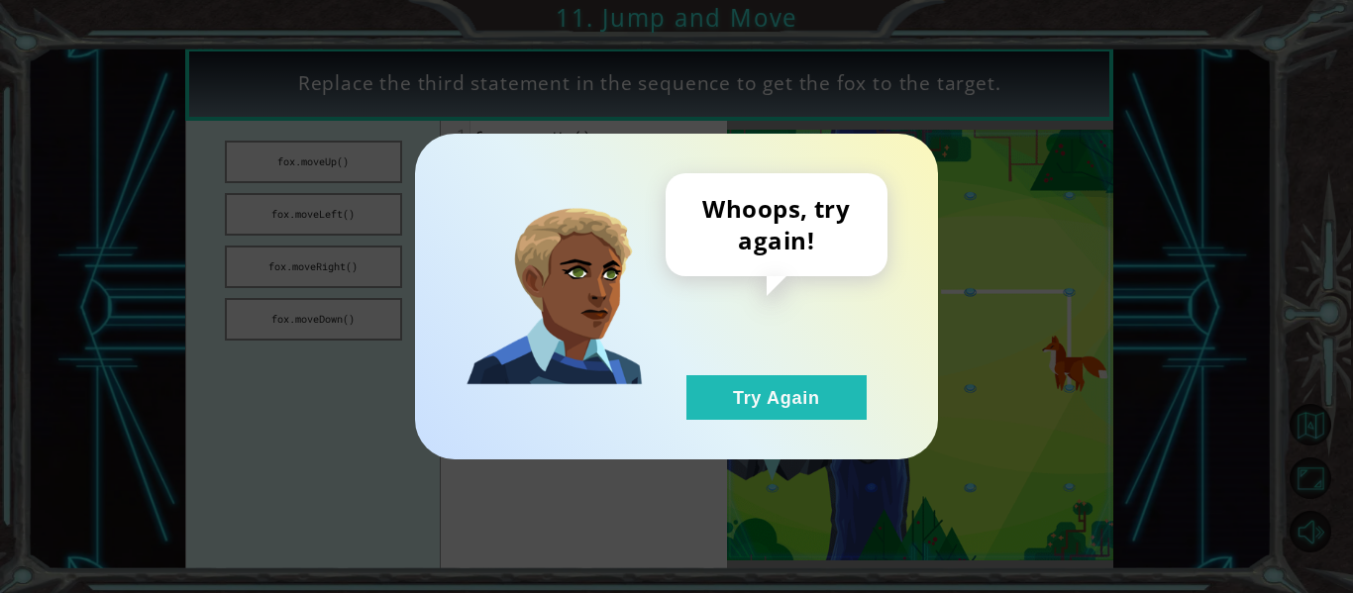
click at [755, 423] on div "Whoops, try again! Try Again" at bounding box center [676, 297] width 523 height 326
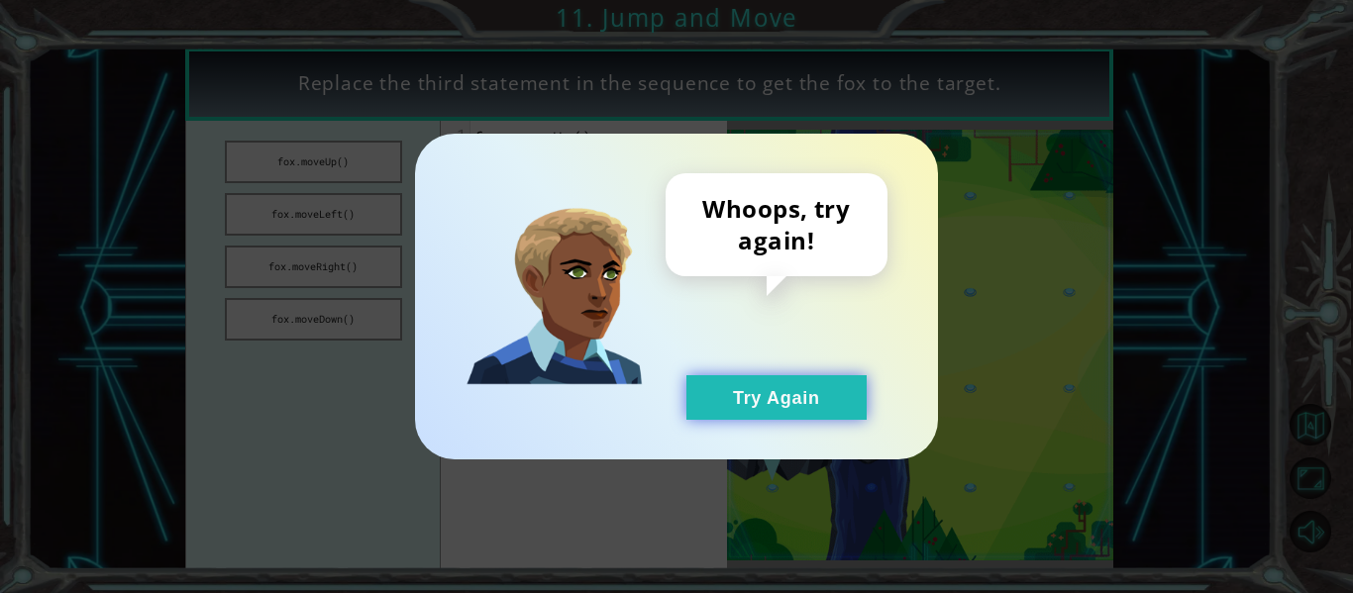
click at [753, 416] on button "Try Again" at bounding box center [776, 397] width 180 height 45
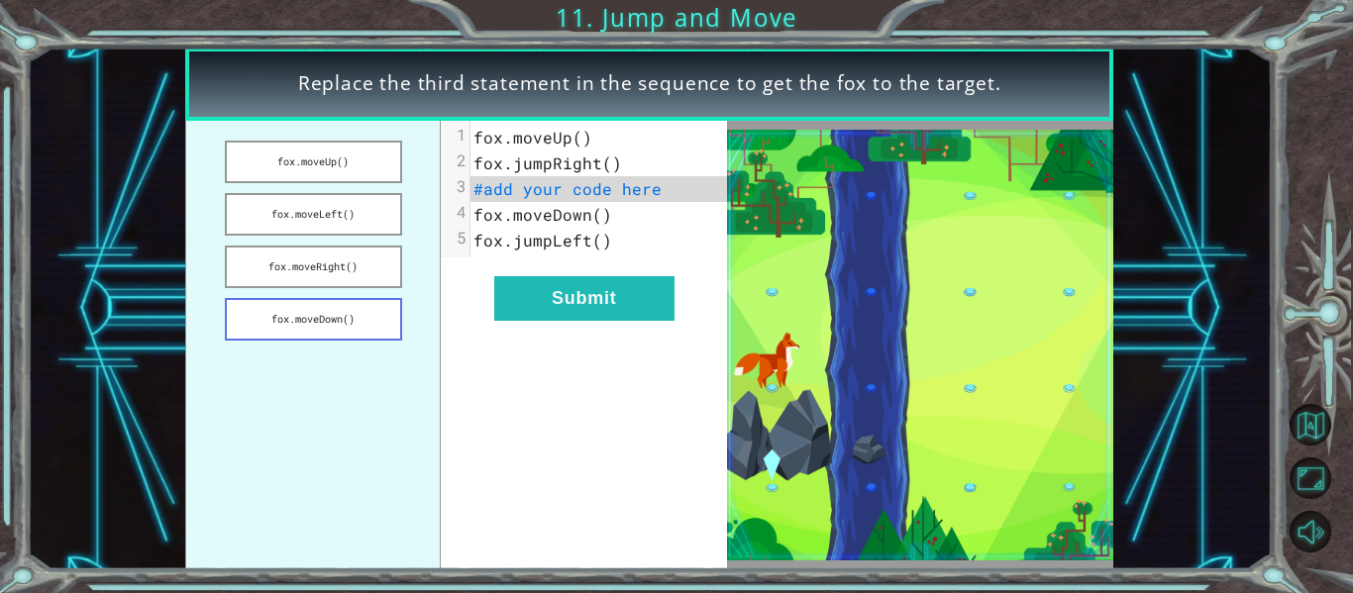
click at [344, 340] on button "fox.moveDown()" at bounding box center [313, 319] width 177 height 43
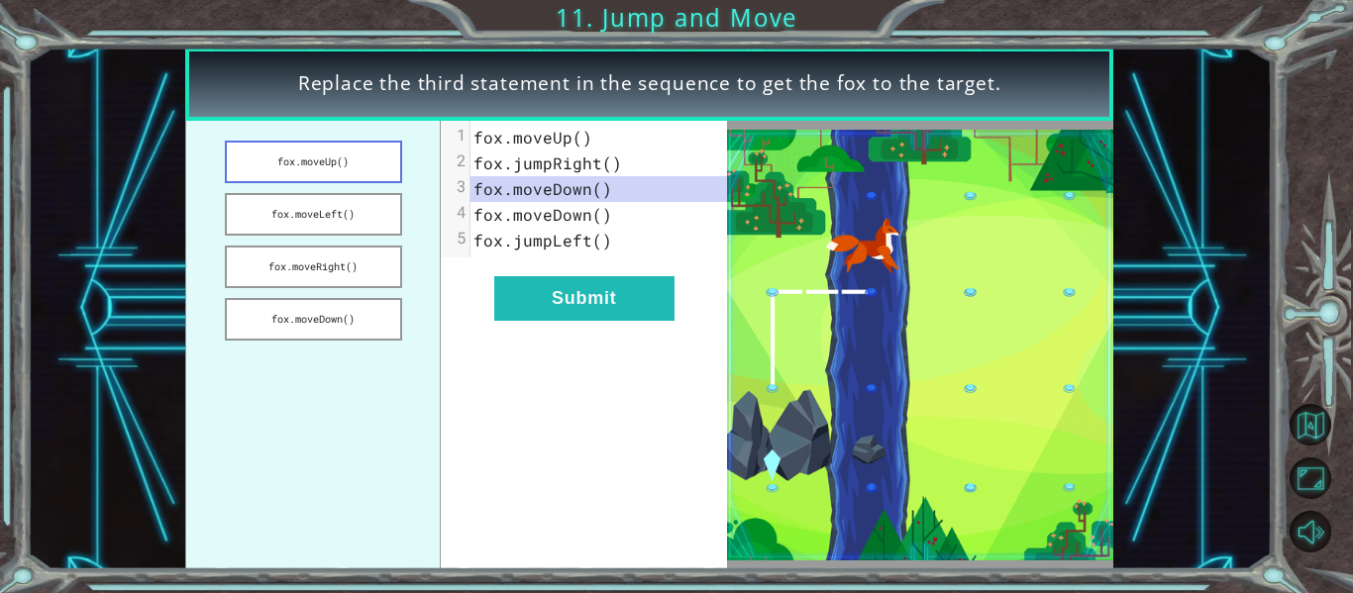
click at [317, 160] on button "fox.moveUp()" at bounding box center [313, 162] width 177 height 43
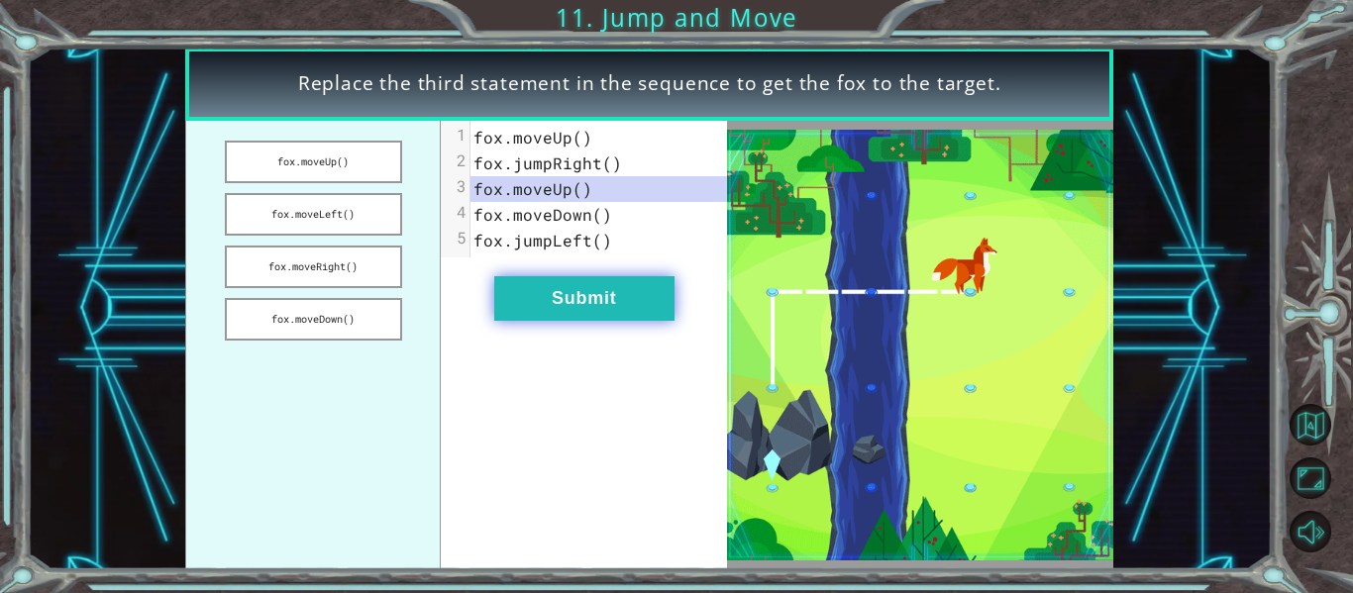
click at [546, 304] on button "Submit" at bounding box center [584, 298] width 180 height 45
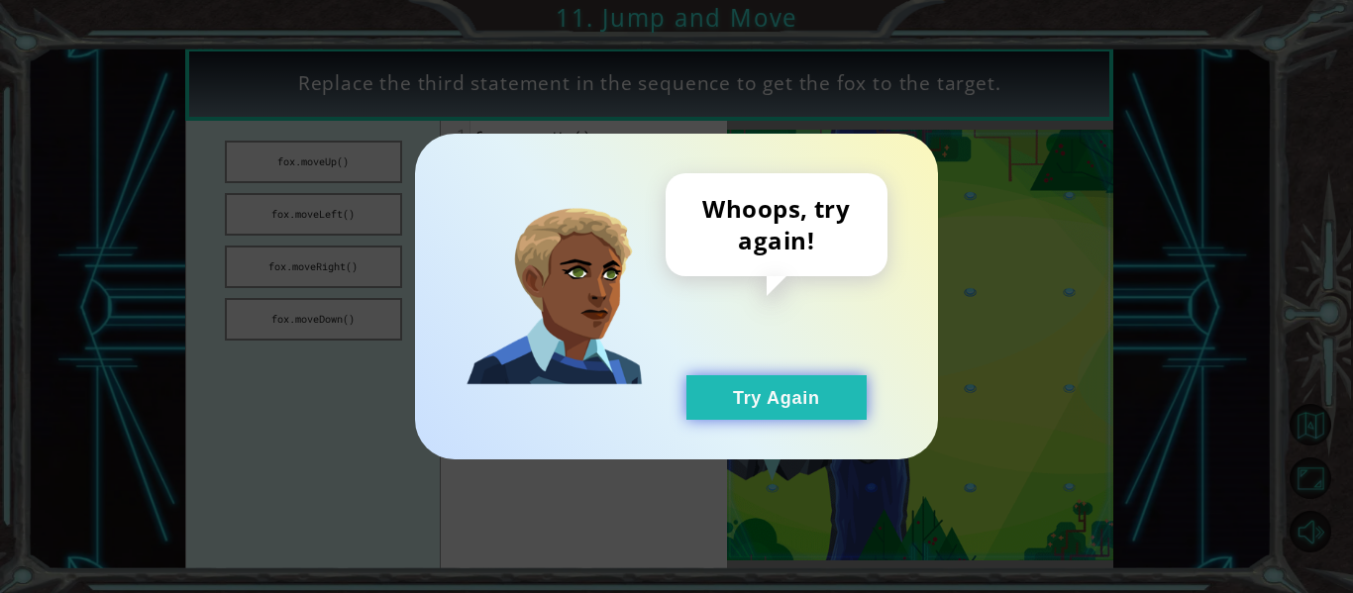
click at [822, 399] on button "Try Again" at bounding box center [776, 397] width 180 height 45
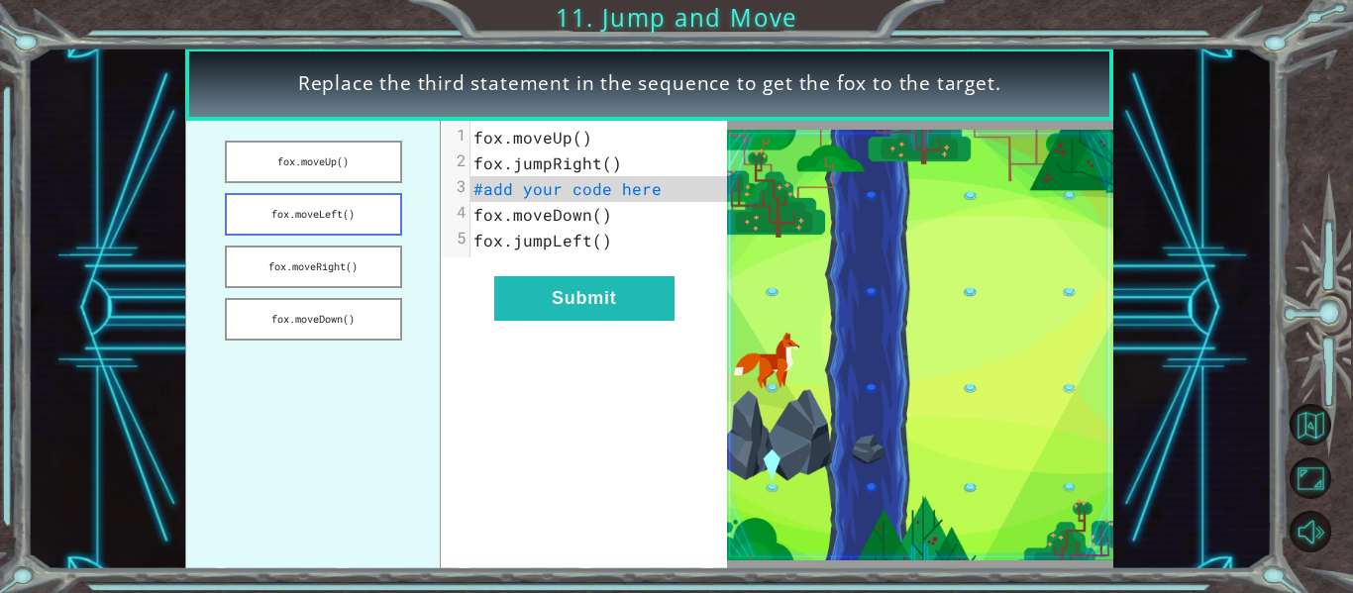
click at [379, 226] on button "fox.moveLeft()" at bounding box center [313, 214] width 177 height 43
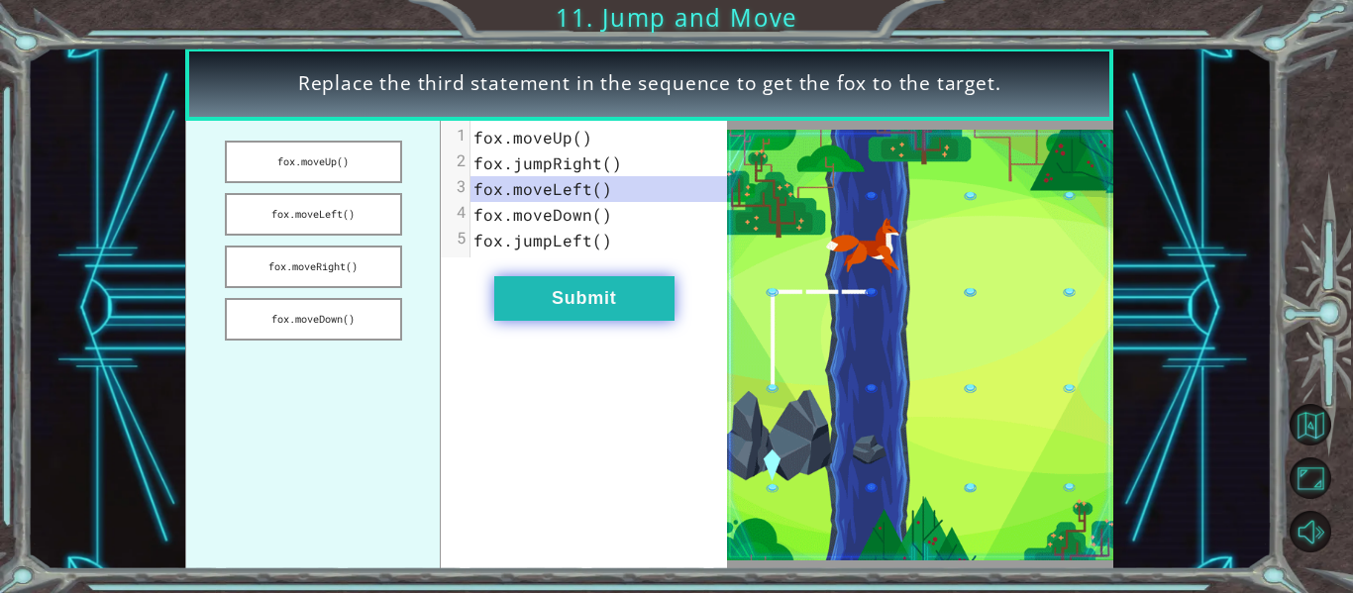
click at [513, 286] on button "Submit" at bounding box center [584, 298] width 180 height 45
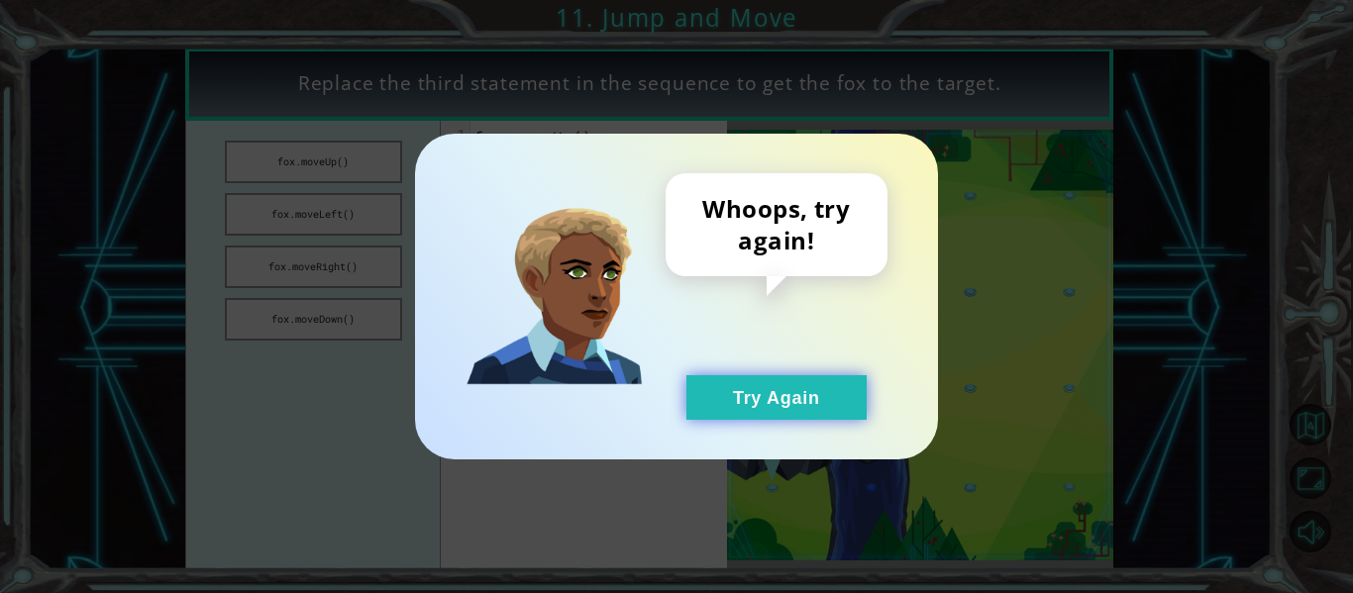
click at [758, 388] on button "Try Again" at bounding box center [776, 397] width 180 height 45
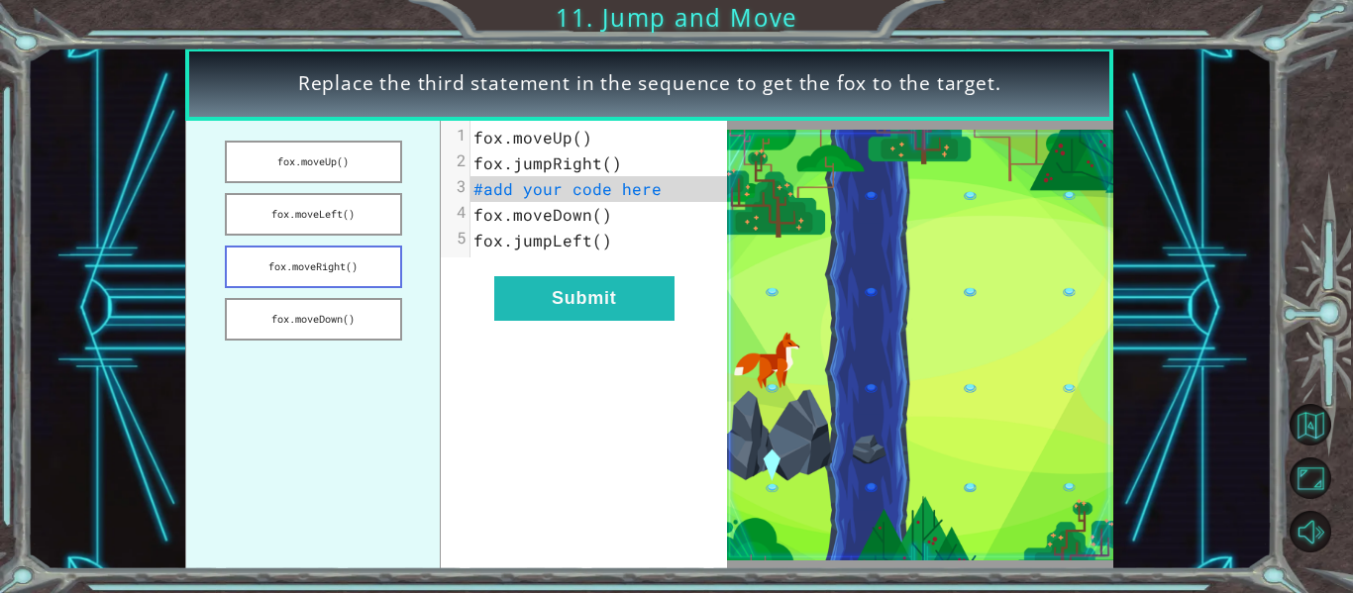
click at [358, 271] on button "fox.moveRight()" at bounding box center [313, 267] width 177 height 43
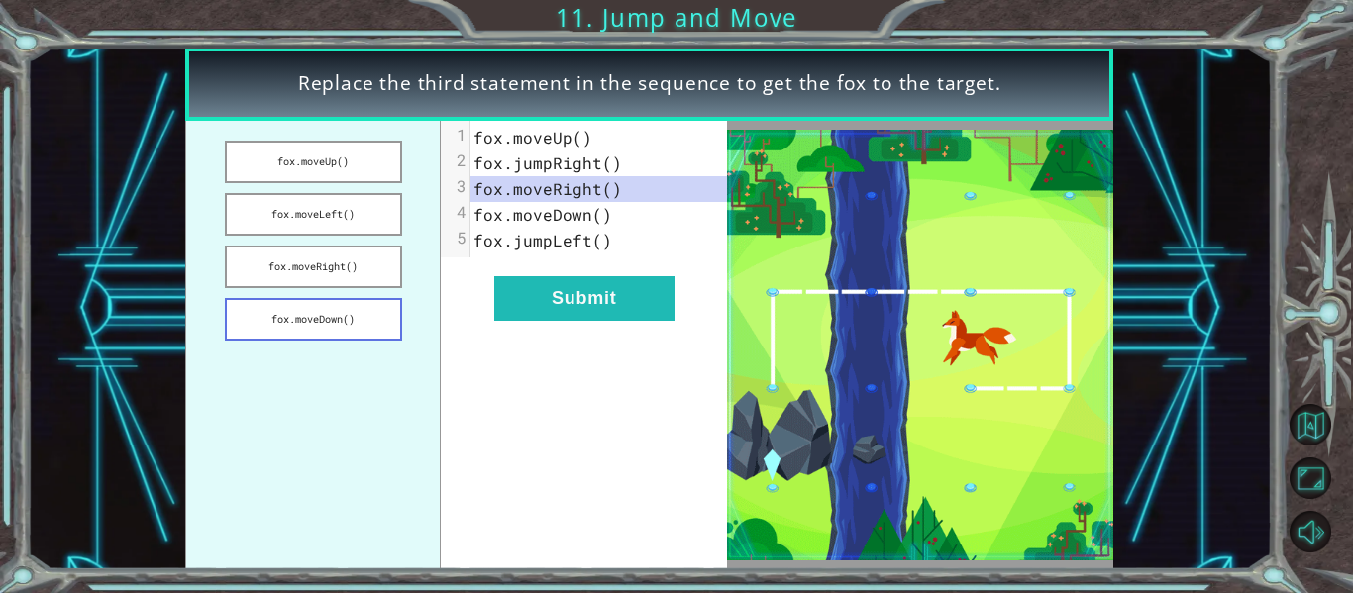
click at [372, 311] on button "fox.moveDown()" at bounding box center [313, 319] width 177 height 43
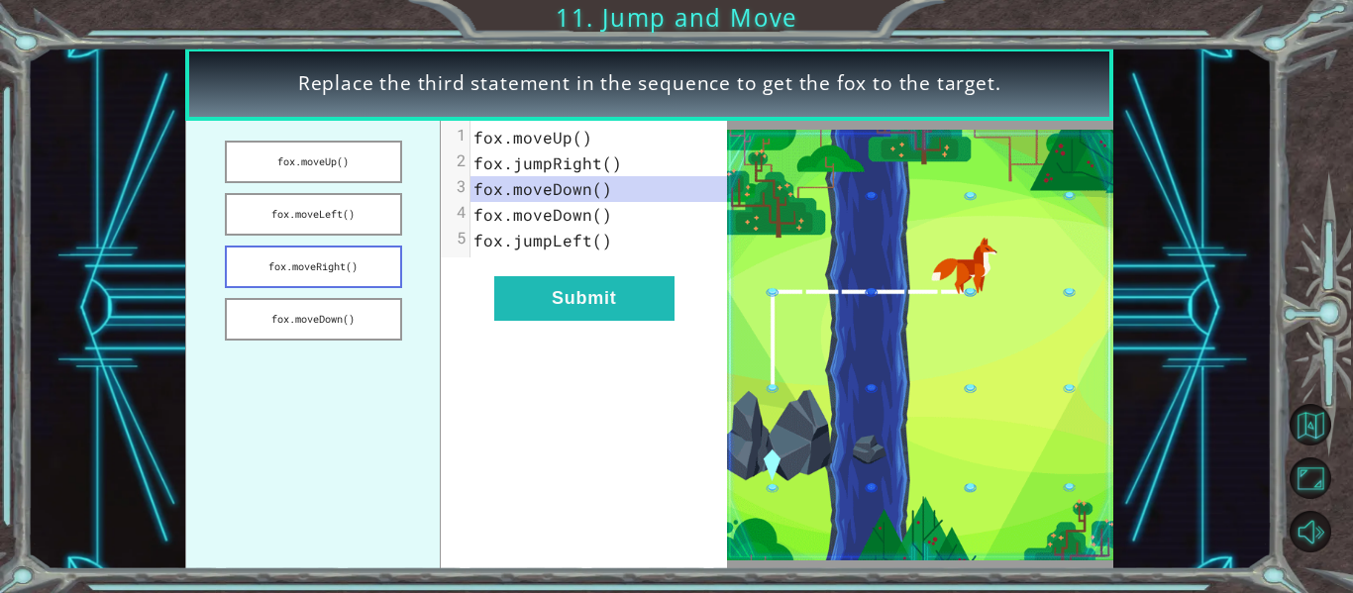
click at [370, 272] on button "fox.moveRight()" at bounding box center [313, 267] width 177 height 43
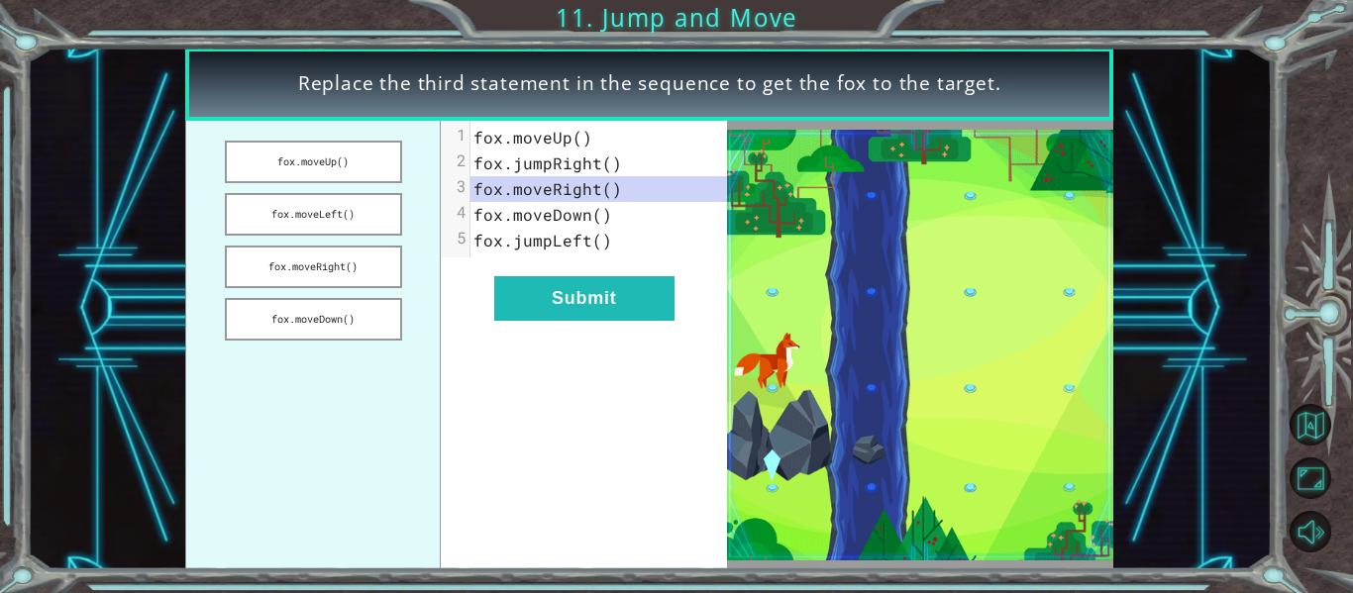
click at [558, 158] on span "fox.jumpRight()" at bounding box center [548, 163] width 149 height 21
click at [623, 215] on pre "fox.moveDown()" at bounding box center [599, 215] width 257 height 26
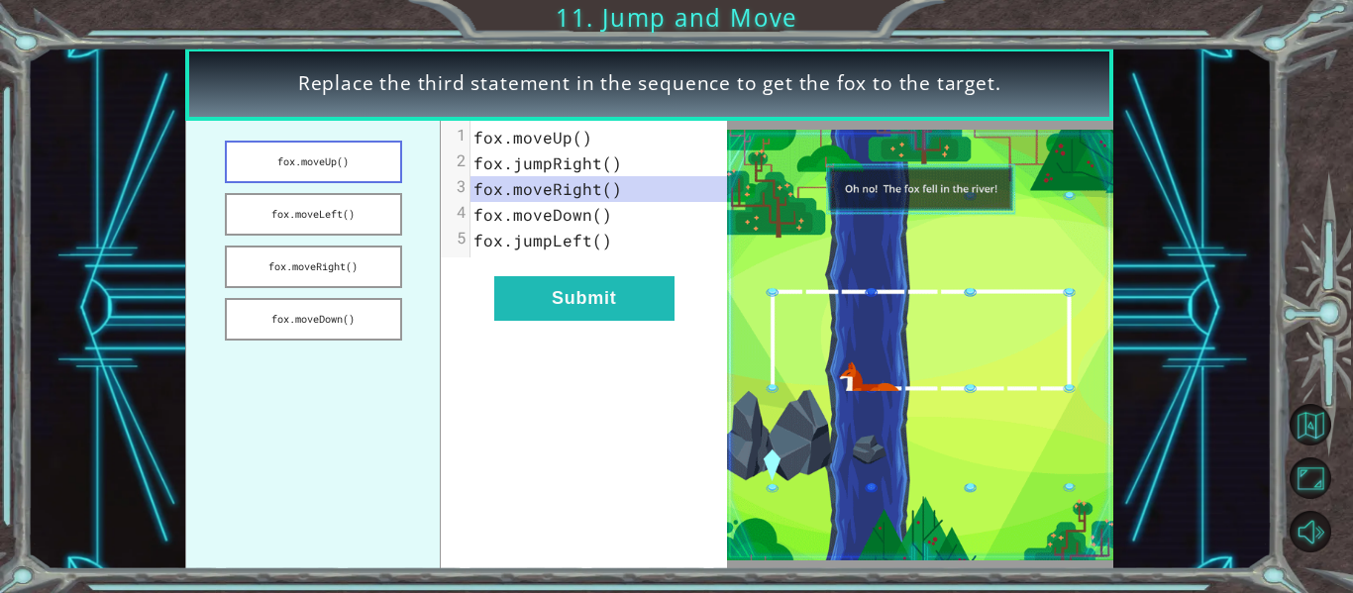
click at [370, 149] on button "fox.moveUp()" at bounding box center [313, 162] width 177 height 43
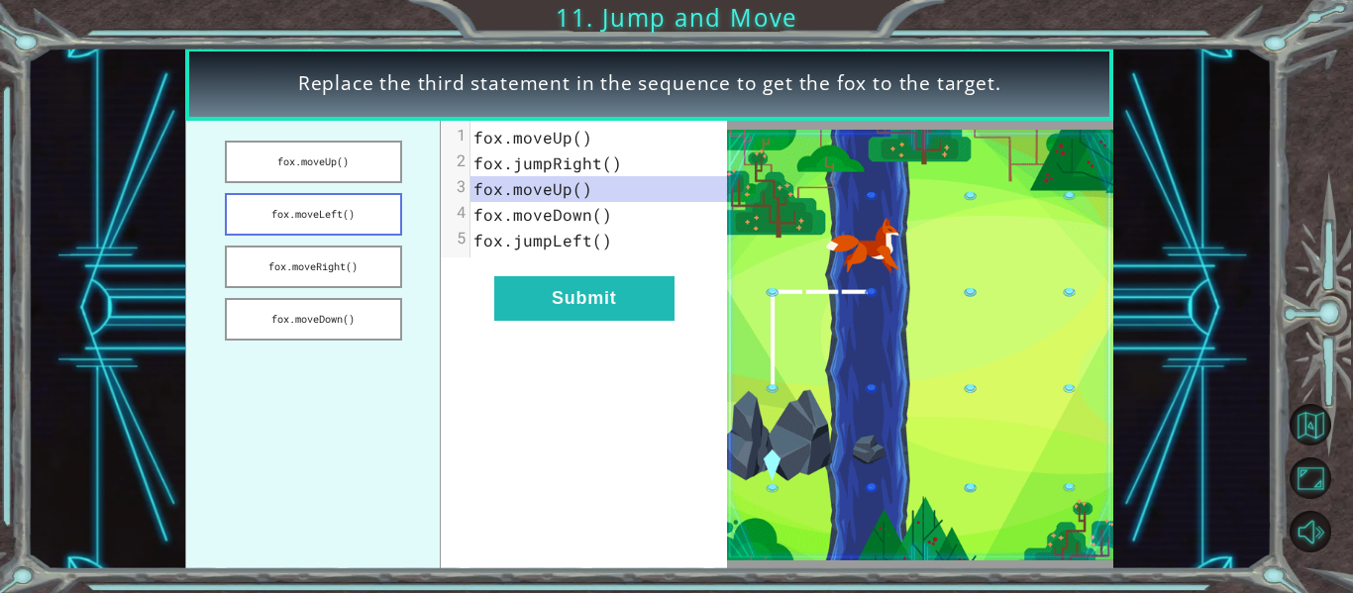
click at [389, 206] on button "fox.moveLeft()" at bounding box center [313, 214] width 177 height 43
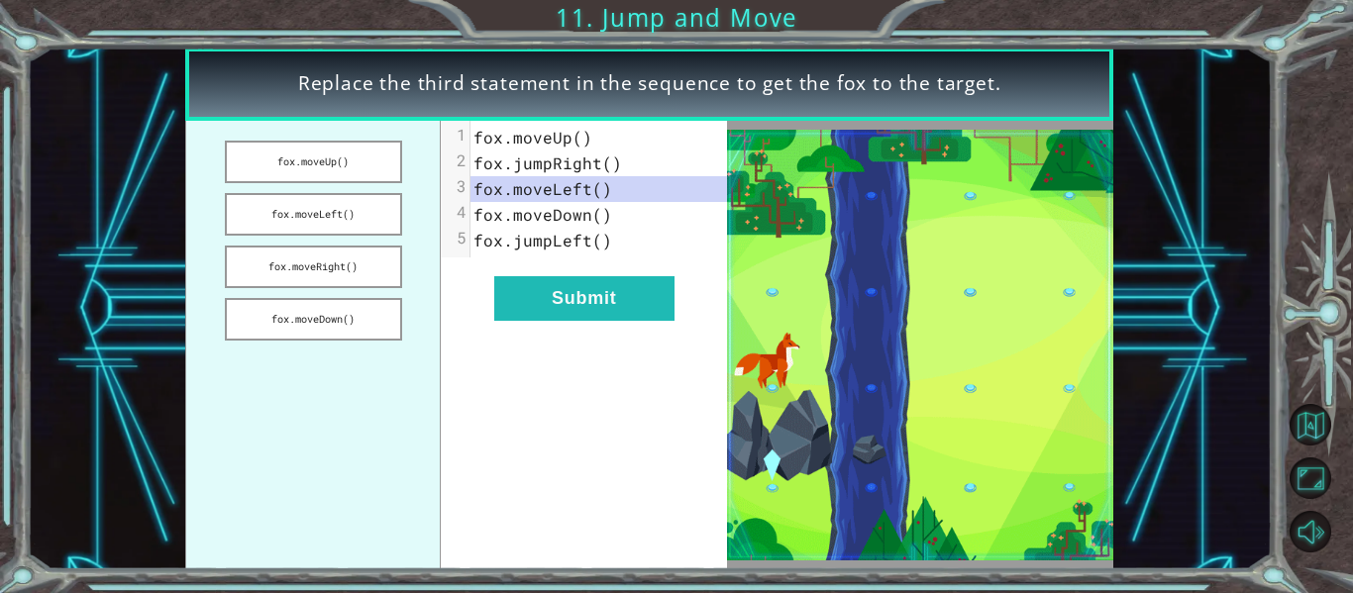
click at [388, 243] on ul "fox.moveUp() fox.moveLeft() fox.moveRight() fox.moveDown()" at bounding box center [313, 345] width 256 height 449
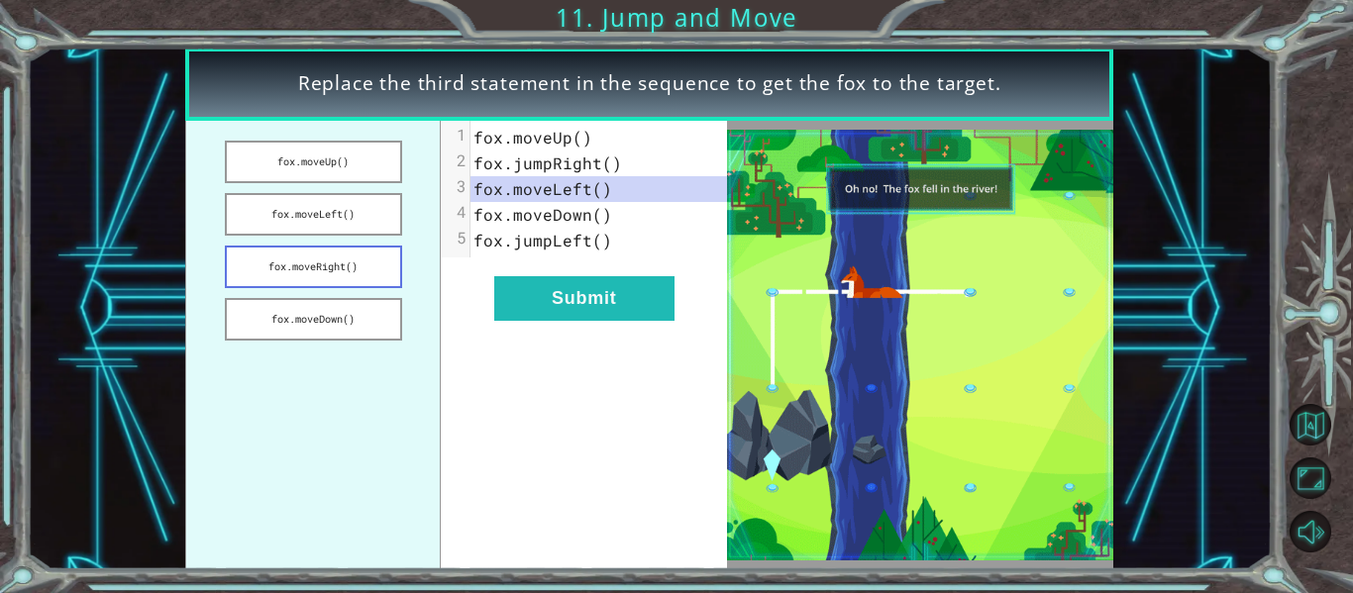
click at [396, 249] on button "fox.moveRight()" at bounding box center [313, 267] width 177 height 43
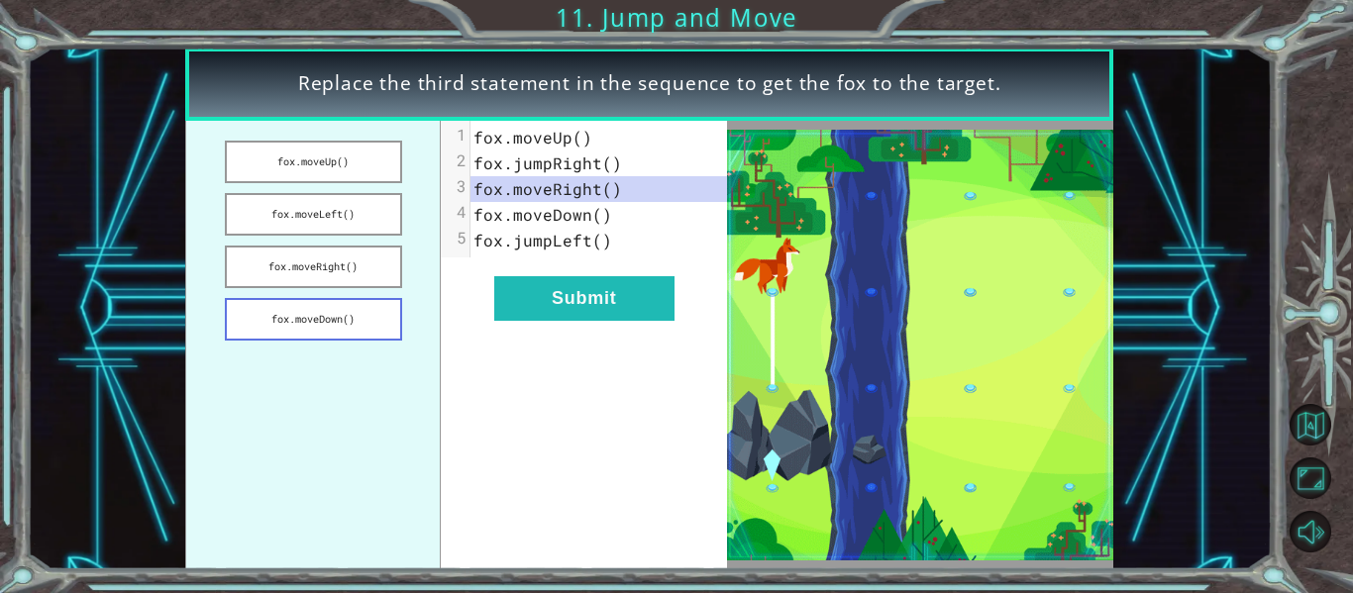
click at [382, 300] on button "fox.moveDown()" at bounding box center [313, 319] width 177 height 43
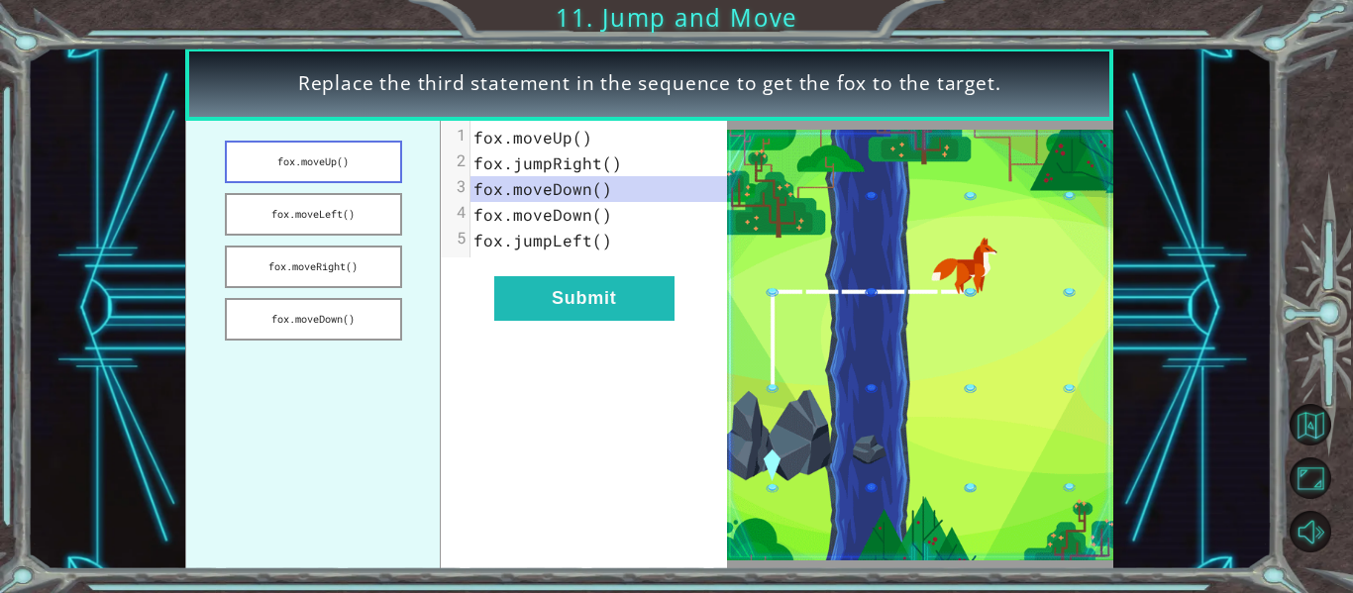
click at [363, 175] on button "fox.moveUp()" at bounding box center [313, 162] width 177 height 43
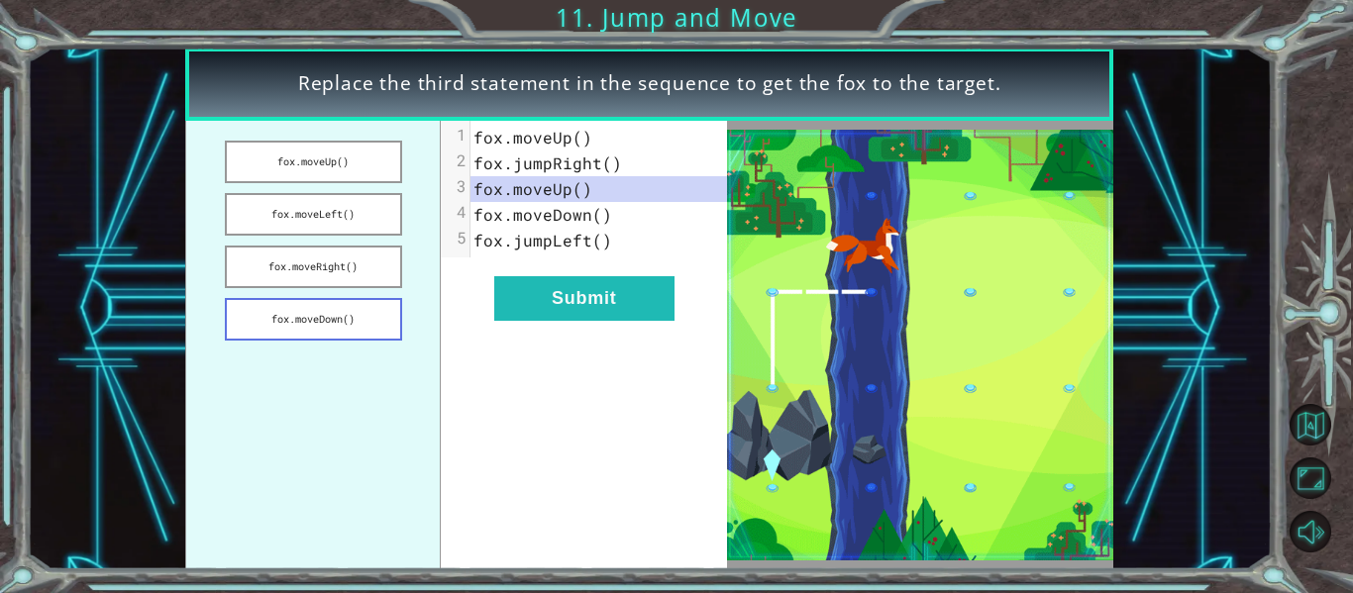
click at [380, 299] on button "fox.moveDown()" at bounding box center [313, 319] width 177 height 43
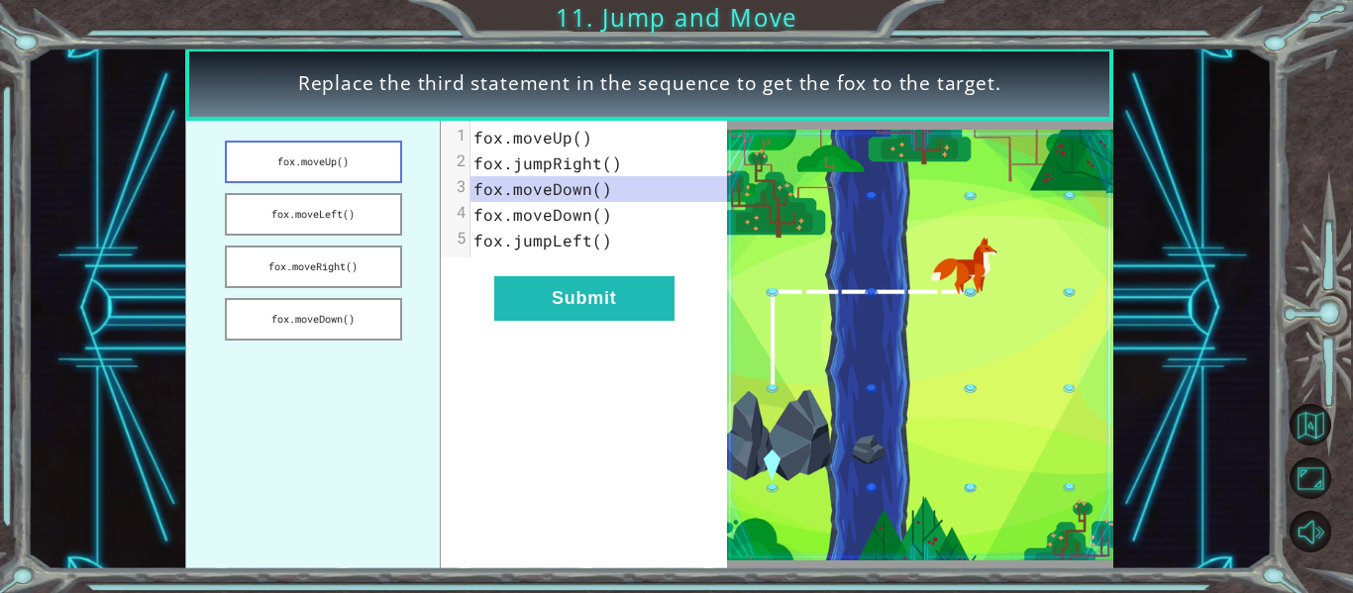
click at [343, 157] on button "fox.moveUp()" at bounding box center [313, 162] width 177 height 43
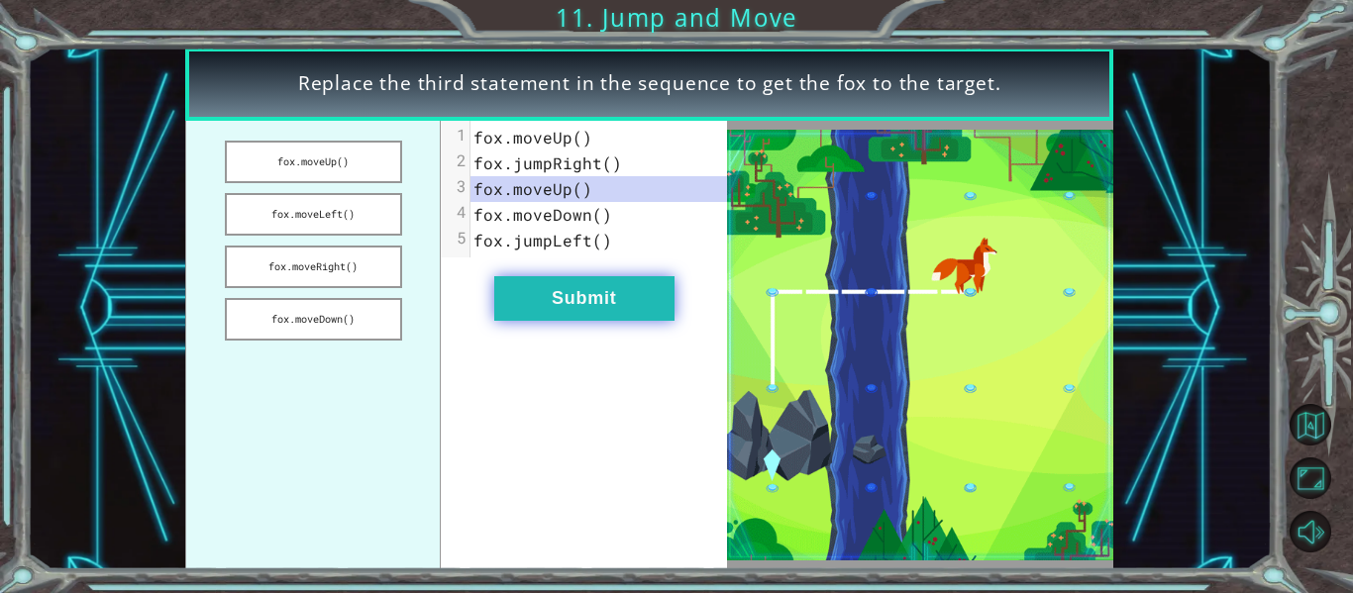
click at [556, 289] on button "Submit" at bounding box center [584, 298] width 180 height 45
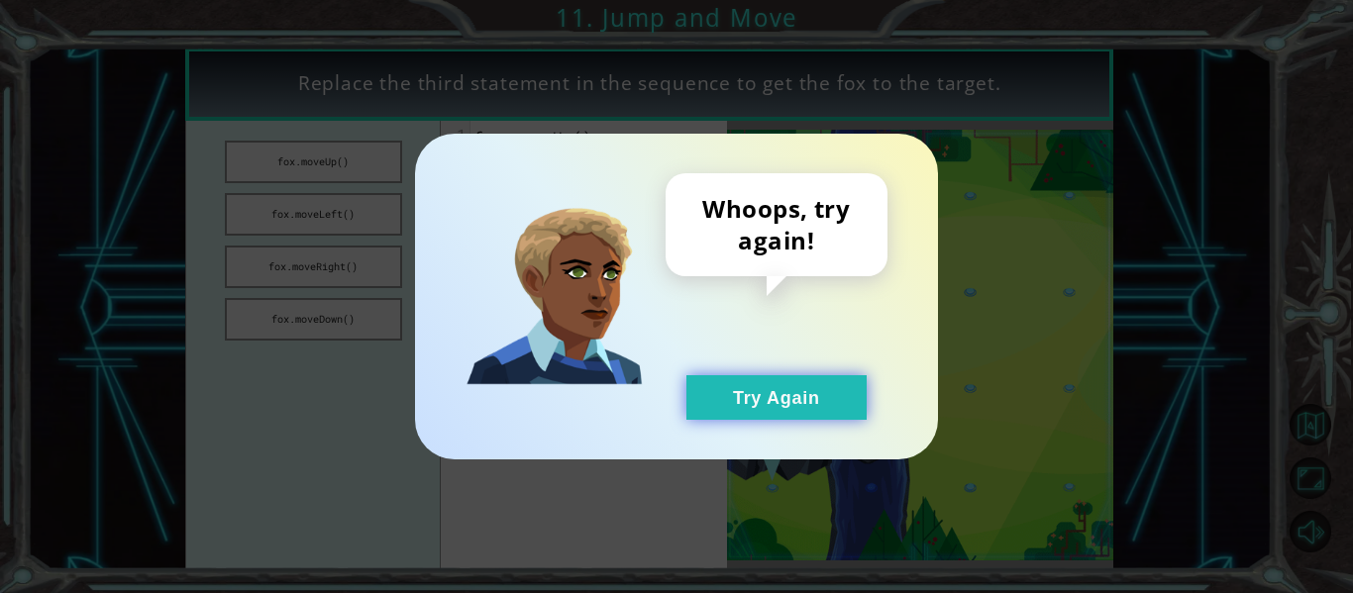
click at [797, 382] on button "Try Again" at bounding box center [776, 397] width 180 height 45
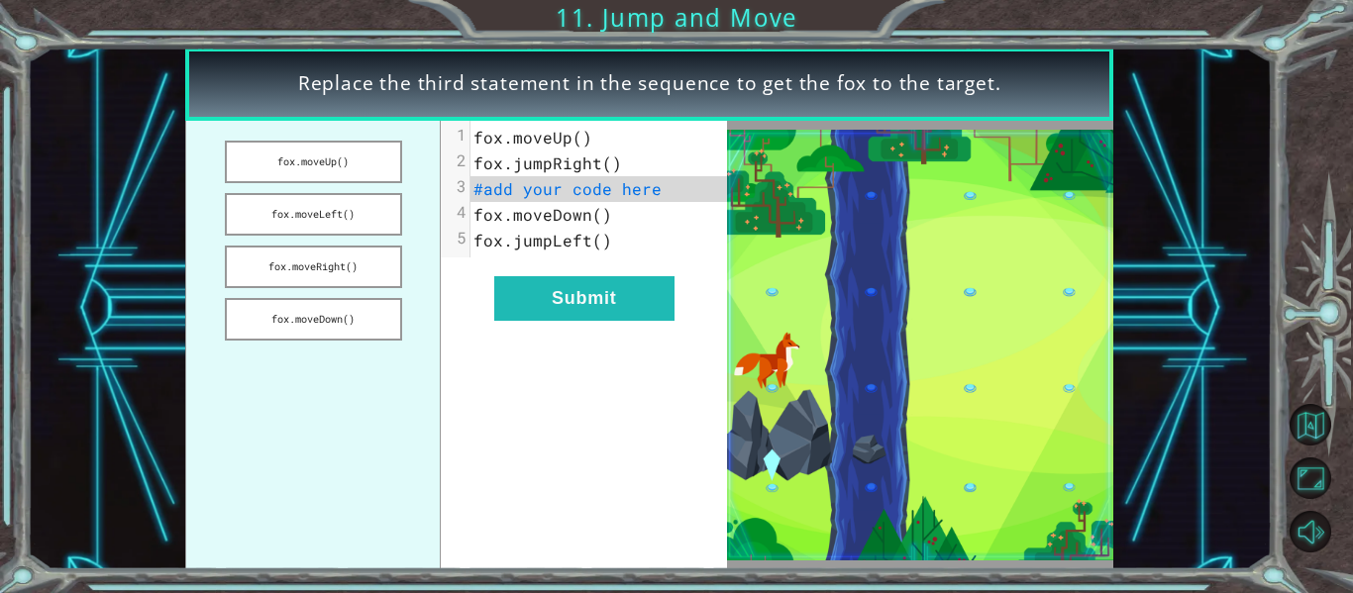
click at [889, 289] on img at bounding box center [920, 345] width 386 height 431
click at [618, 183] on span "#add your code here" at bounding box center [568, 188] width 188 height 21
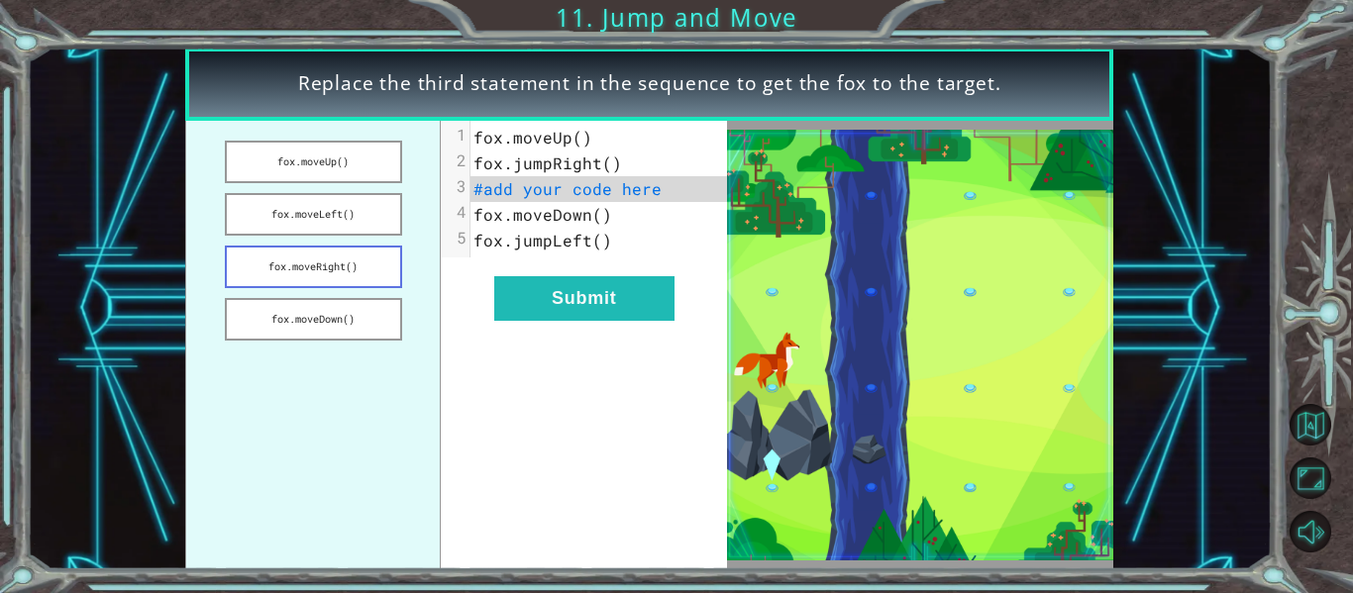
click at [360, 278] on button "fox.moveRight()" at bounding box center [313, 267] width 177 height 43
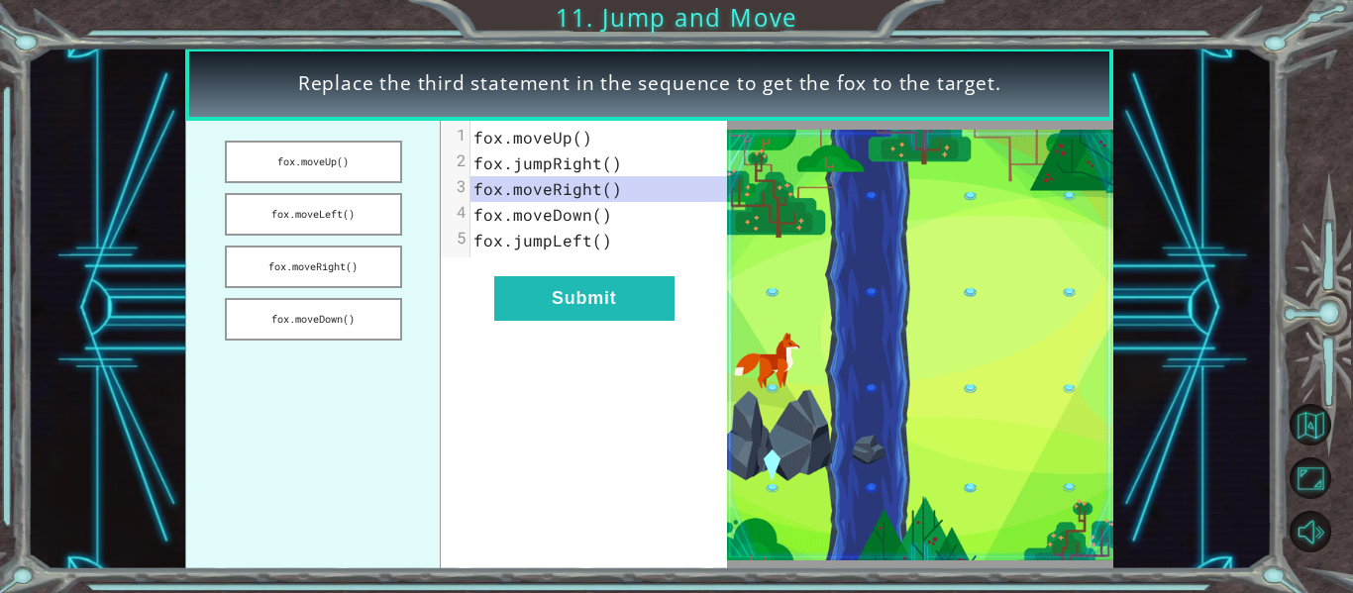
click at [592, 196] on span "fox.moveRight()" at bounding box center [548, 188] width 149 height 21
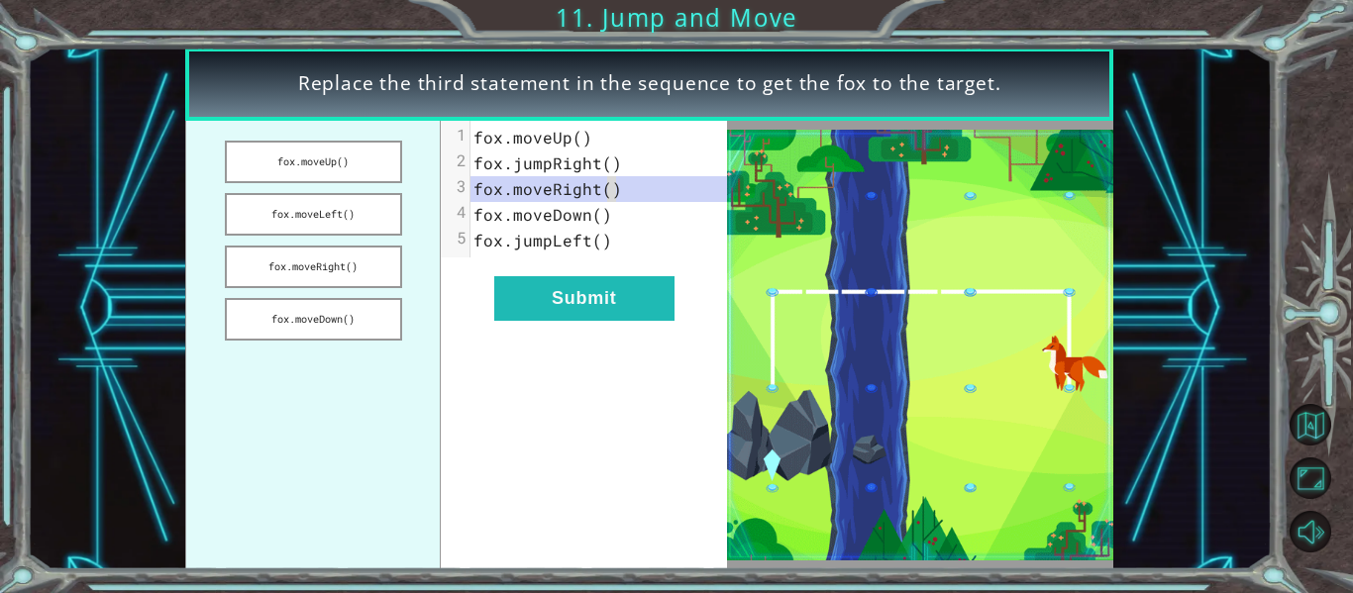
drag, startPoint x: 607, startPoint y: 193, endPoint x: 640, endPoint y: 194, distance: 32.7
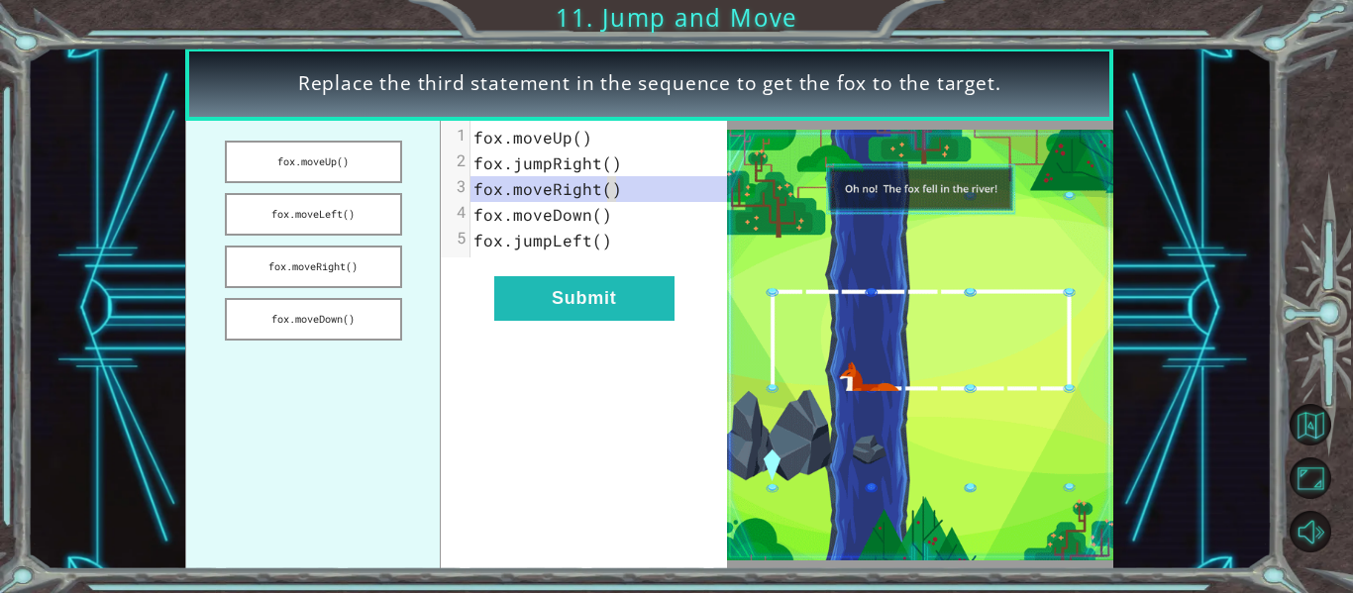
click at [640, 194] on pre "fox.moveRight()" at bounding box center [599, 189] width 257 height 26
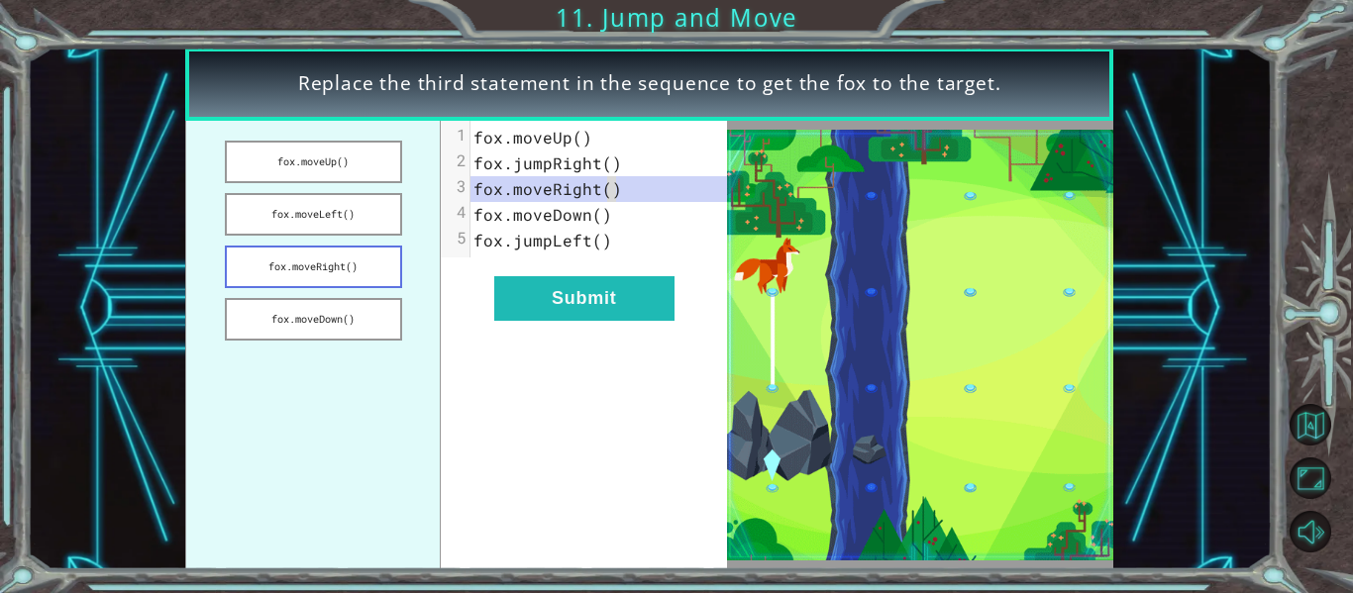
click at [269, 272] on button "fox.moveRight()" at bounding box center [313, 267] width 177 height 43
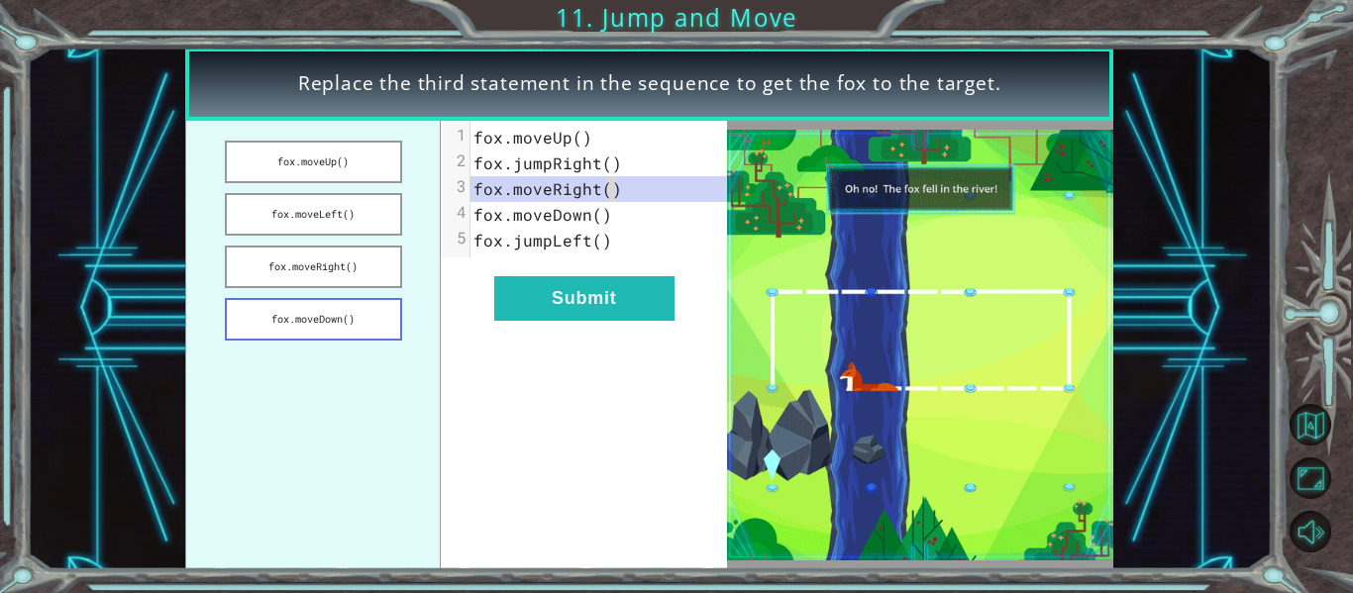
click at [293, 311] on button "fox.moveDown()" at bounding box center [313, 319] width 177 height 43
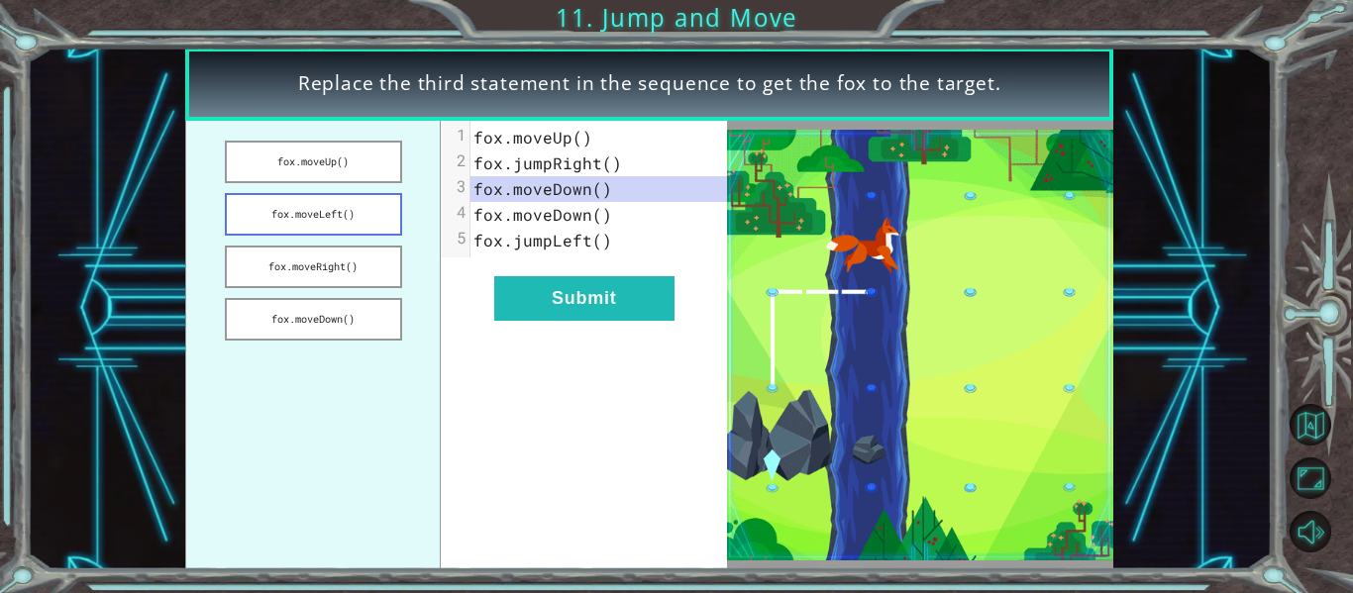
click at [305, 212] on button "fox.moveLeft()" at bounding box center [313, 214] width 177 height 43
click at [326, 173] on button "fox.moveUp()" at bounding box center [313, 162] width 177 height 43
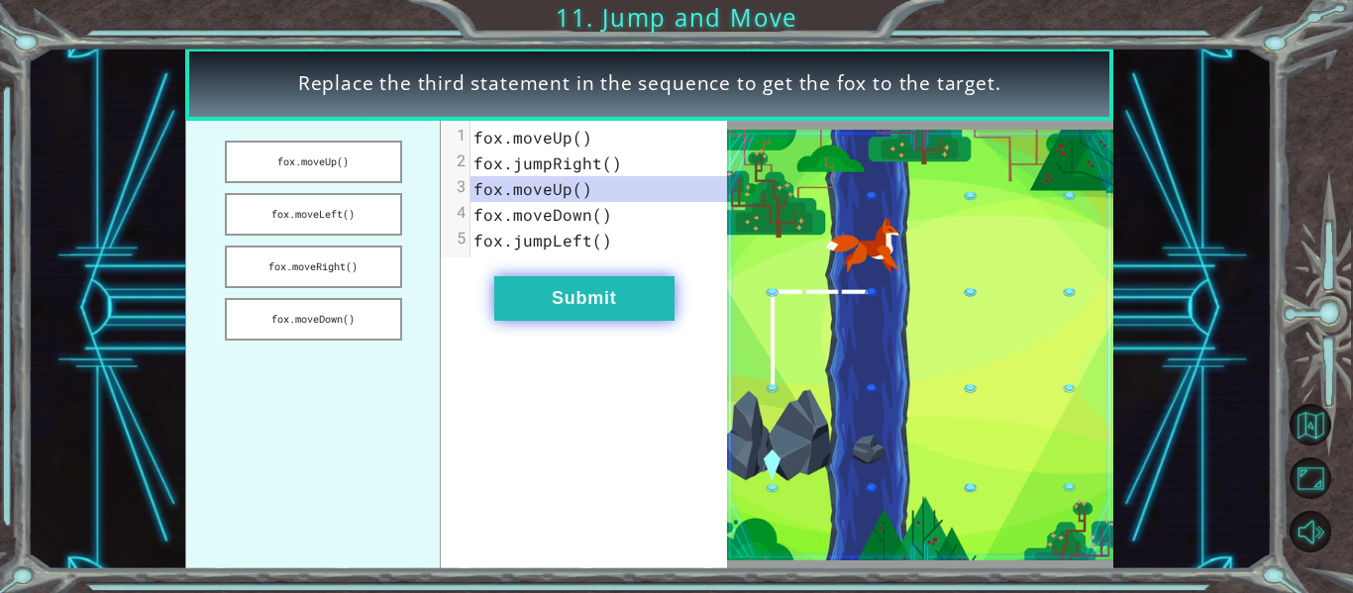
click at [580, 291] on button "Submit" at bounding box center [584, 298] width 180 height 45
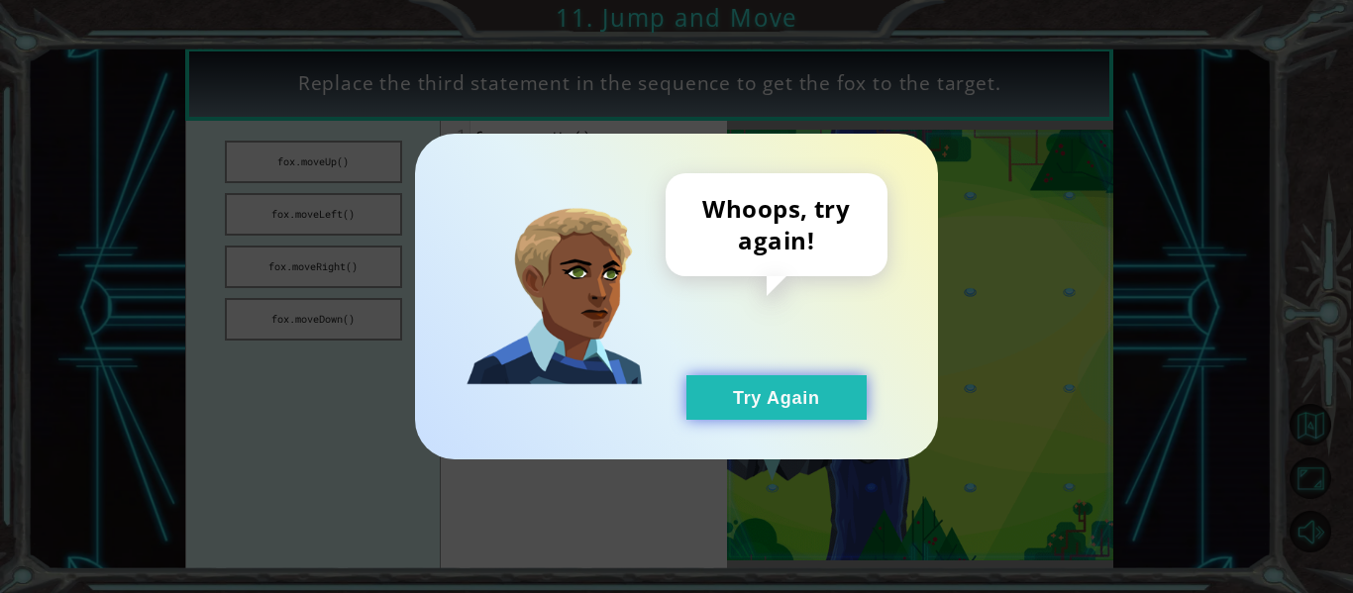
click at [769, 397] on button "Try Again" at bounding box center [776, 397] width 180 height 45
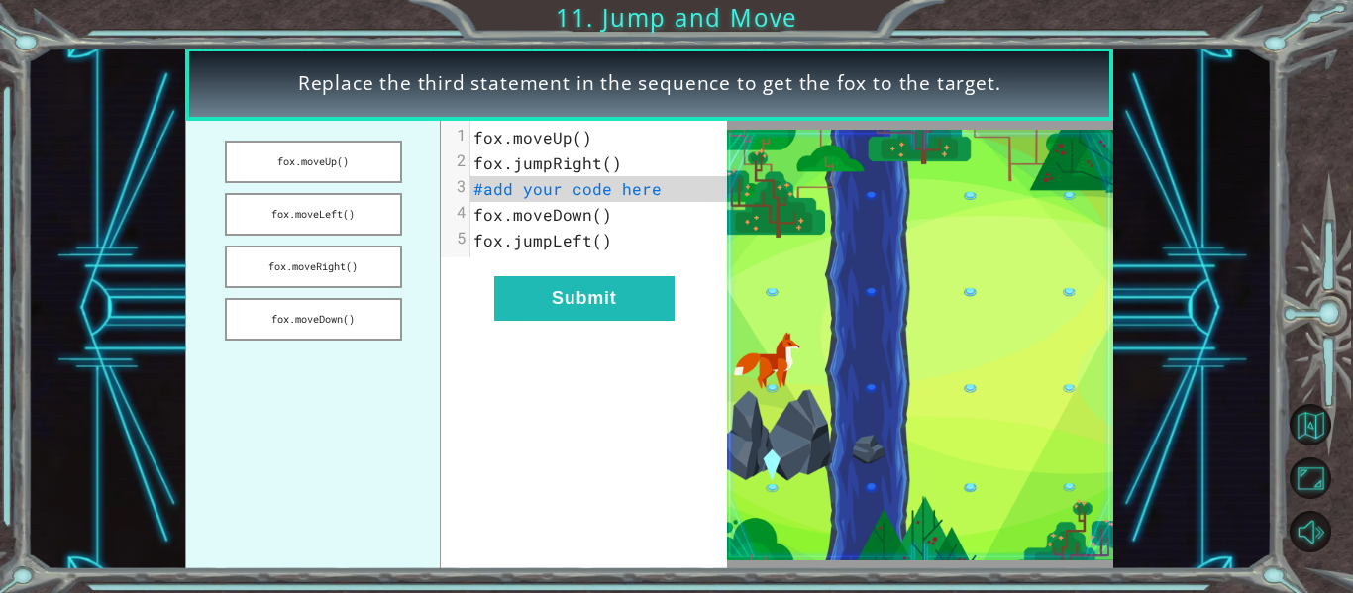
click at [471, 225] on pre "fox.moveDown()" at bounding box center [599, 215] width 257 height 26
click at [256, 248] on button "fox.moveRight()" at bounding box center [313, 267] width 177 height 43
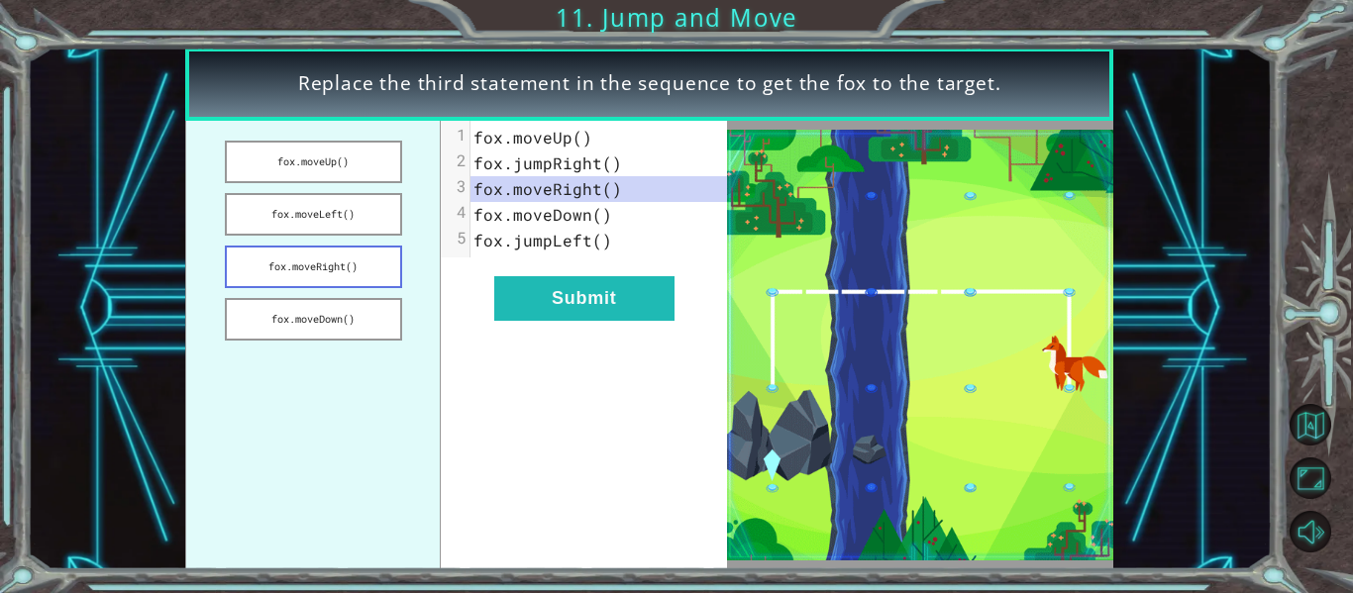
click at [256, 248] on button "fox.moveRight()" at bounding box center [313, 267] width 177 height 43
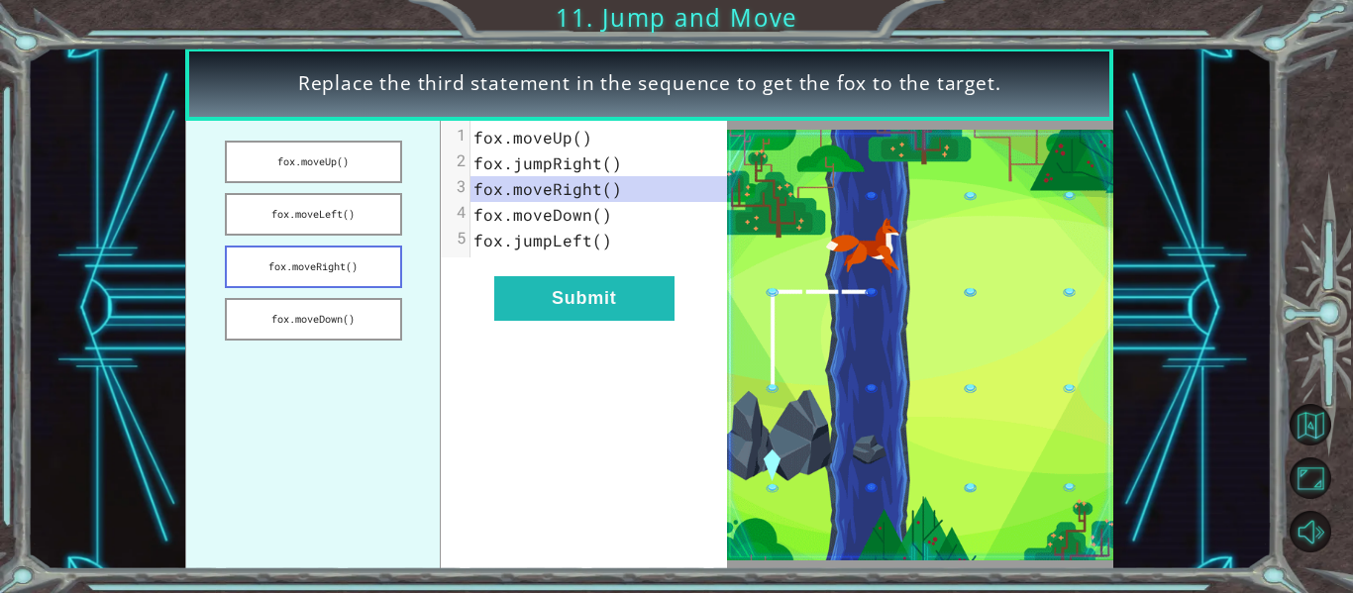
click at [256, 248] on button "fox.moveRight()" at bounding box center [313, 267] width 177 height 43
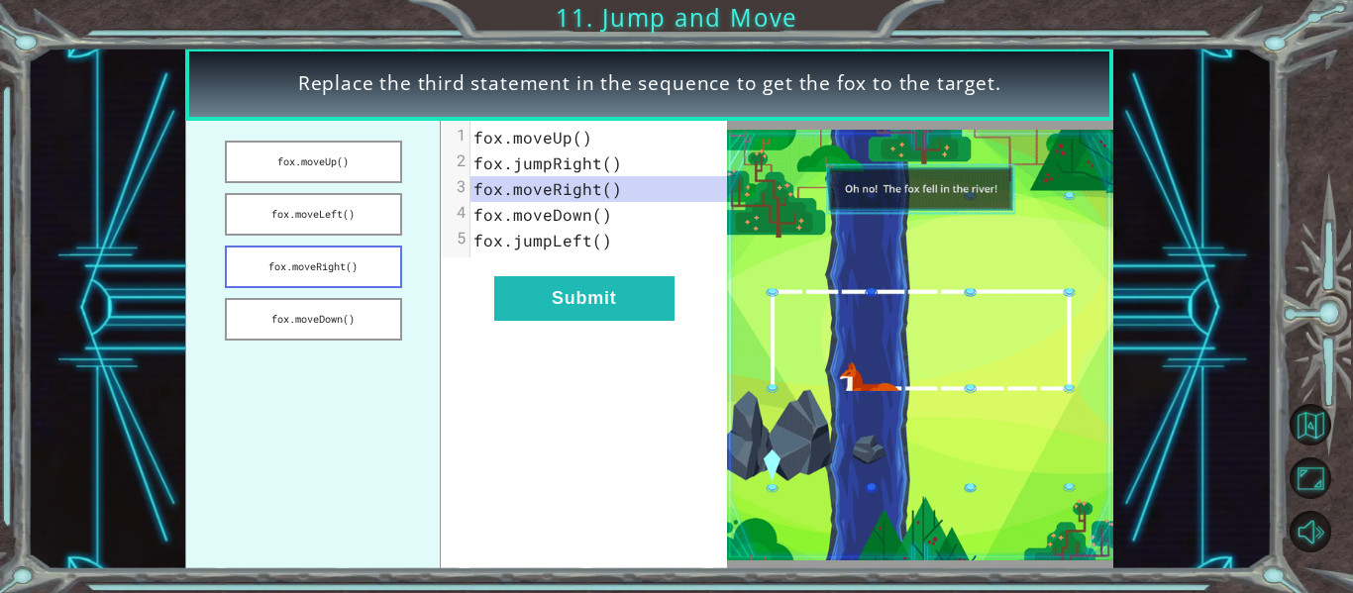
click at [256, 248] on button "fox.moveRight()" at bounding box center [313, 267] width 177 height 43
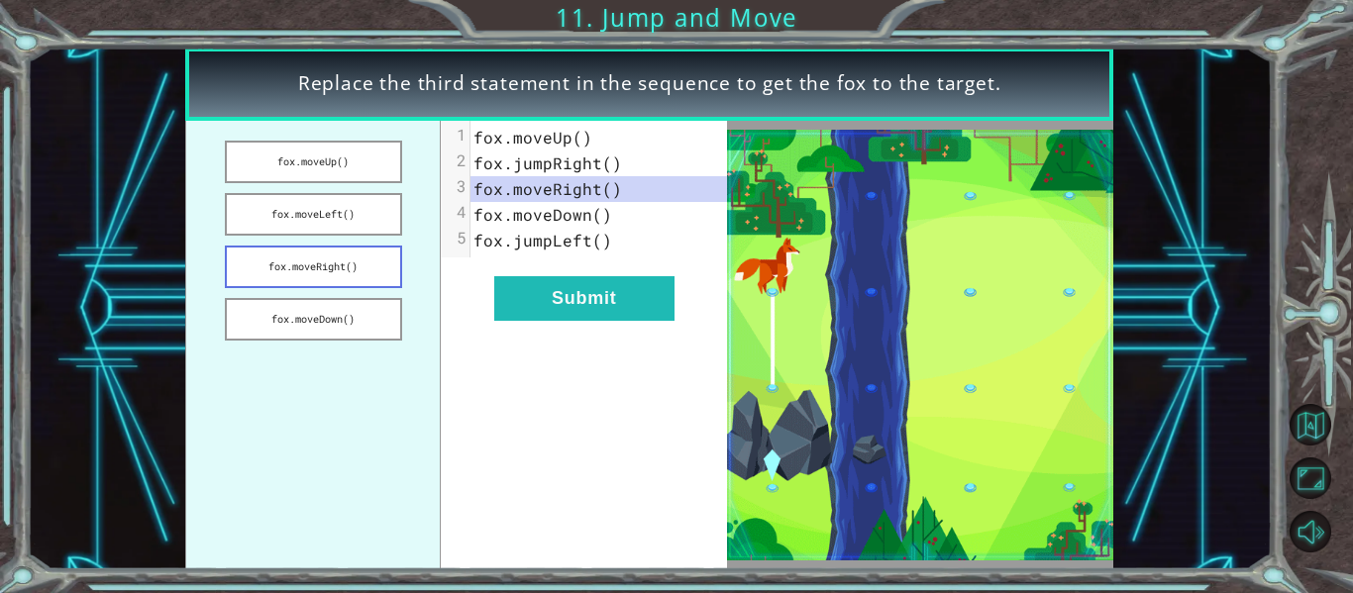
click at [256, 248] on button "fox.moveRight()" at bounding box center [313, 267] width 177 height 43
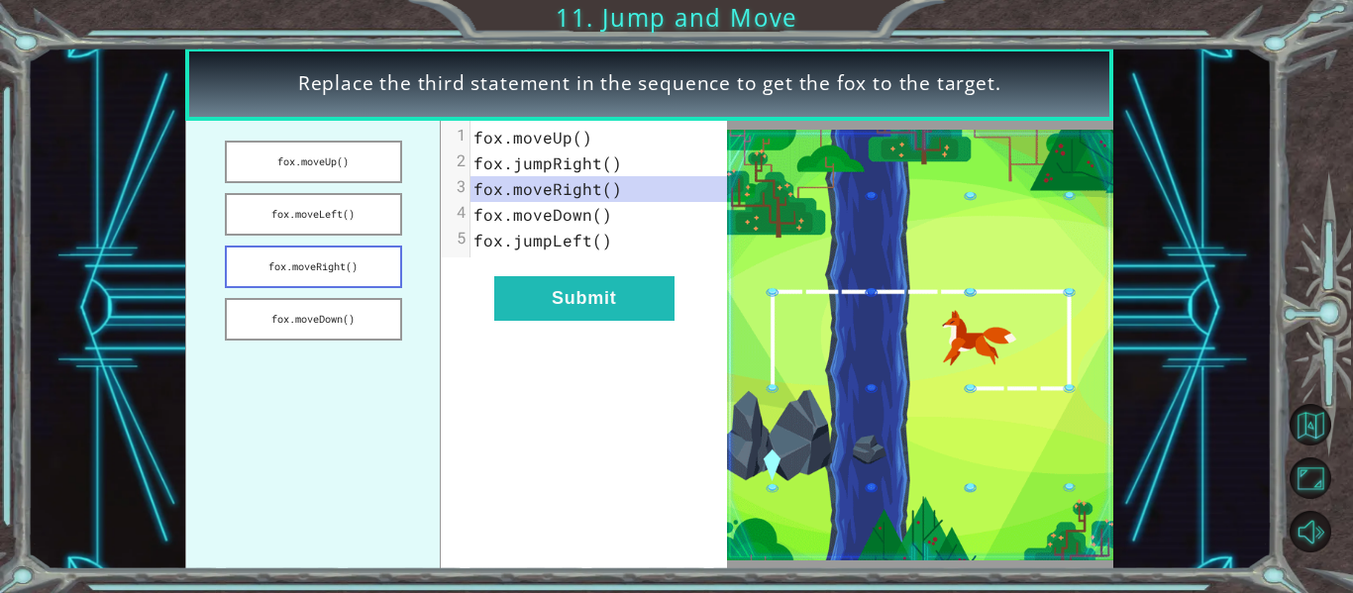
click at [256, 248] on button "fox.moveRight()" at bounding box center [313, 267] width 177 height 43
click at [272, 313] on button "fox.moveDown()" at bounding box center [313, 319] width 177 height 43
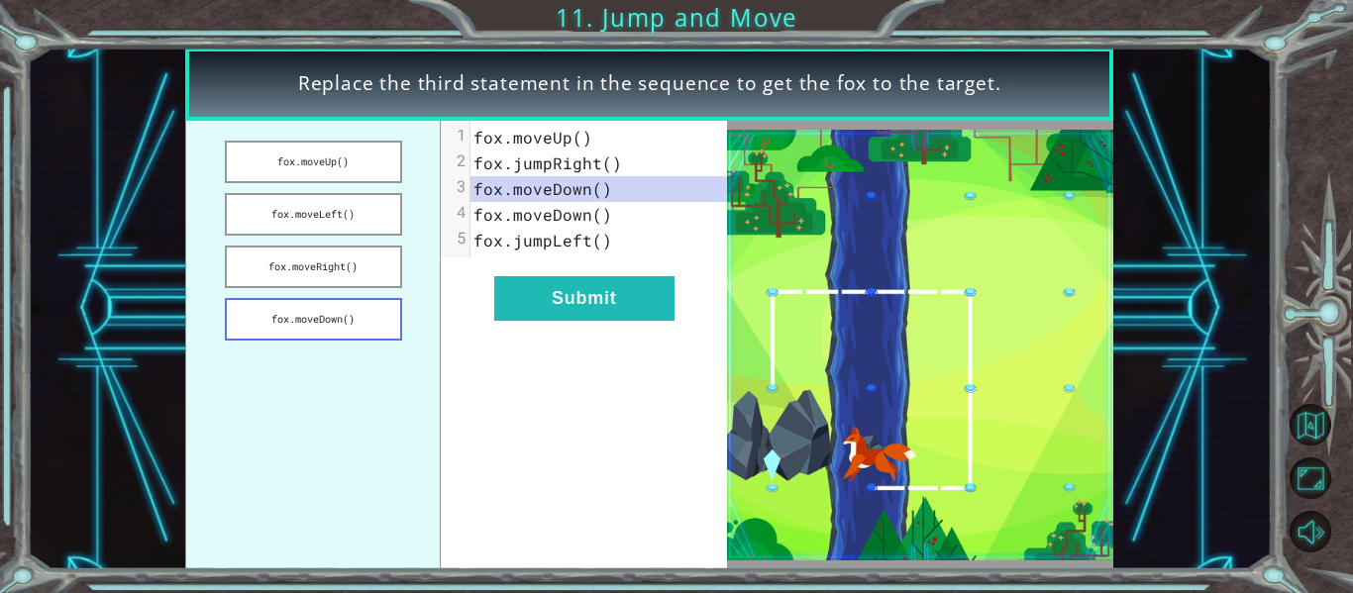
click at [272, 313] on button "fox.moveDown()" at bounding box center [313, 319] width 177 height 43
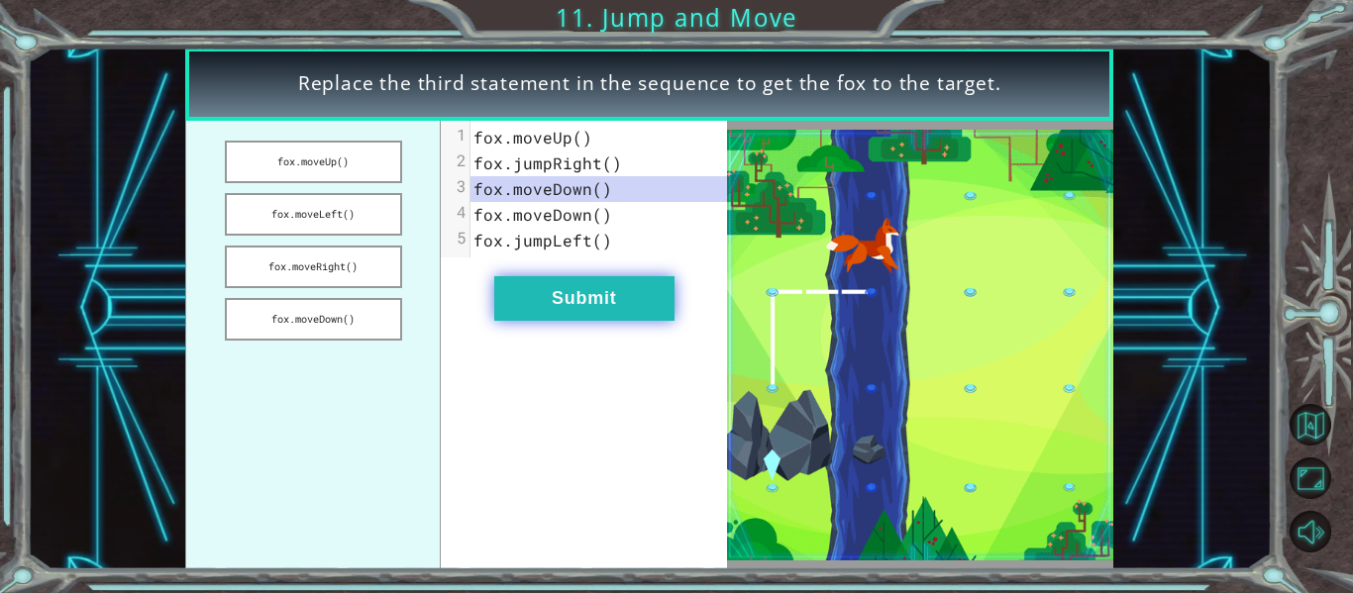
click at [563, 295] on button "Submit" at bounding box center [584, 298] width 180 height 45
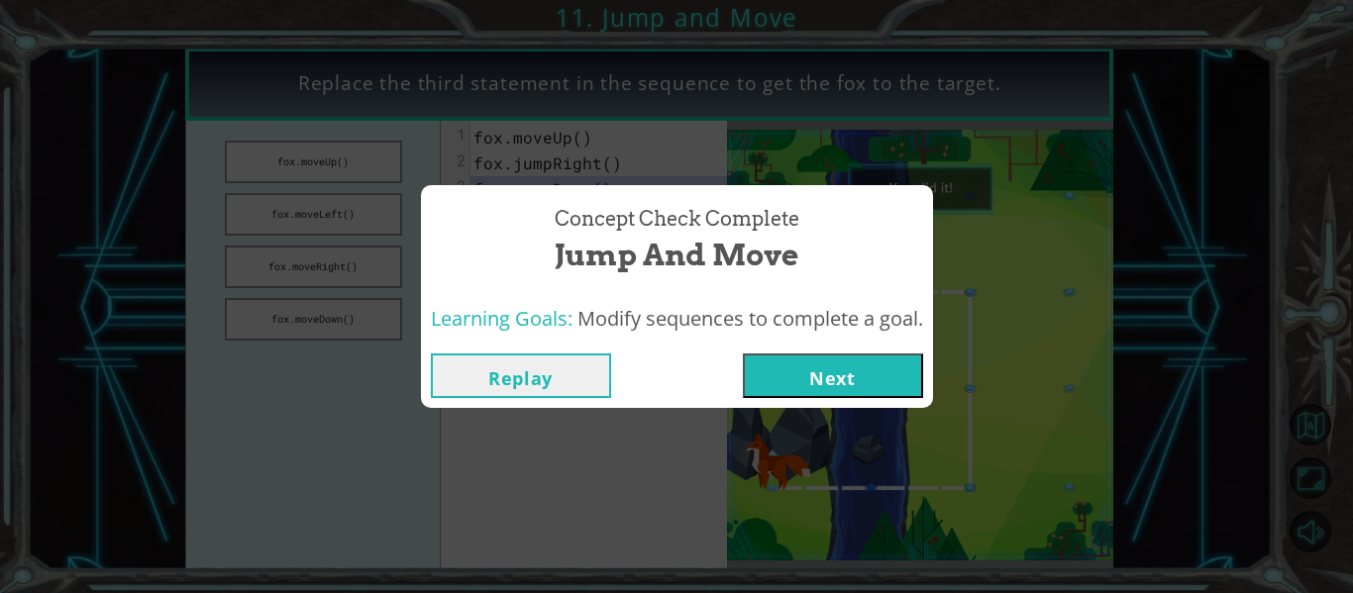
click at [826, 369] on button "Next" at bounding box center [833, 376] width 180 height 45
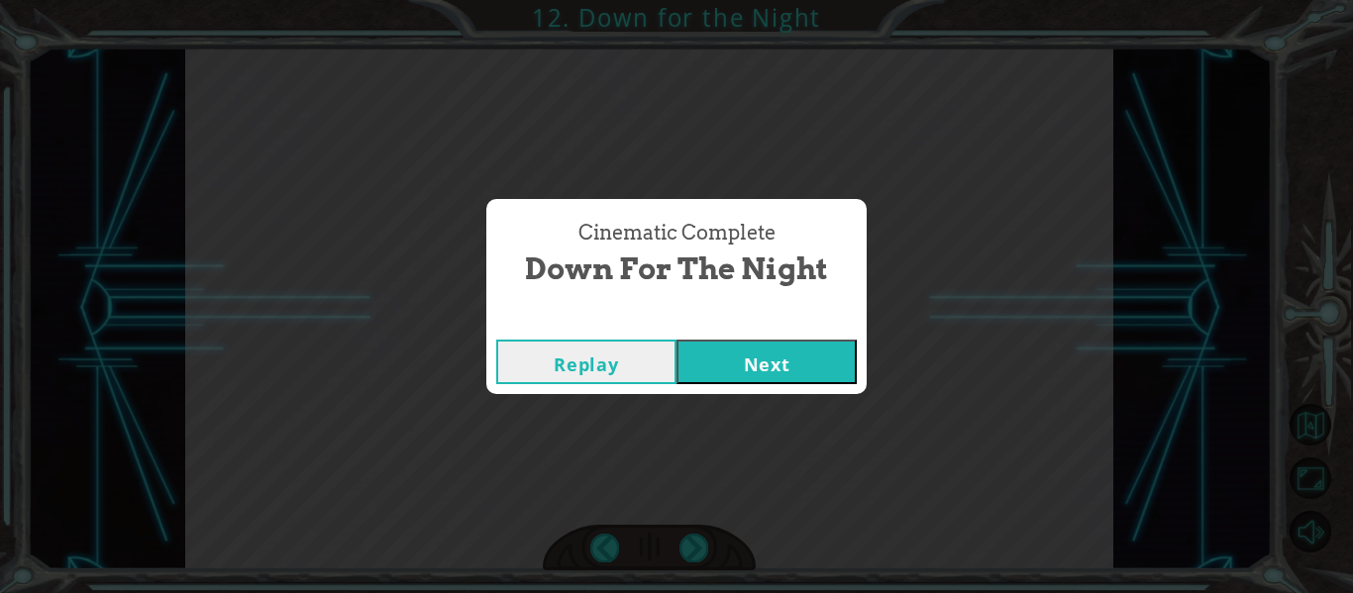
click at [789, 356] on button "Next" at bounding box center [767, 362] width 180 height 45
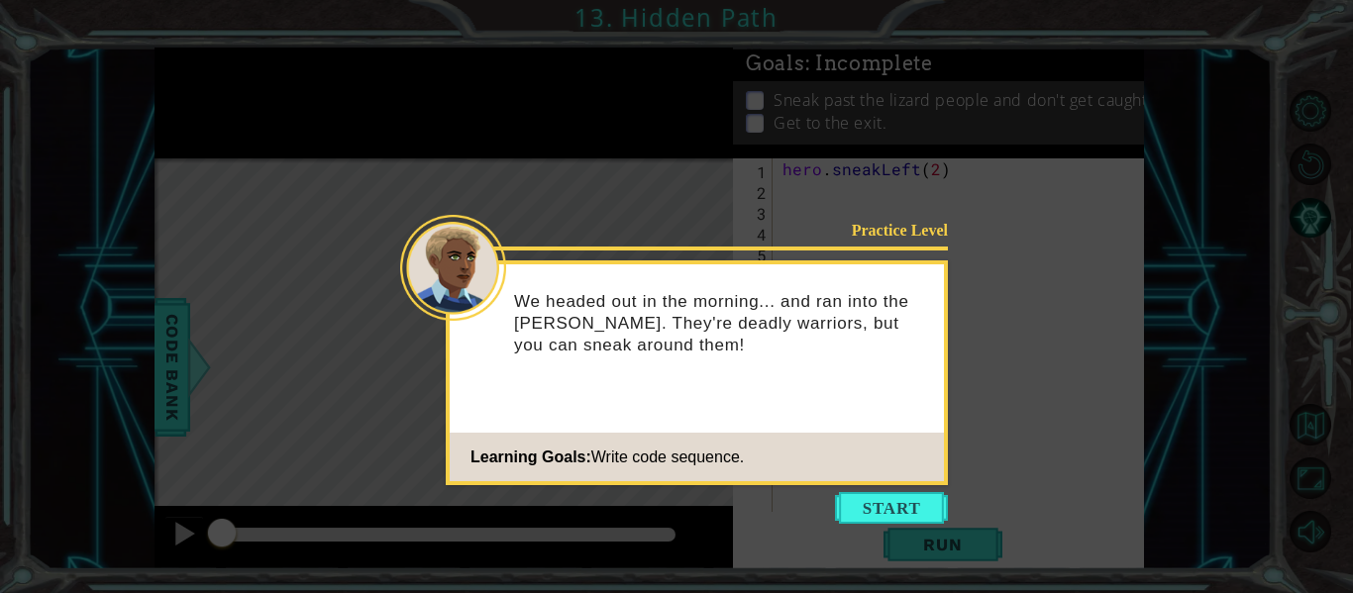
click at [817, 511] on icon at bounding box center [676, 296] width 1353 height 593
click at [825, 508] on icon at bounding box center [676, 296] width 1353 height 593
click at [935, 514] on button "Start" at bounding box center [891, 508] width 113 height 32
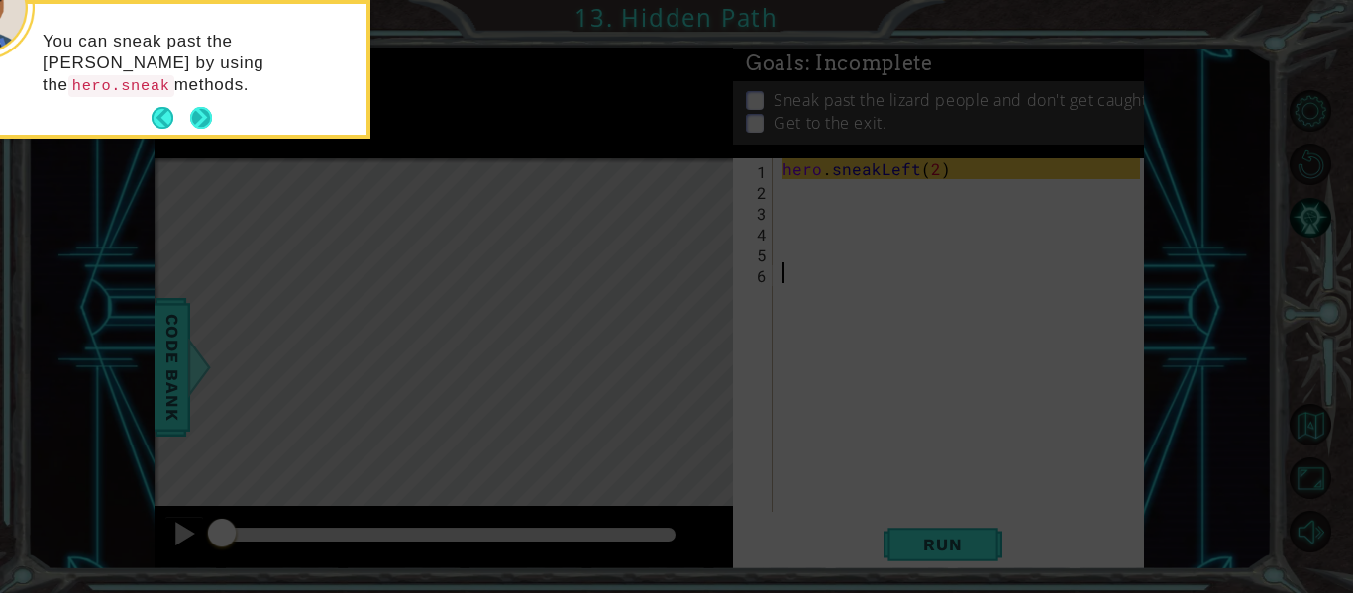
click at [201, 114] on button "Next" at bounding box center [201, 118] width 22 height 22
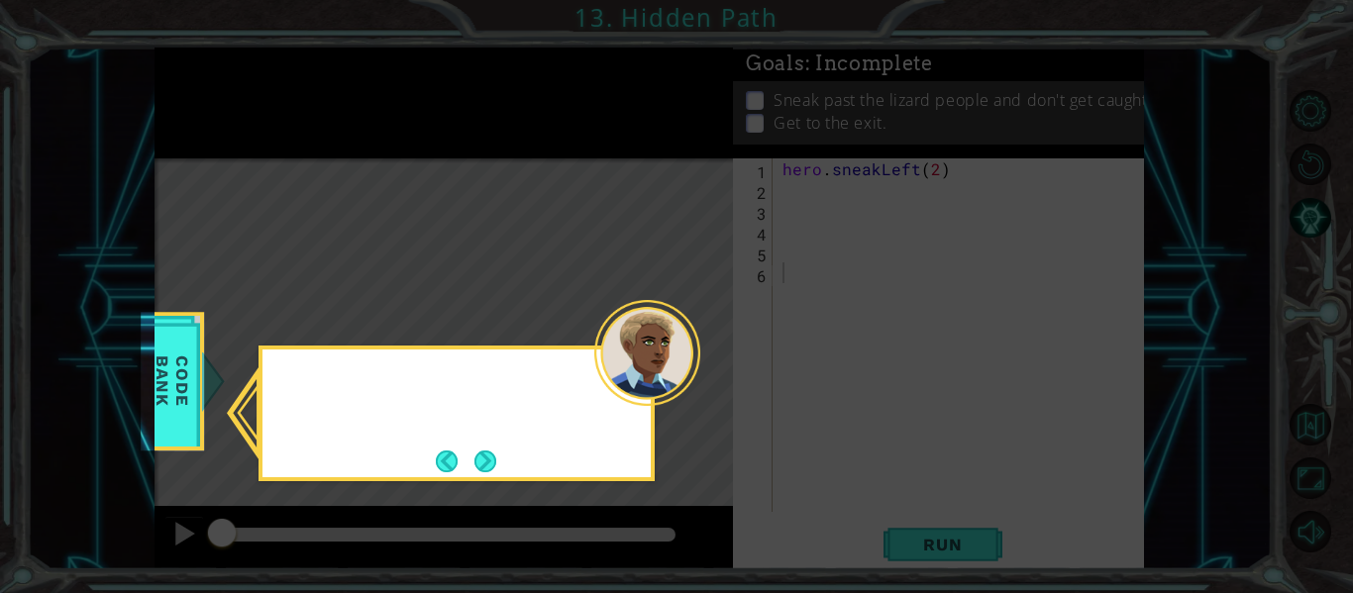
click at [201, 114] on icon at bounding box center [676, 296] width 1353 height 593
click at [474, 458] on button "Next" at bounding box center [485, 462] width 22 height 22
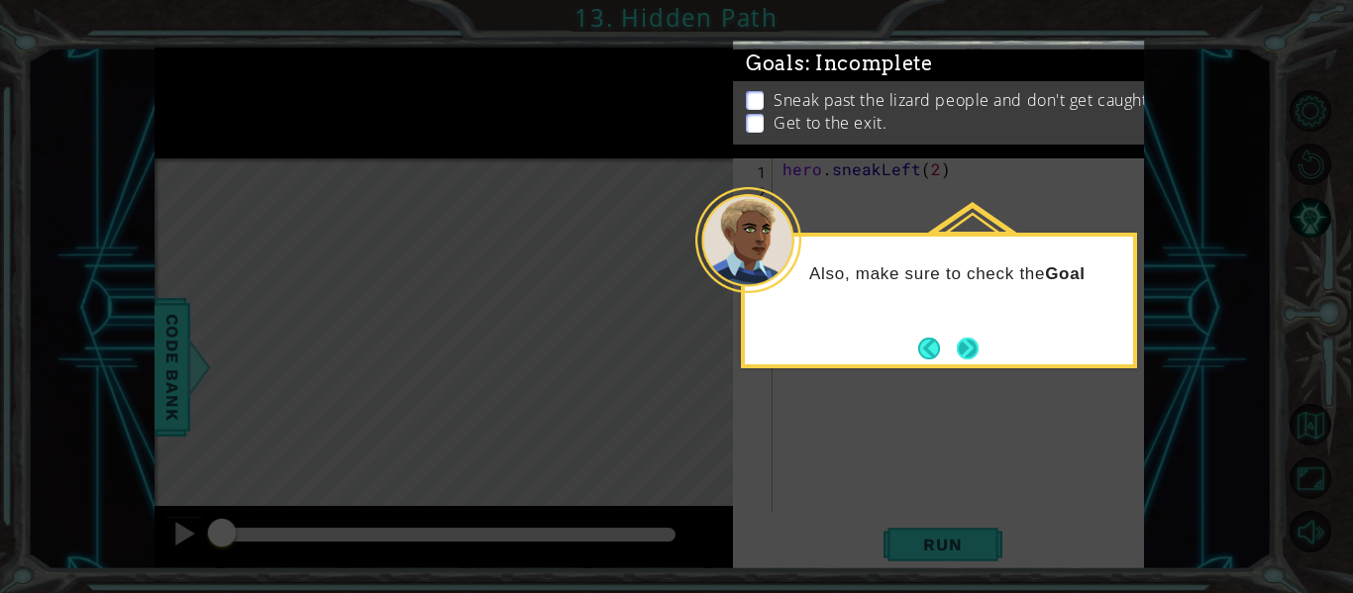
click at [957, 343] on button "Next" at bounding box center [968, 349] width 22 height 22
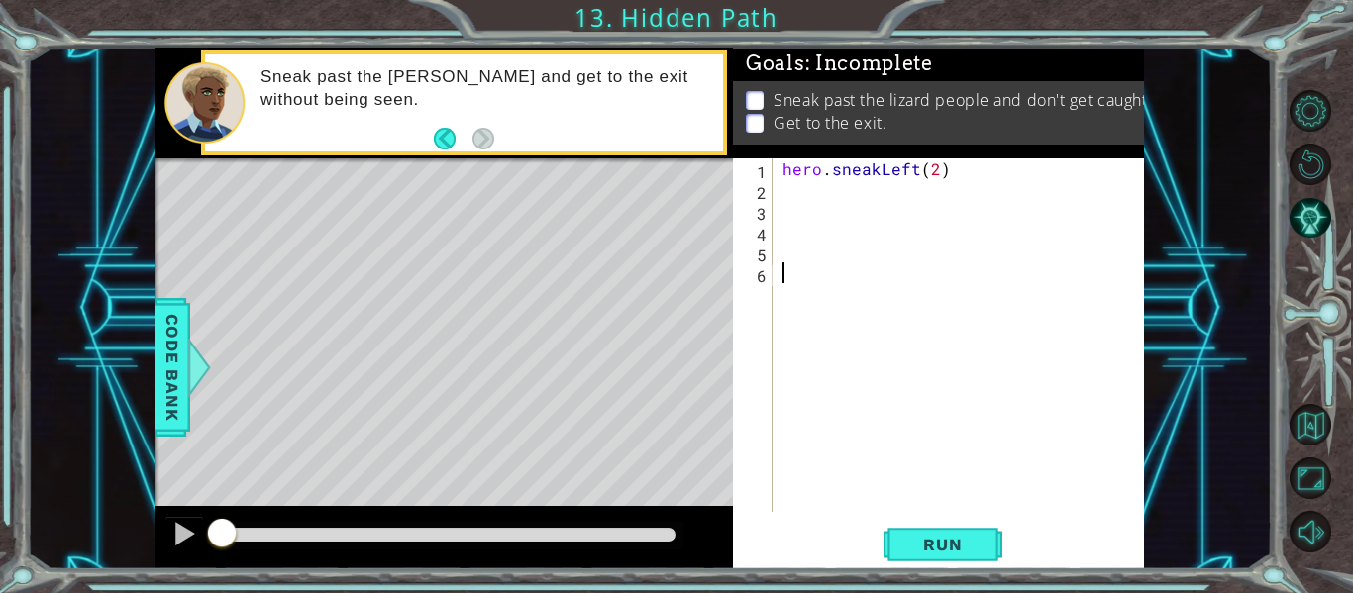
click at [833, 175] on div "hero . sneakLeft ( 2 )" at bounding box center [964, 355] width 371 height 395
type textarea "hero.sneakLeft(2)"
click at [906, 193] on div "hero . sneakLeft ( 2 )" at bounding box center [964, 355] width 371 height 395
click at [923, 538] on span "Run" at bounding box center [942, 545] width 78 height 20
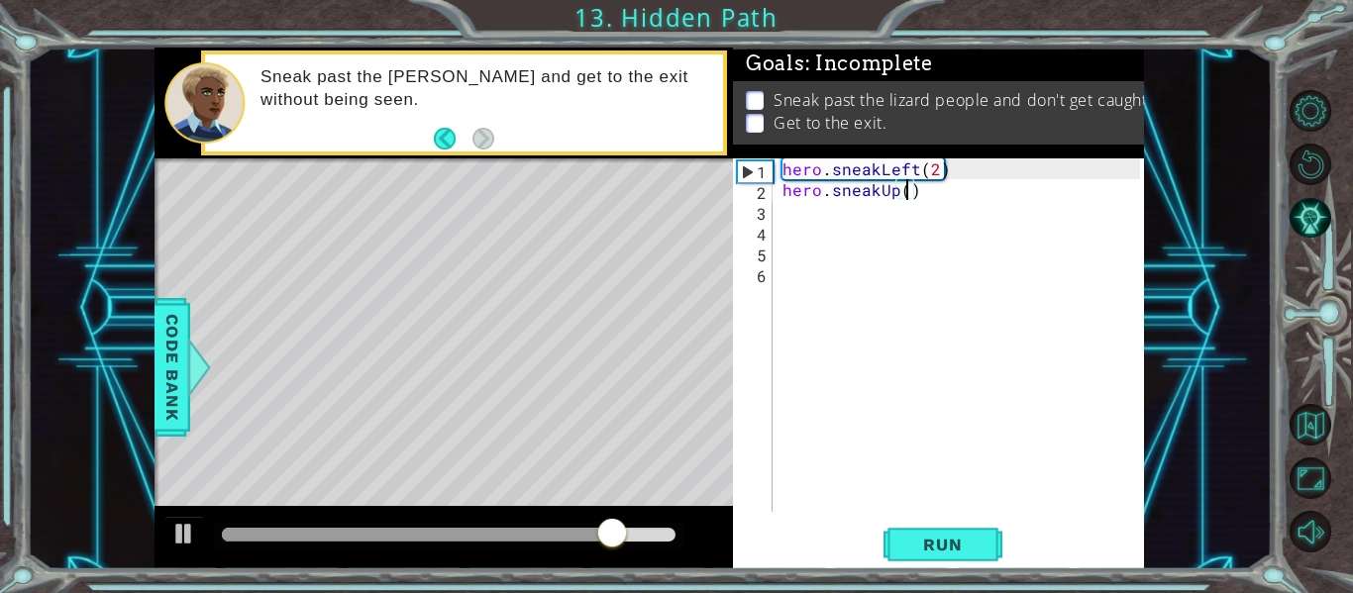
type textarea "hero.sneakUp(2)"
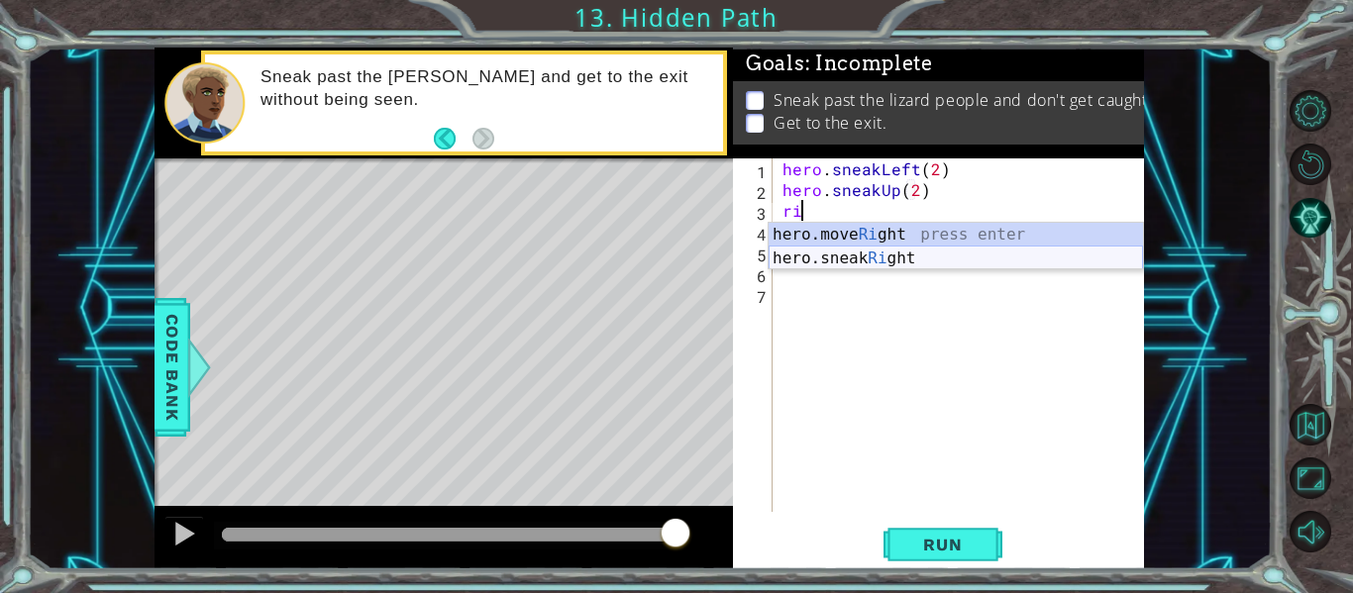
click at [917, 263] on div "hero.move Ri ght press enter hero.sneak Ri ght press enter" at bounding box center [956, 270] width 374 height 95
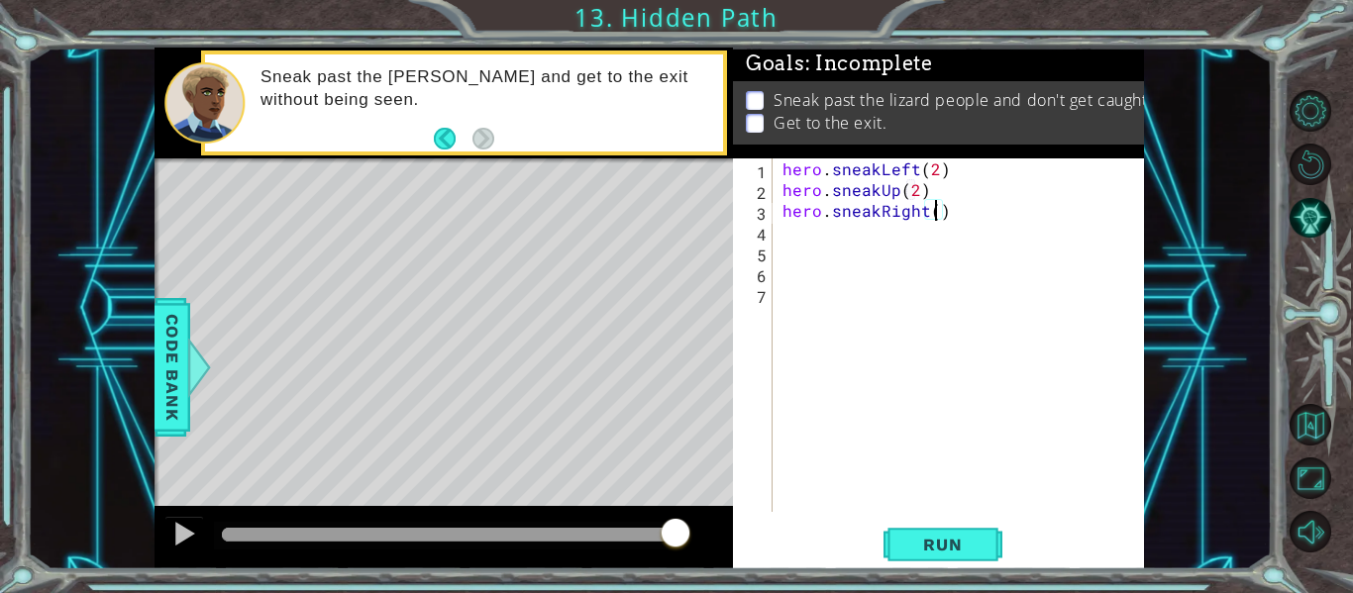
scroll to position [0, 10]
type textarea "hero.sneakRight(2)"
click at [925, 560] on button "Run" at bounding box center [943, 545] width 119 height 41
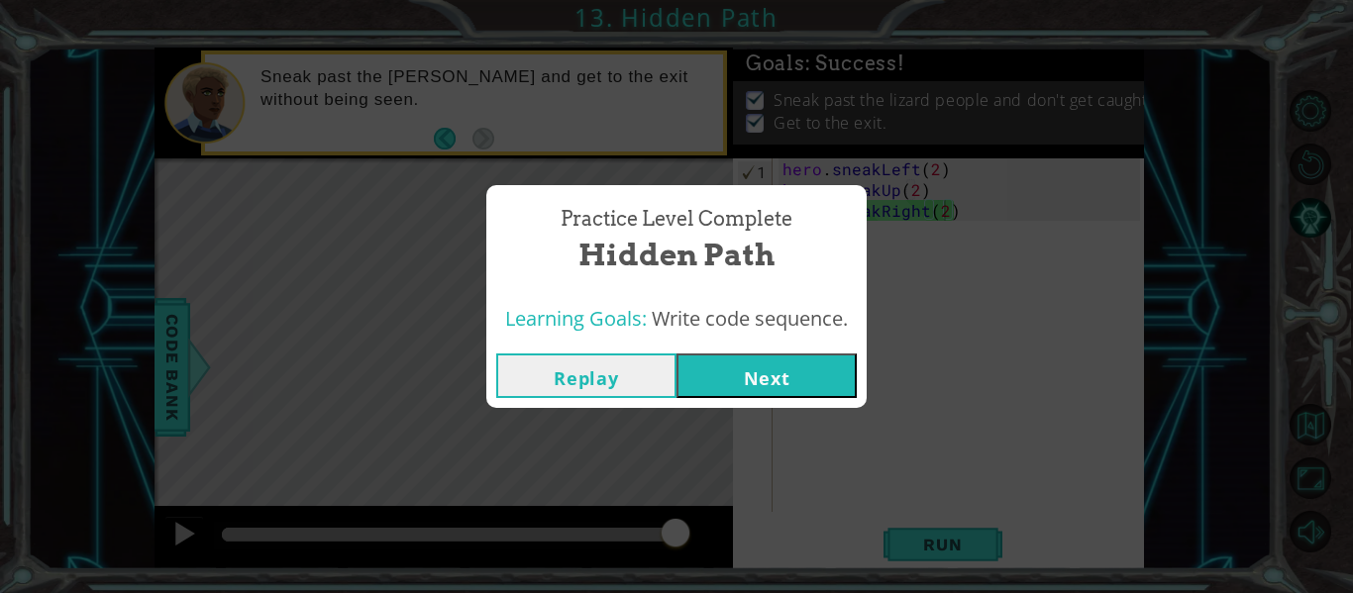
click at [754, 372] on button "Next" at bounding box center [767, 376] width 180 height 45
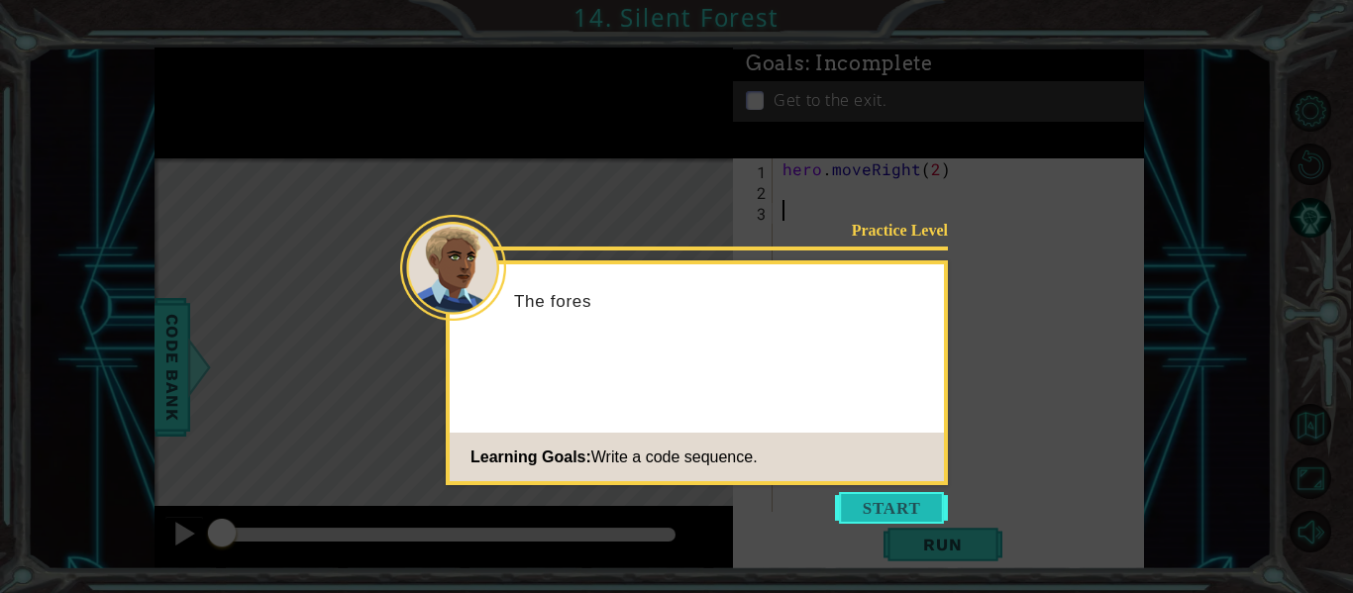
click at [896, 507] on button "Start" at bounding box center [891, 508] width 113 height 32
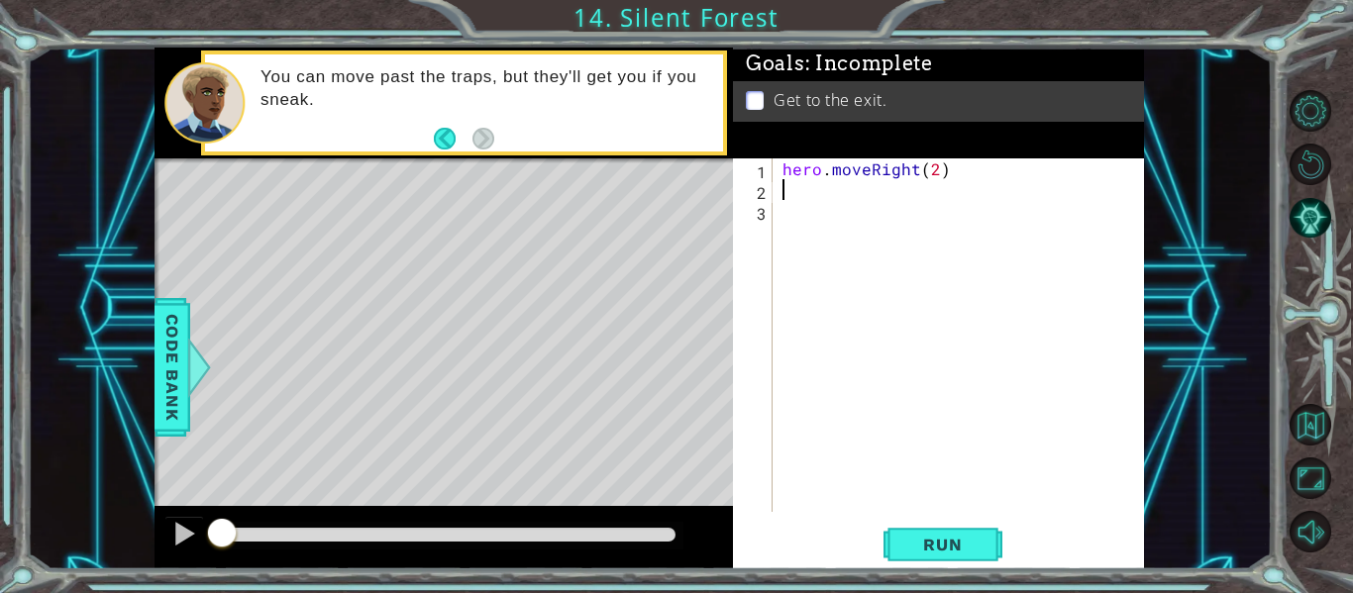
click at [807, 188] on div "hero . moveRight ( 2 )" at bounding box center [964, 355] width 371 height 395
click at [980, 537] on span "Run" at bounding box center [942, 545] width 78 height 20
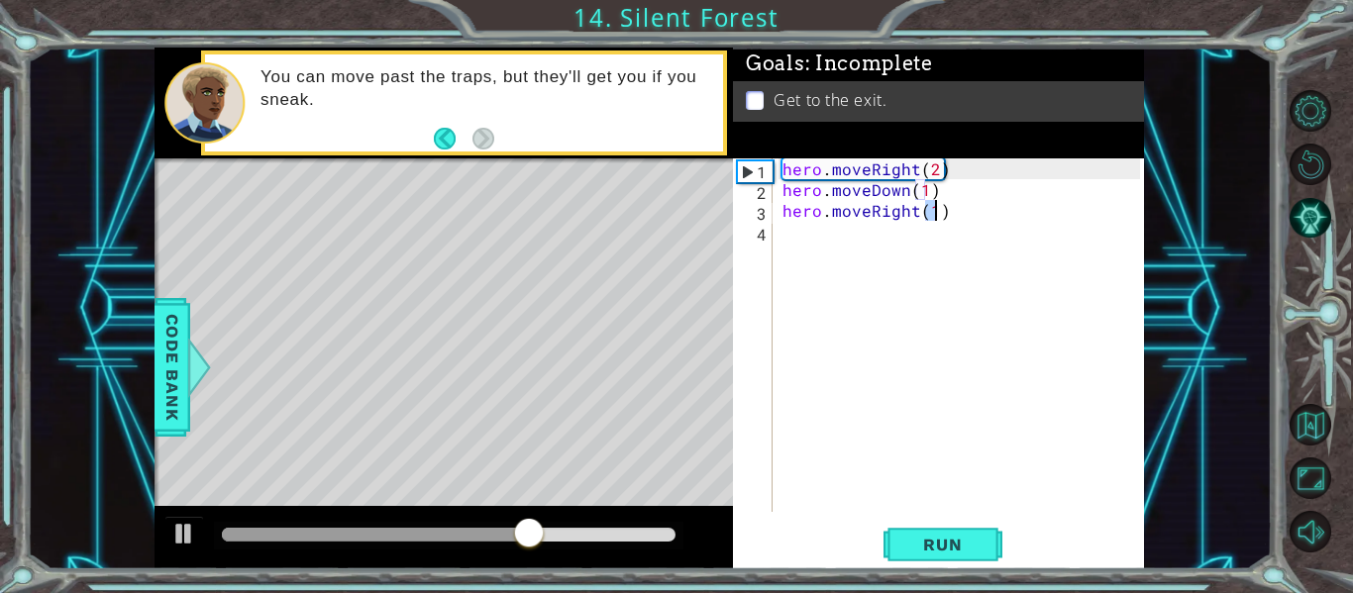
scroll to position [0, 9]
type textarea "hero.moveRight(2)"
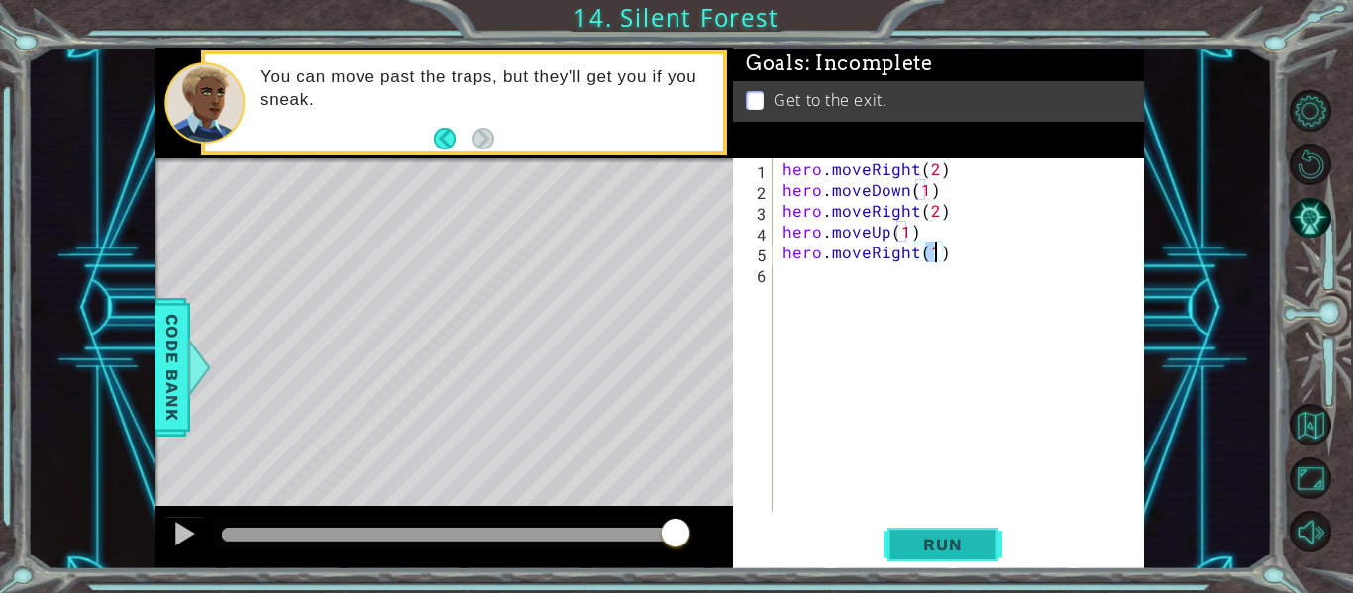
click at [938, 554] on span "Run" at bounding box center [942, 545] width 78 height 20
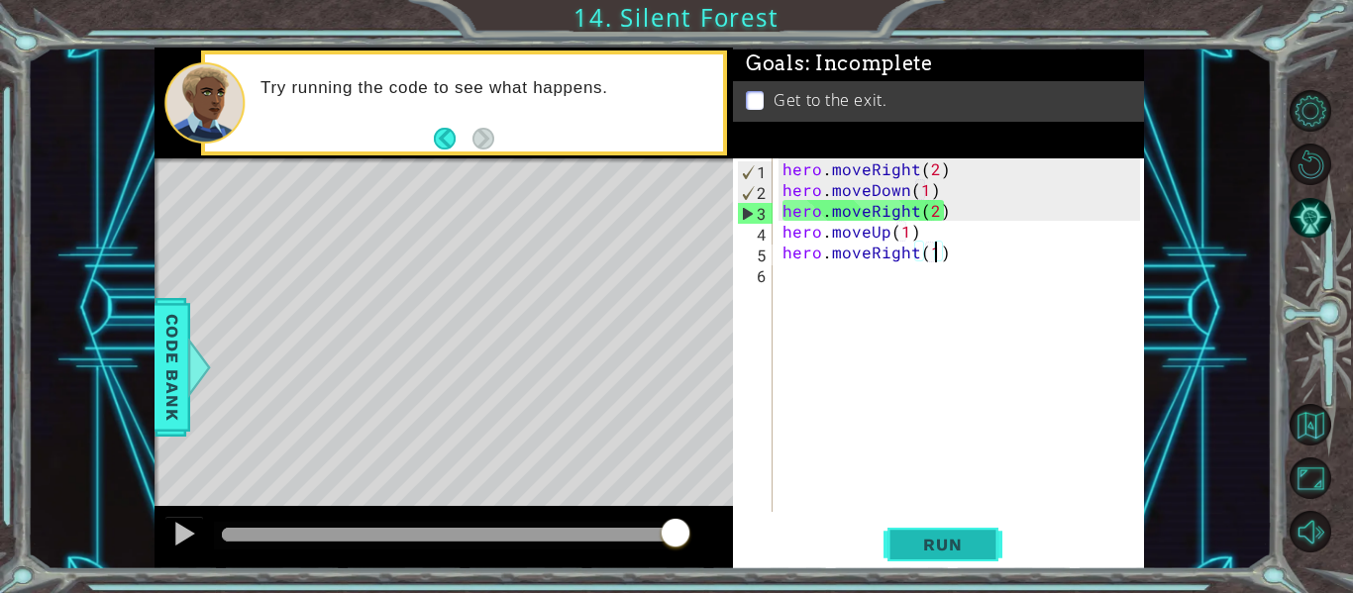
click at [938, 554] on span "Run" at bounding box center [942, 545] width 78 height 20
click at [930, 216] on div "hero . moveRight ( 2 ) hero . moveDown ( 1 ) hero . moveRight ( 2 ) hero . move…" at bounding box center [964, 355] width 371 height 395
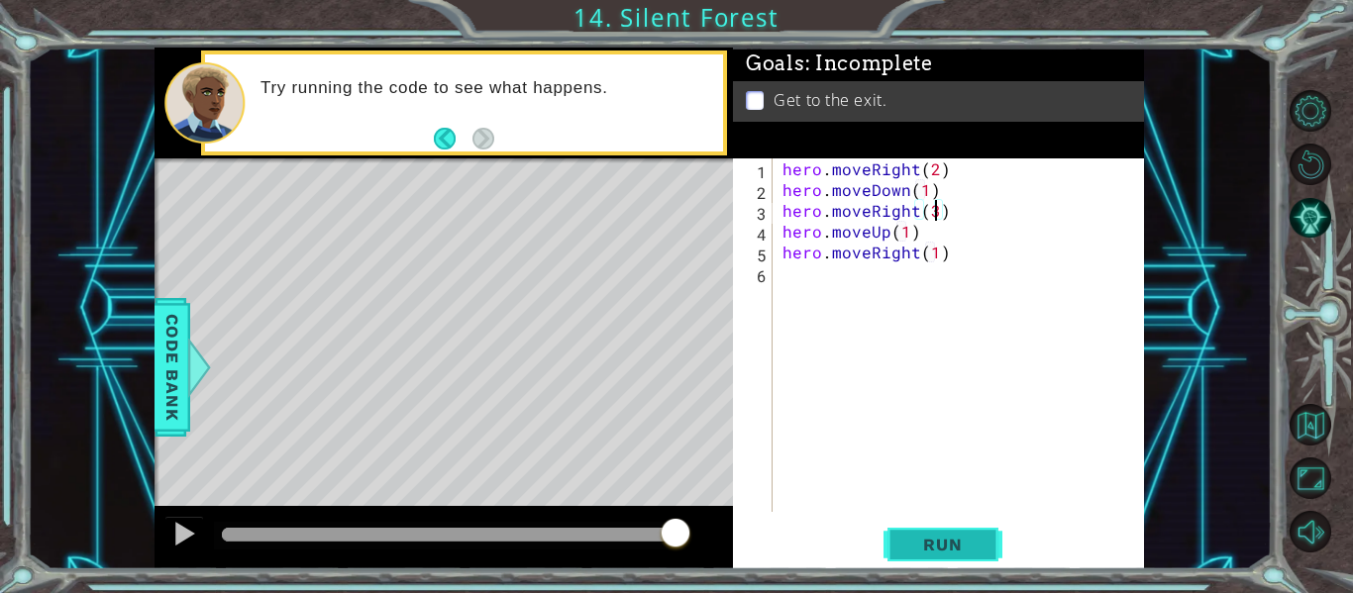
click at [968, 543] on span "Run" at bounding box center [942, 545] width 78 height 20
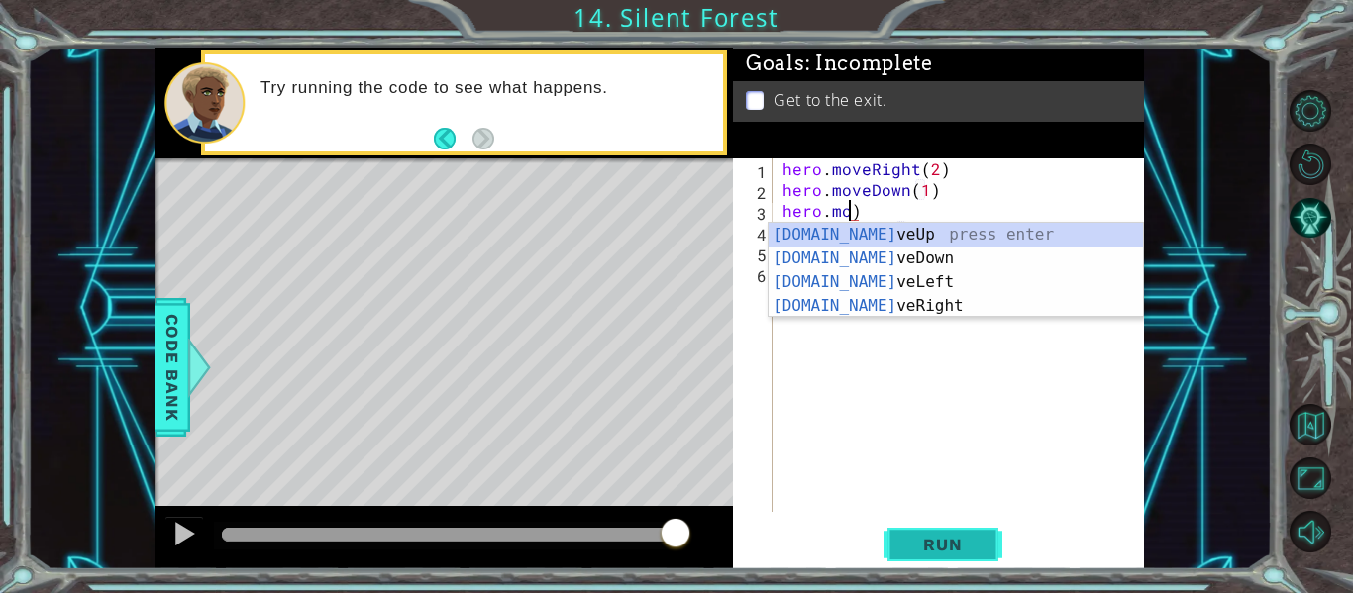
scroll to position [0, 3]
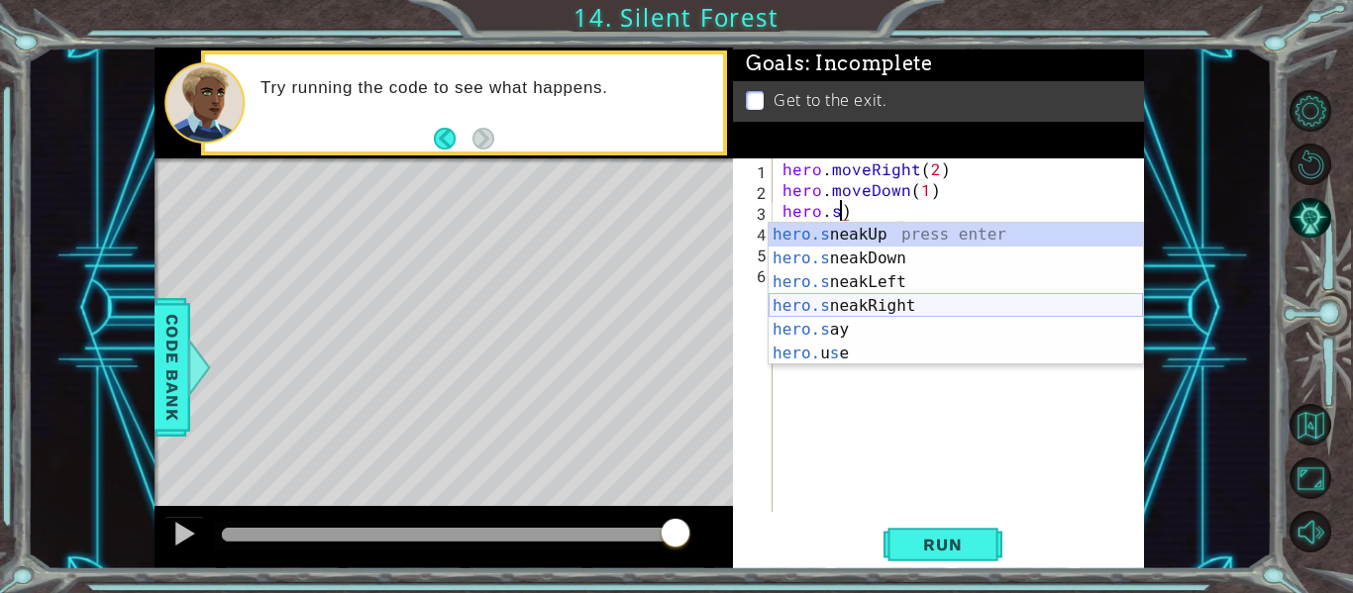
click at [867, 310] on div "hero.s neakUp press enter hero.s neakDown press enter hero.s neakLeft press ent…" at bounding box center [956, 318] width 374 height 190
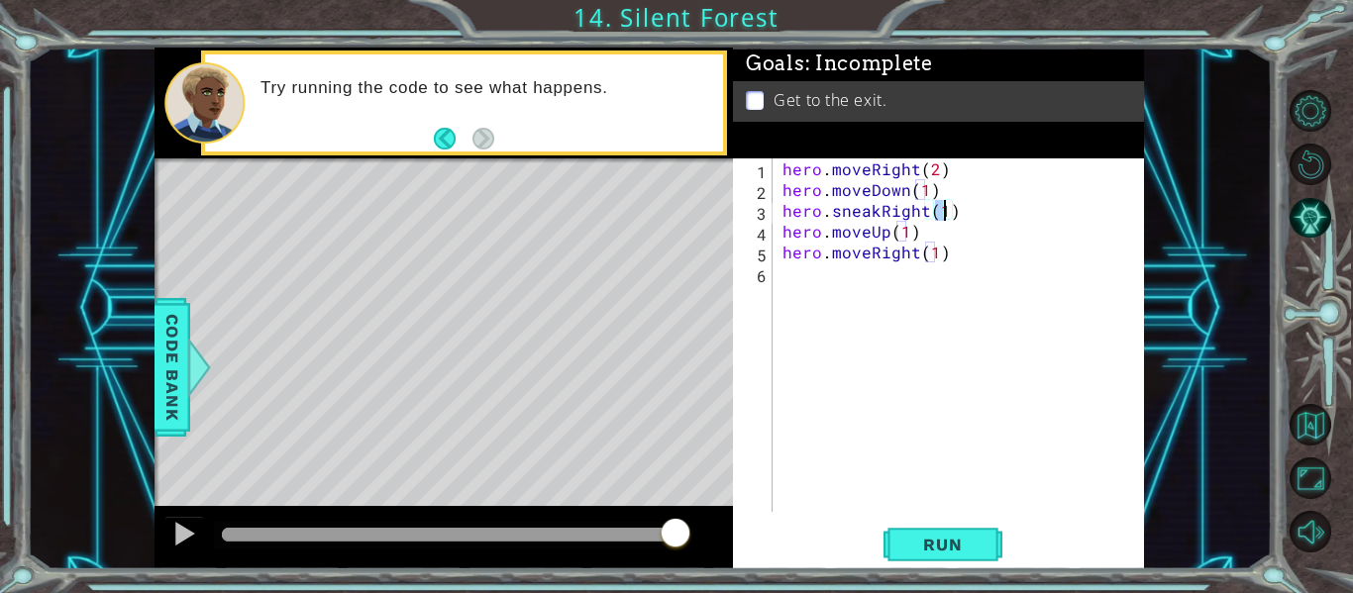
type textarea "hero.sneakRight(1)"
